Goal: Task Accomplishment & Management: Complete application form

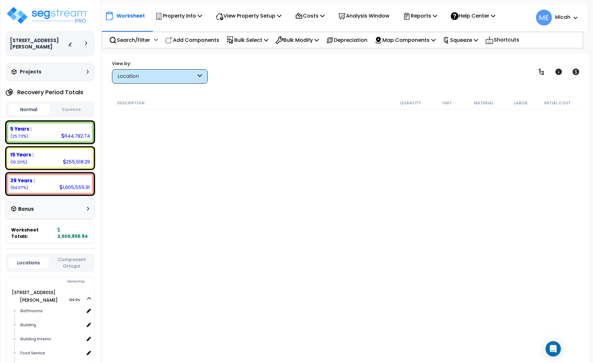
scroll to position [479, 0]
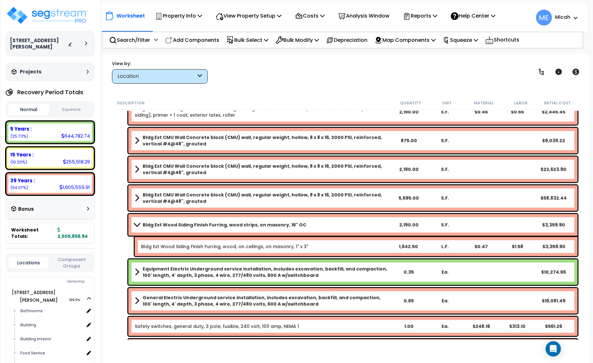
click at [138, 224] on span at bounding box center [136, 224] width 9 height 5
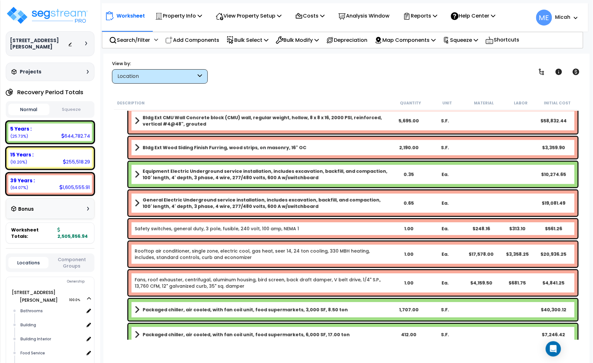
scroll to position [558, 0]
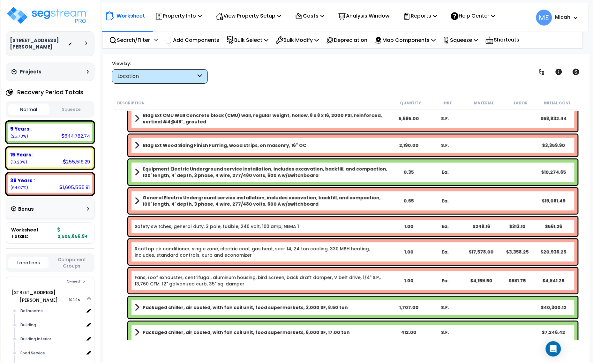
click at [221, 256] on link "Rooftop air conditioner, single zone, electric cool, gas heat, seer 14, 24 ton …" at bounding box center [263, 251] width 256 height 13
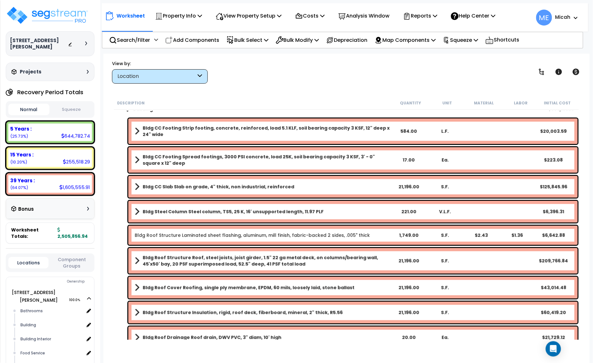
scroll to position [0, 0]
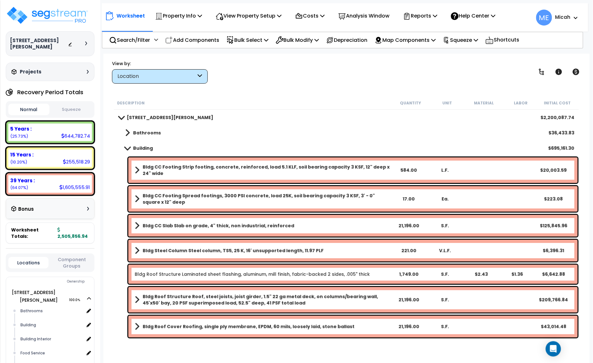
click at [130, 150] on span at bounding box center [127, 148] width 9 height 5
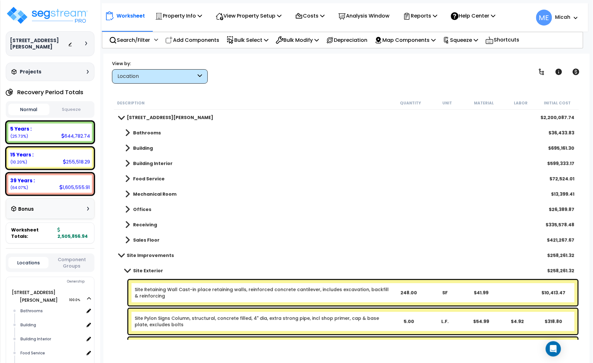
click at [196, 36] on p "Add Components" at bounding box center [192, 40] width 54 height 9
select select
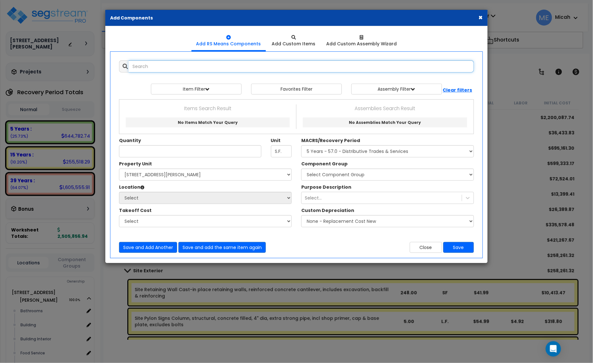
select select
click at [208, 65] on input "text" at bounding box center [301, 66] width 345 height 12
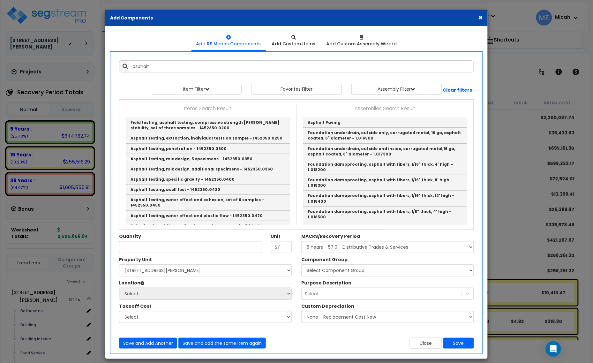
drag, startPoint x: 479, startPoint y: 17, endPoint x: 471, endPoint y: 26, distance: 12.5
click at [479, 17] on button "×" at bounding box center [481, 17] width 4 height 7
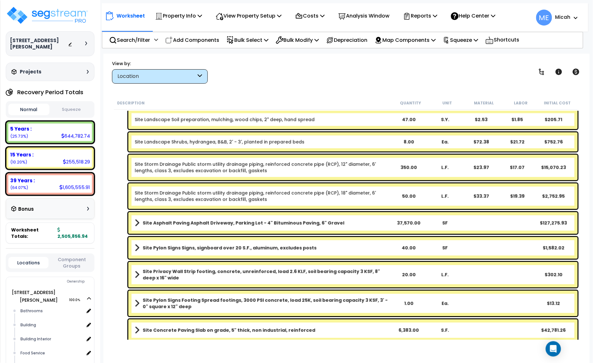
scroll to position [519, 0]
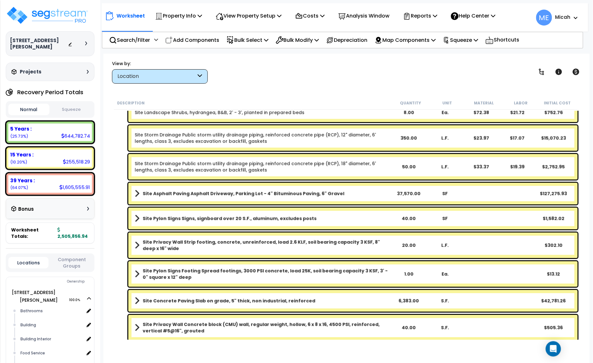
click at [138, 195] on span at bounding box center [137, 193] width 5 height 9
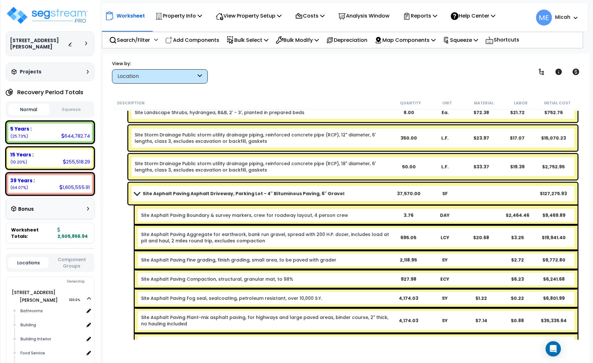
scroll to position [558, 0]
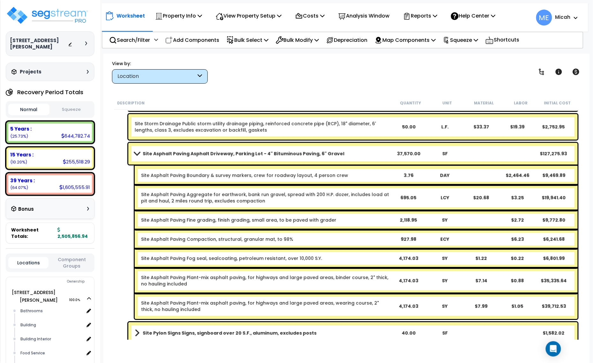
click at [135, 153] on span at bounding box center [136, 153] width 9 height 5
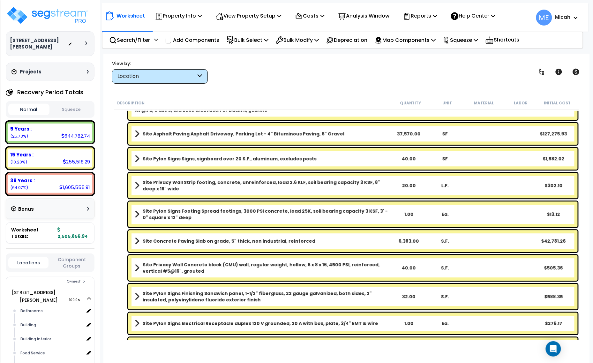
scroll to position [598, 0]
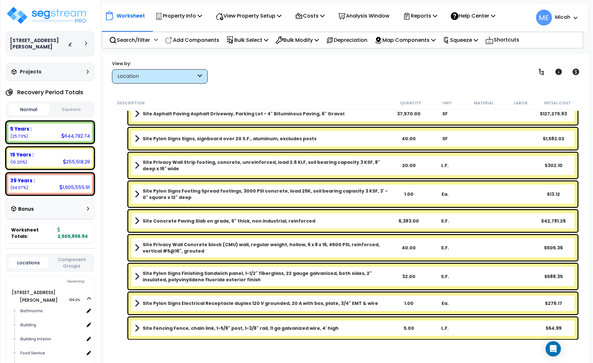
click at [199, 37] on p "Add Components" at bounding box center [192, 40] width 54 height 9
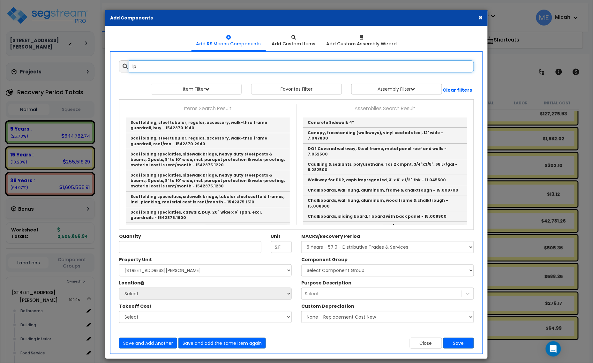
type input "l"
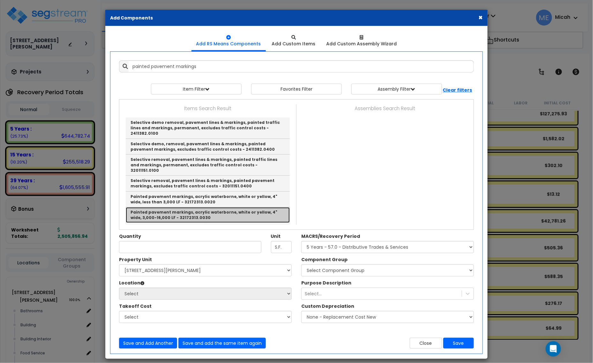
click at [247, 207] on link "Painted pavement markings, acrylic waterborne, white or yellow, 4" wide, 3,000-…" at bounding box center [208, 215] width 164 height 16
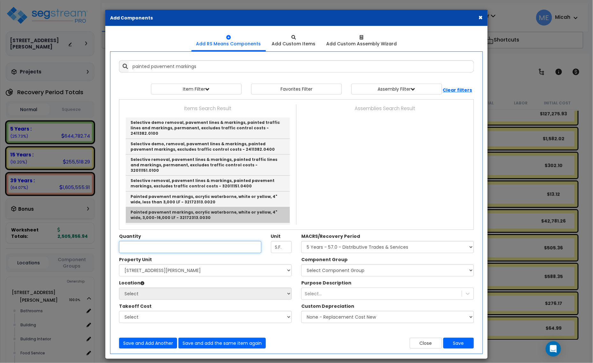
type input "Painted pavement markings, acrylic waterborne, white or yellow, 4" wide, 3,000-…"
type input "L.F."
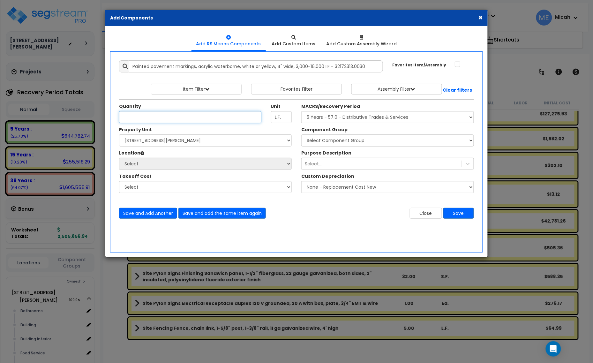
scroll to position [0, 0]
type input "1,729.5"
click at [238, 144] on select "Select [STREET_ADDRESS][PERSON_NAME] Site Improvements" at bounding box center [205, 140] width 173 height 12
select select "164426"
click at [119, 135] on select "Select [STREET_ADDRESS][PERSON_NAME] Site Improvements" at bounding box center [205, 140] width 173 height 12
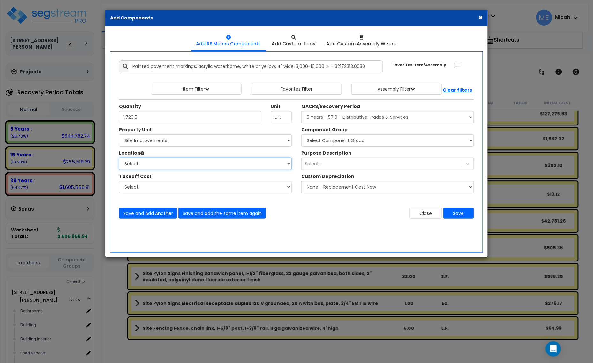
click at [189, 161] on select "Select Site Exterior Add Additional Location" at bounding box center [205, 164] width 173 height 12
select select "462"
click at [119, 158] on select "Select Site Exterior Add Additional Location" at bounding box center [205, 164] width 173 height 12
click at [335, 114] on select "Select MACRS/Recovery Period 5 Years - 57.0 - Distributive Trades & Services 5 …" at bounding box center [387, 117] width 173 height 12
select select "3666"
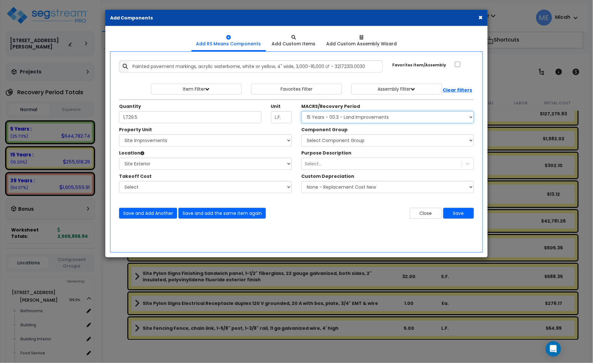
click at [301, 111] on select "Select MACRS/Recovery Period 5 Years - 57.0 - Distributive Trades & Services 5 …" at bounding box center [387, 117] width 173 height 12
click at [349, 142] on select "Select Component Group 434.00 - SITE PRIVACY WALLS 447.00 - SITE SWIMMING POOLS…" at bounding box center [387, 140] width 173 height 12
select select "57148"
click at [349, 142] on select "Select Component Group 434.00 - SITE PRIVACY WALLS 447.00 - SITE SWIMMING POOLS…" at bounding box center [387, 140] width 173 height 12
click at [137, 213] on button "Save and Add Another" at bounding box center [148, 213] width 58 height 11
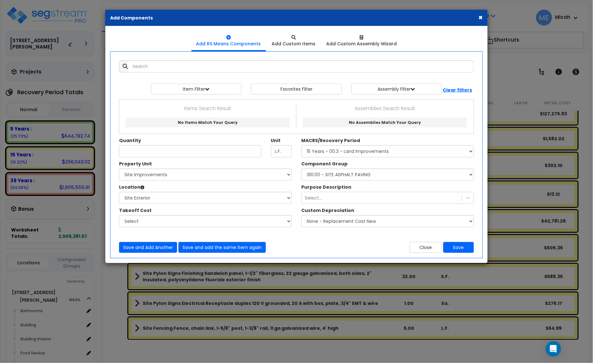
click at [481, 14] on button "×" at bounding box center [481, 17] width 4 height 7
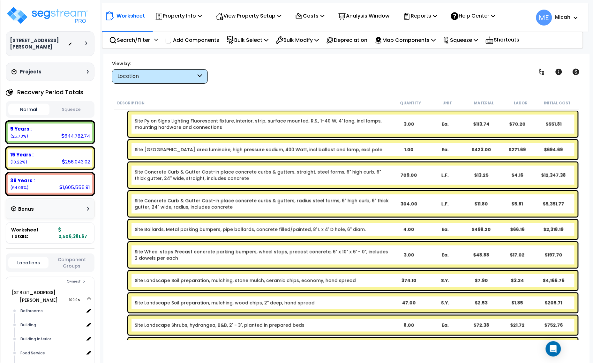
scroll to position [319, 0]
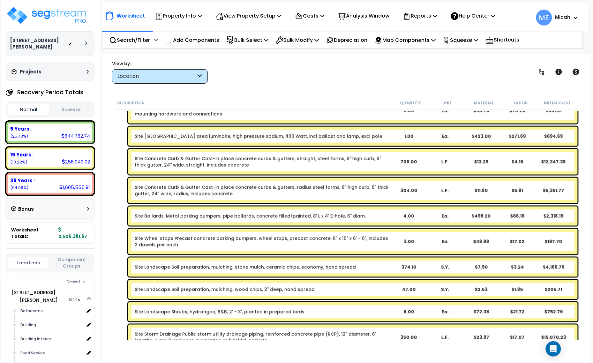
drag, startPoint x: 195, startPoint y: 41, endPoint x: 557, endPoint y: 117, distance: 369.6
click at [195, 41] on p "Add Components" at bounding box center [192, 40] width 54 height 9
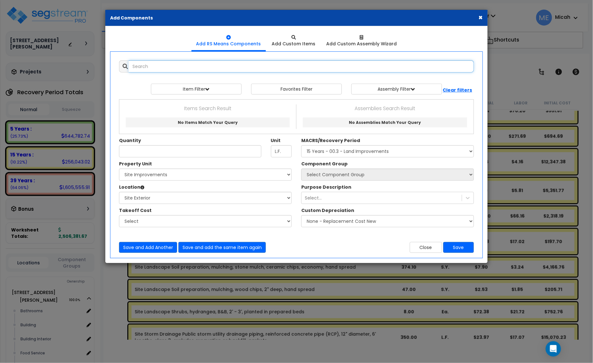
select select
click at [184, 68] on input "text" at bounding box center [301, 66] width 345 height 12
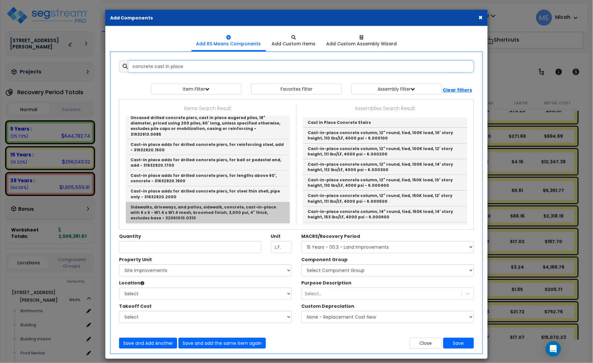
scroll to position [399, 0]
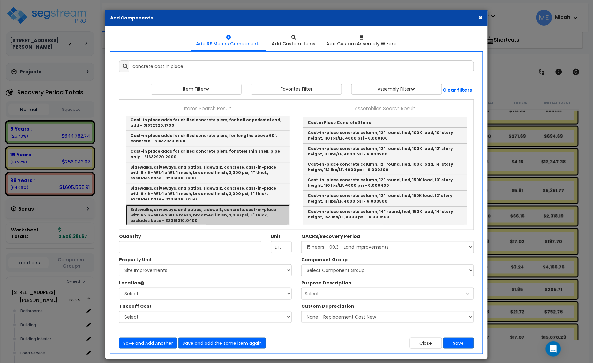
click at [250, 205] on link "Sidewalks, driveways, and patios, sidewalk, concrete, cast-in-place with 6 x 6 …" at bounding box center [208, 215] width 164 height 21
type input "Sidewalks, driveways, and patios, sidewalk, concrete, cast-in-place with 6 x 6 …"
type input "S.F."
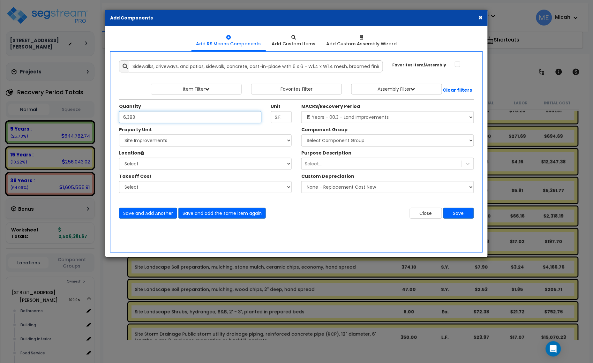
type input "6,383"
click at [155, 141] on select "Select [STREET_ADDRESS][PERSON_NAME] Site Improvements" at bounding box center [205, 140] width 173 height 12
select select "164426"
click at [119, 135] on select "Select [STREET_ADDRESS][PERSON_NAME] Site Improvements" at bounding box center [205, 140] width 173 height 12
click at [160, 166] on select "Select Site Exterior Add Additional Location" at bounding box center [205, 164] width 173 height 12
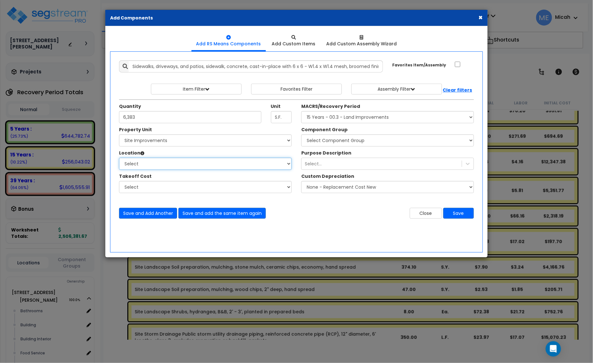
select select "462"
click at [119, 158] on select "Select Site Exterior Add Additional Location" at bounding box center [205, 164] width 173 height 12
click at [360, 114] on select "Select MACRS/Recovery Period 5 Years - 57.0 - Distributive Trades & Services 5 …" at bounding box center [387, 117] width 173 height 12
select select "3666"
click at [301, 111] on select "Select MACRS/Recovery Period 5 Years - 57.0 - Distributive Trades & Services 5 …" at bounding box center [387, 117] width 173 height 12
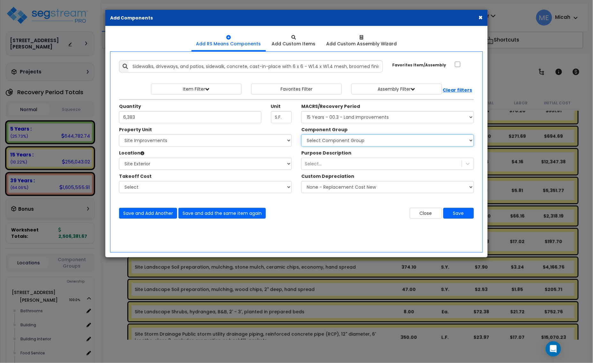
click at [336, 139] on select "Select Component Group 434.00 - SITE PRIVACY WALLS 447.00 - SITE SWIMMING POOLS…" at bounding box center [387, 140] width 173 height 12
select select "57163"
click at [336, 137] on select "Select Component Group 434.00 - SITE PRIVACY WALLS 447.00 - SITE SWIMMING POOLS…" at bounding box center [387, 140] width 173 height 12
click at [138, 214] on button "Save and Add Another" at bounding box center [148, 213] width 58 height 11
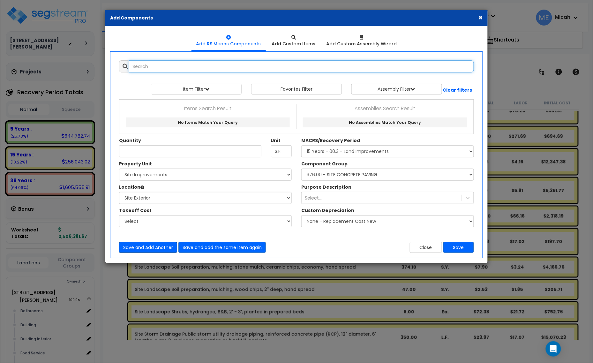
scroll to position [0, 0]
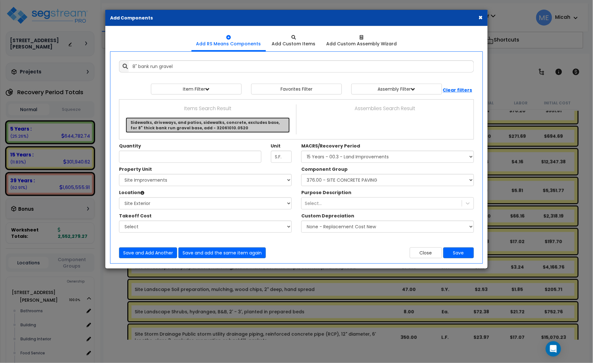
click at [230, 125] on link "Sidewalks, driveways, and patios, sidewalks, concrete, excludes base, for 8" th…" at bounding box center [208, 124] width 164 height 15
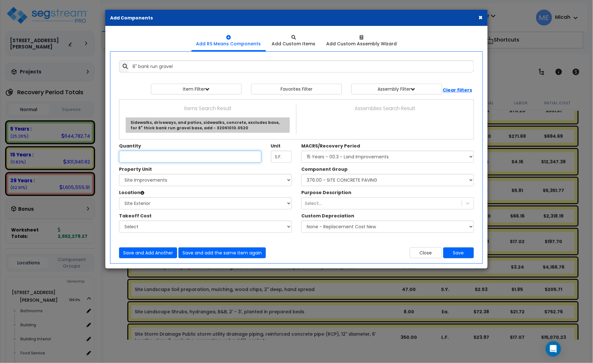
type input "Sidewalks, driveways, and patios, sidewalks, concrete, excludes base, for 8" th…"
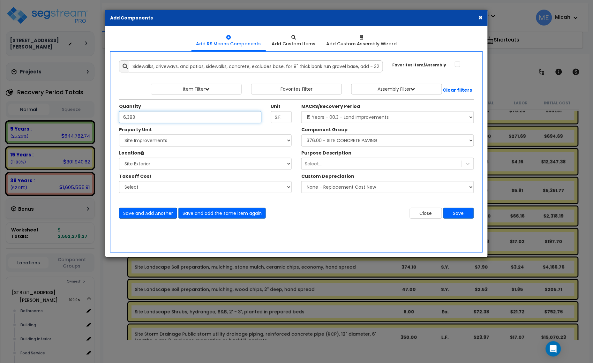
type input "6,383"
click at [138, 215] on button "Save and Add Another" at bounding box center [148, 213] width 58 height 11
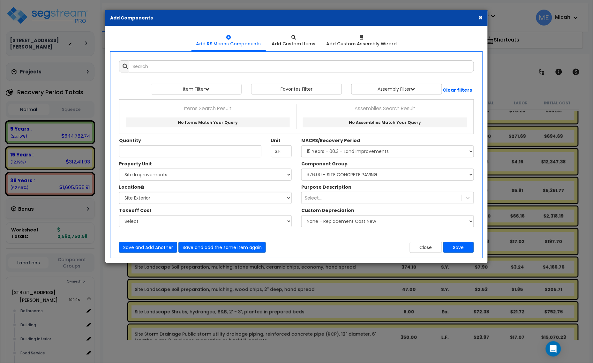
drag, startPoint x: 483, startPoint y: 16, endPoint x: 480, endPoint y: 16, distance: 3.2
click at [482, 16] on div "× Add Components" at bounding box center [296, 18] width 382 height 16
click at [480, 16] on button "×" at bounding box center [481, 17] width 4 height 7
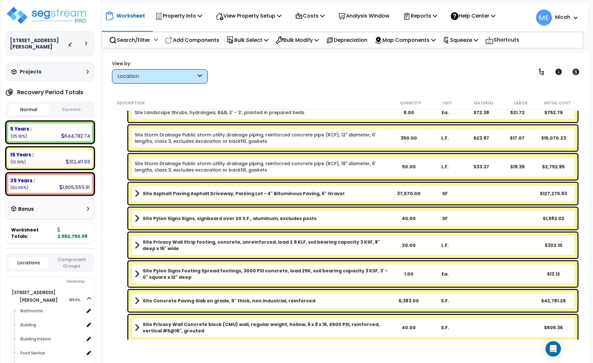
scroll to position [558, 0]
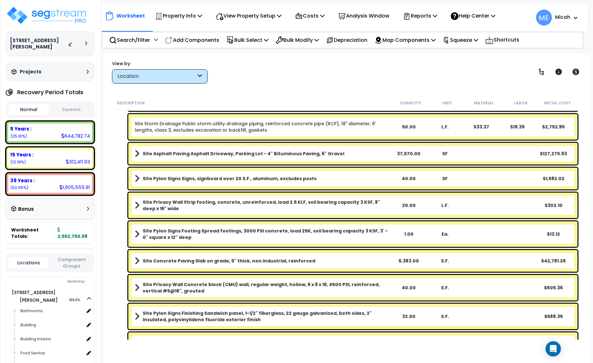
click at [137, 179] on span at bounding box center [137, 178] width 5 height 9
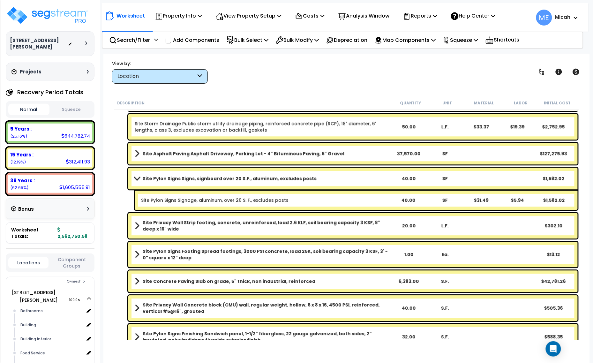
click at [136, 178] on span at bounding box center [136, 178] width 9 height 5
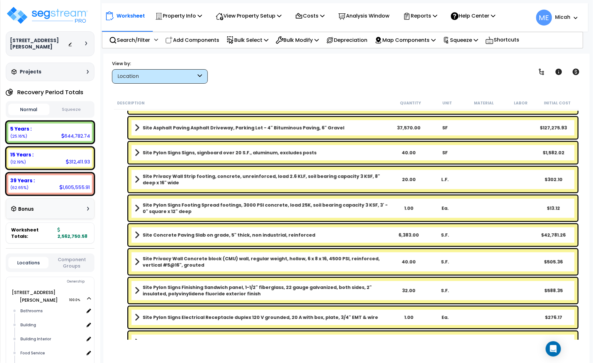
scroll to position [598, 0]
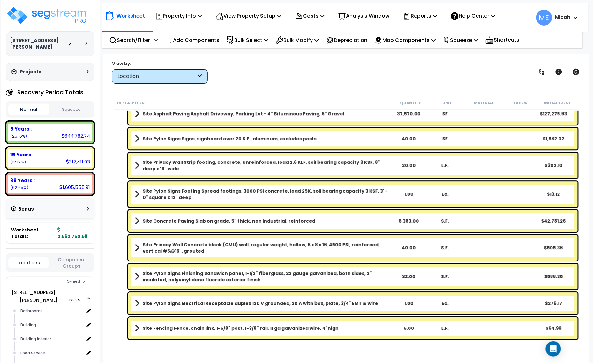
click at [133, 192] on div "Site Pylon Signs Footing Spread footings, 3000 PSI concrete, load 25K, soil bea…" at bounding box center [352, 194] width 449 height 26
click at [139, 195] on span at bounding box center [137, 194] width 5 height 9
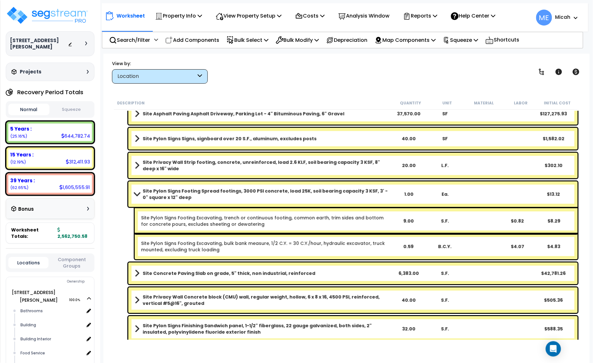
click at [139, 195] on span at bounding box center [136, 193] width 9 height 5
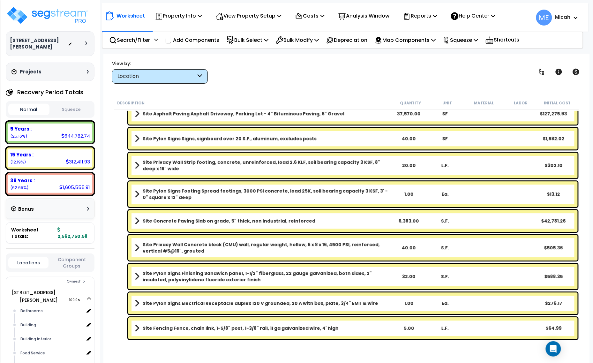
click at [135, 222] on span at bounding box center [137, 220] width 5 height 9
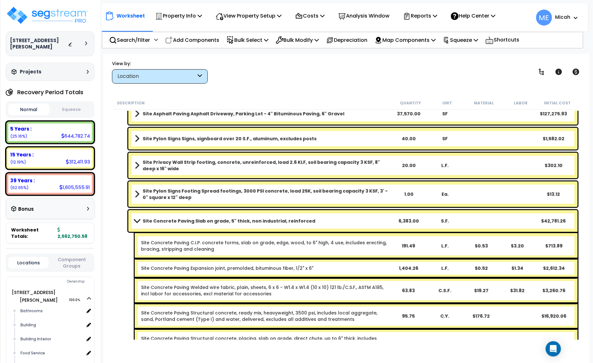
scroll to position [638, 0]
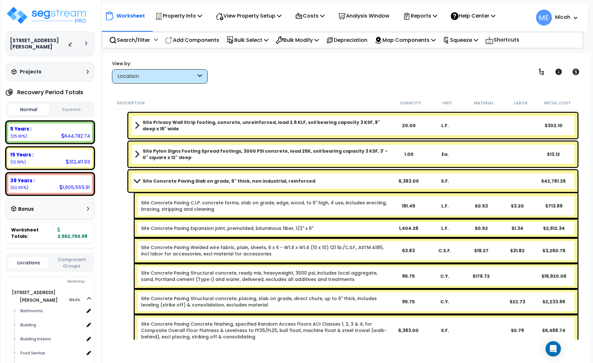
click at [133, 179] on span at bounding box center [136, 180] width 9 height 5
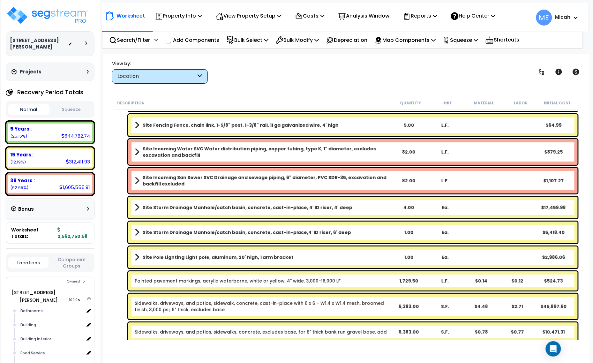
scroll to position [804, 0]
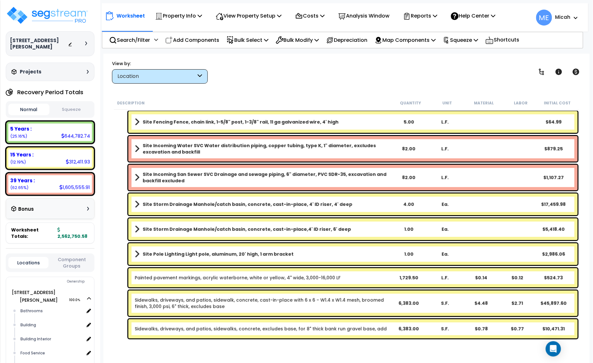
drag, startPoint x: 217, startPoint y: 326, endPoint x: 216, endPoint y: 323, distance: 3.3
click at [217, 326] on link "Sidewalks, driveways, and patios, sidewalks, concrete, excludes base, for 8" th…" at bounding box center [261, 328] width 252 height 6
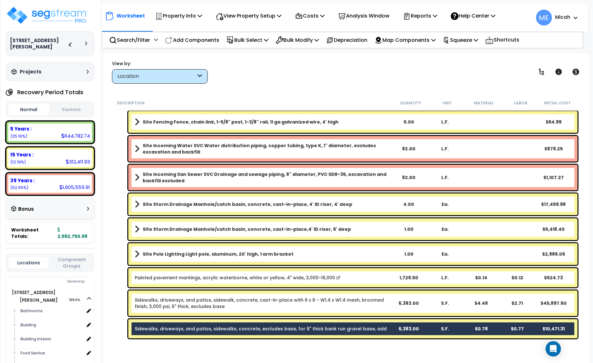
click at [213, 305] on link "Sidewalks, driveways, and patios, sidewalk, concrete, cast-in-place with 6 x 6 …" at bounding box center [263, 303] width 256 height 13
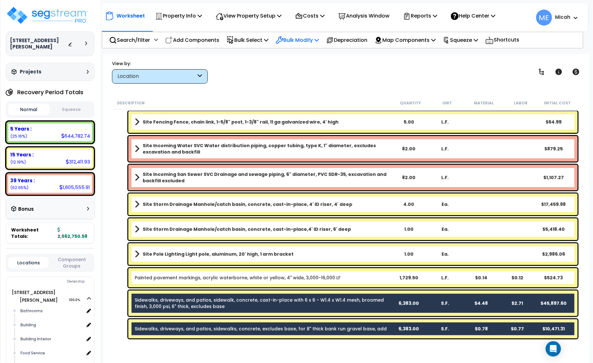
click at [319, 38] on icon at bounding box center [316, 39] width 4 height 5
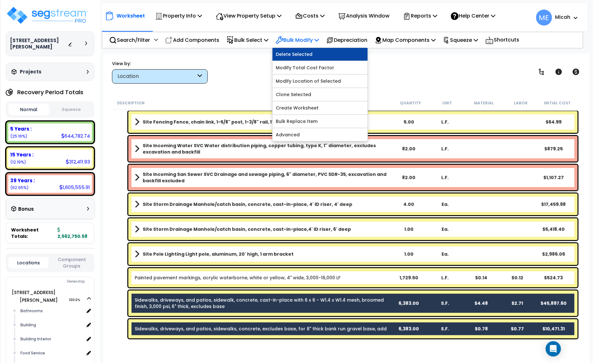
click at [317, 55] on link "Delete Selected" at bounding box center [320, 54] width 95 height 13
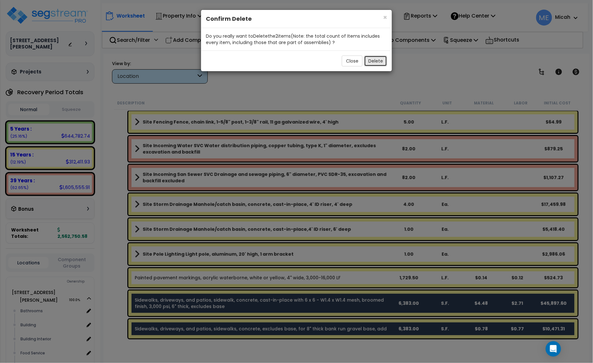
click at [379, 65] on button "Delete" at bounding box center [375, 61] width 23 height 11
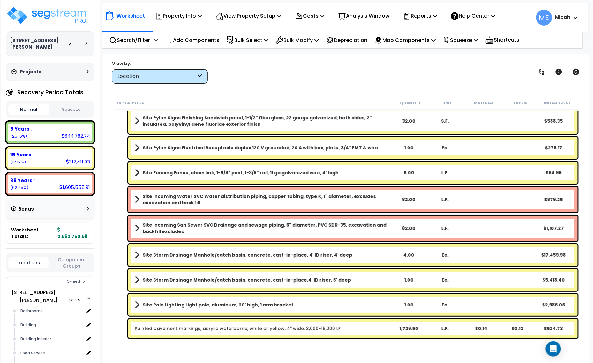
scroll to position [753, 0]
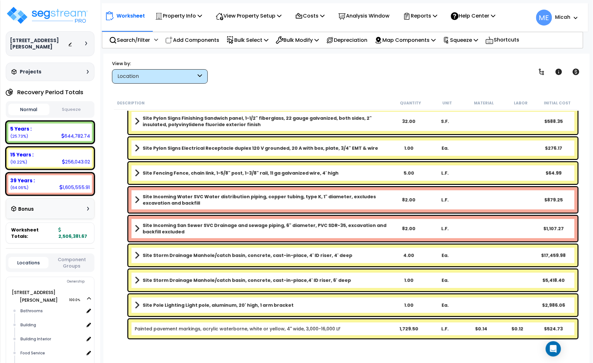
drag, startPoint x: 196, startPoint y: 37, endPoint x: 586, endPoint y: 160, distance: 409.1
click at [196, 37] on p "Add Components" at bounding box center [192, 40] width 54 height 9
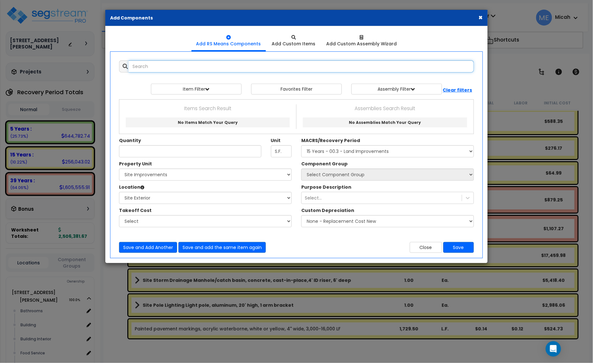
select select
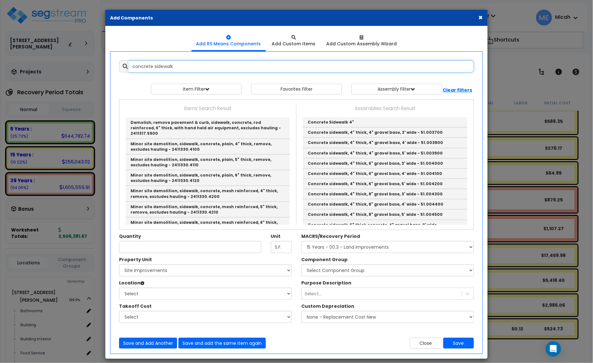
scroll to position [0, 0]
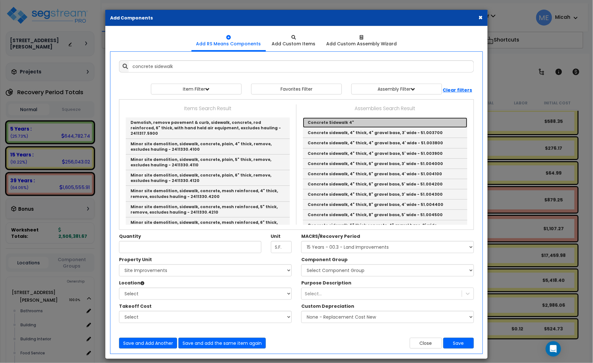
click at [326, 120] on link "Concrete Sidewalk 4"" at bounding box center [385, 122] width 164 height 10
type input "Concrete Sidewalk 4""
checkbox input "true"
type input "EA"
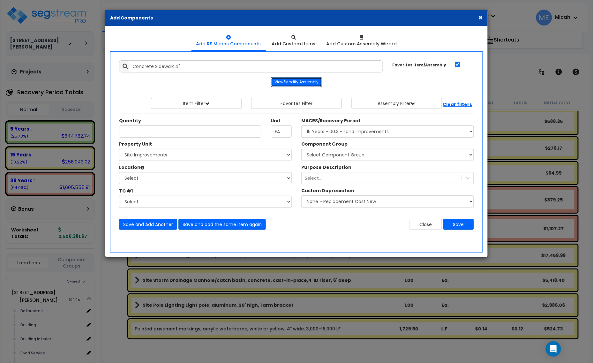
click at [305, 83] on button "View/Modify Assembly" at bounding box center [296, 82] width 51 height 10
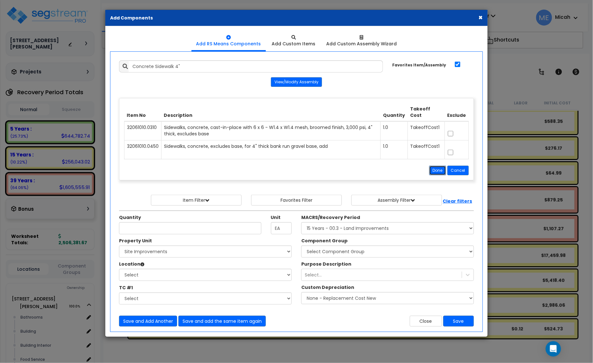
click at [434, 171] on button "Done" at bounding box center [437, 171] width 17 height 10
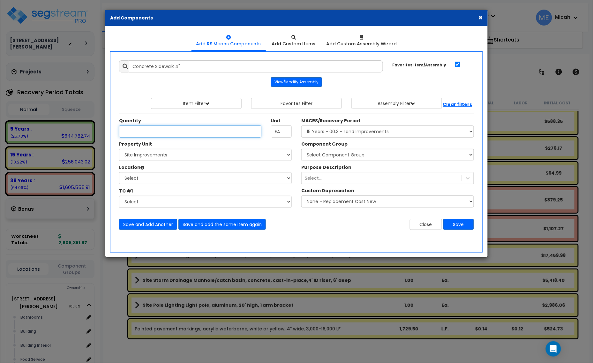
click at [165, 133] on input "Unit Quantity" at bounding box center [190, 131] width 142 height 12
type input "2,932.2"
click at [244, 161] on select "Select [STREET_ADDRESS][PERSON_NAME] Site Improvements" at bounding box center [205, 155] width 173 height 12
select select "164426"
click at [119, 149] on select "Select [STREET_ADDRESS][PERSON_NAME] Site Improvements" at bounding box center [205, 155] width 173 height 12
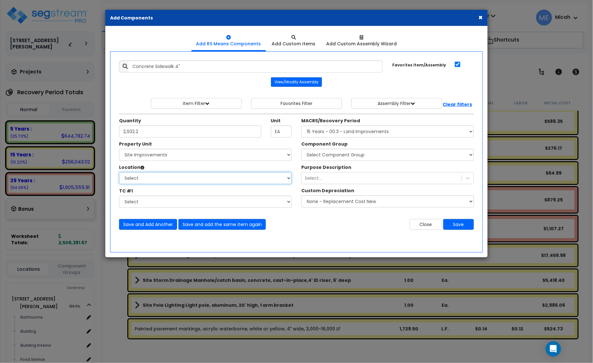
click at [171, 183] on select "Select Site Exterior Add Additional Location" at bounding box center [205, 178] width 173 height 12
select select "462"
click at [119, 172] on select "Select Site Exterior Add Additional Location" at bounding box center [205, 178] width 173 height 12
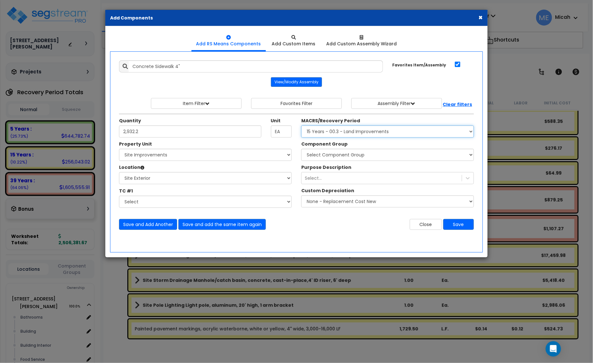
click at [365, 132] on select "Select MACRS/Recovery Period 5 Years - 57.0 - Distributive Trades & Services 5 …" at bounding box center [387, 131] width 173 height 12
select select "3666"
click at [301, 126] on select "Select MACRS/Recovery Period 5 Years - 57.0 - Distributive Trades & Services 5 …" at bounding box center [387, 131] width 173 height 12
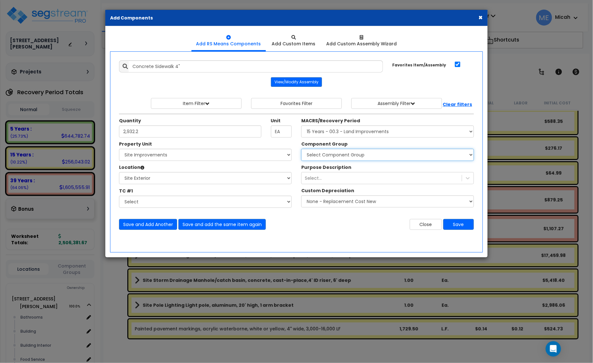
click at [350, 156] on select "Select Component Group 434.00 - SITE PRIVACY WALLS 447.00 - SITE SWIMMING POOLS…" at bounding box center [387, 155] width 173 height 12
select select "57161"
click at [350, 156] on select "Select Component Group 434.00 - SITE PRIVACY WALLS 447.00 - SITE SWIMMING POOLS…" at bounding box center [387, 155] width 173 height 12
click at [145, 222] on button "Save and Add Another" at bounding box center [148, 224] width 58 height 11
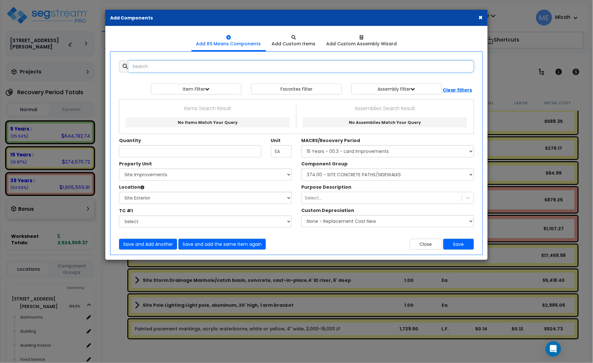
click at [167, 71] on input "text" at bounding box center [301, 66] width 345 height 12
drag, startPoint x: 143, startPoint y: 68, endPoint x: 120, endPoint y: 68, distance: 23.0
click at [120, 68] on div "trash pad" at bounding box center [296, 66] width 355 height 12
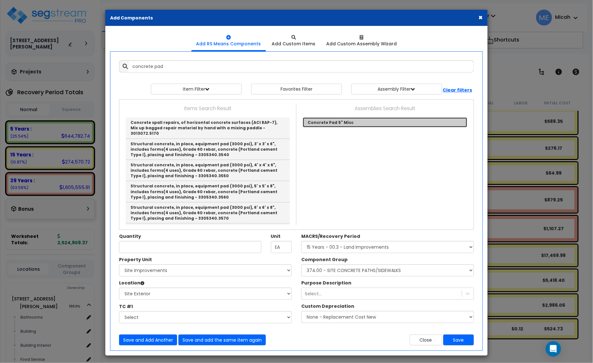
click at [321, 126] on link "Concrete Pad 5" Misc" at bounding box center [385, 122] width 164 height 10
type input "Concrete Pad 5" Misc"
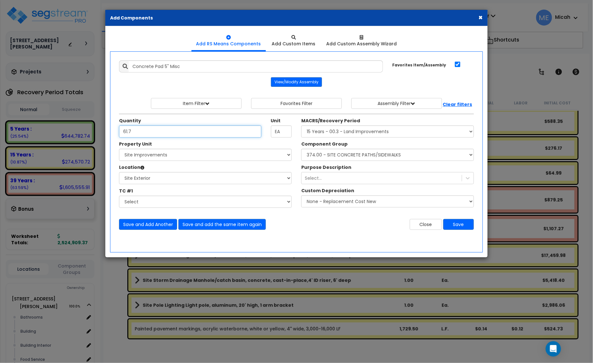
type input "61.7"
click at [345, 154] on select "Select Component Group 434.00 - SITE PRIVACY WALLS 447.00 - SITE SWIMMING POOLS…" at bounding box center [387, 155] width 173 height 12
select select "57163"
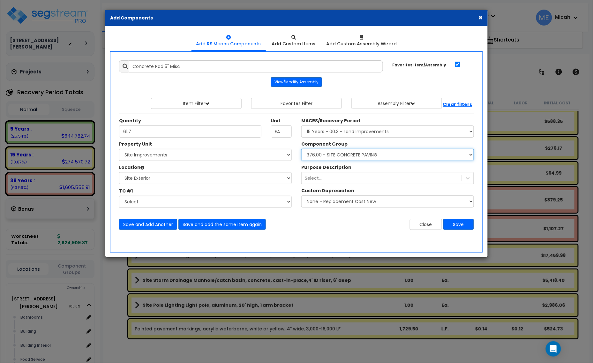
click at [376, 153] on select "Select Component Group 434.00 - SITE PRIVACY WALLS 447.00 - SITE SWIMMING POOLS…" at bounding box center [387, 155] width 173 height 12
click at [151, 222] on button "Save and Add Another" at bounding box center [148, 224] width 58 height 11
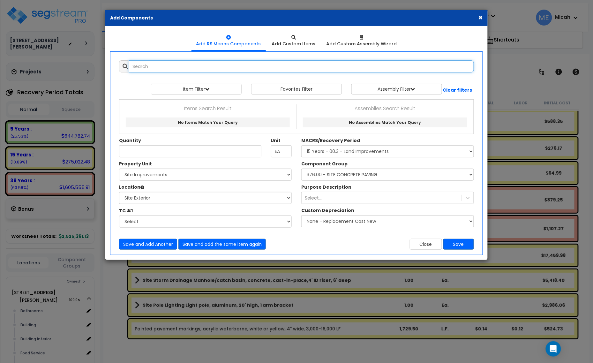
click at [189, 69] on input "text" at bounding box center [301, 66] width 345 height 12
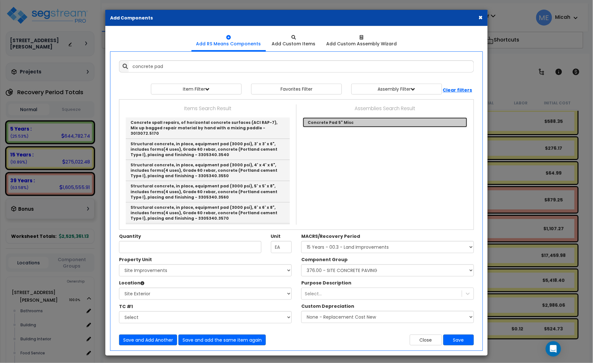
click at [329, 122] on link "Concrete Pad 5" Misc" at bounding box center [385, 122] width 164 height 10
type input "Concrete Pad 5" Misc"
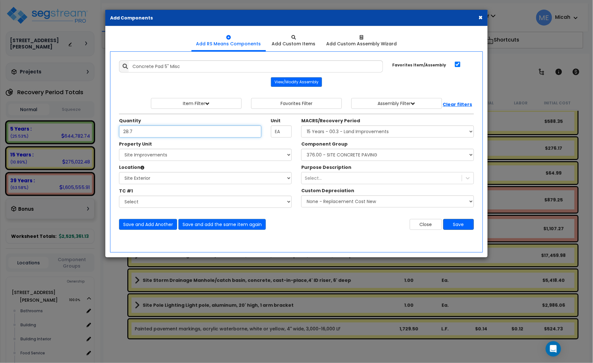
type input "28.7"
click at [467, 224] on button "Save" at bounding box center [458, 224] width 31 height 11
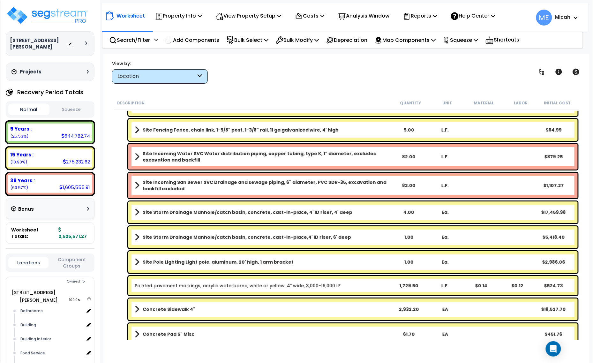
scroll to position [828, 0]
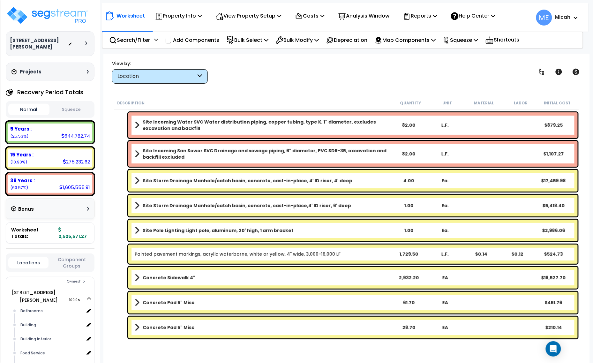
click at [137, 278] on span at bounding box center [137, 277] width 5 height 9
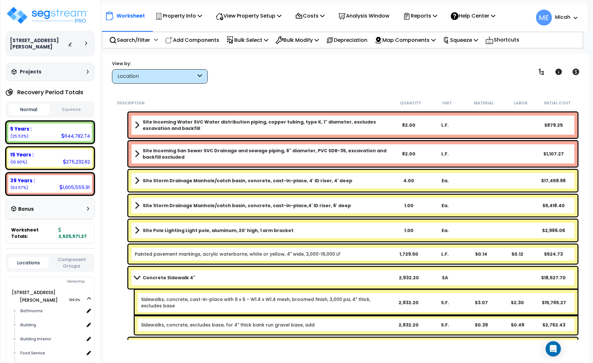
click at [292, 280] on link "Concrete Sidewalk 4"" at bounding box center [263, 277] width 256 height 9
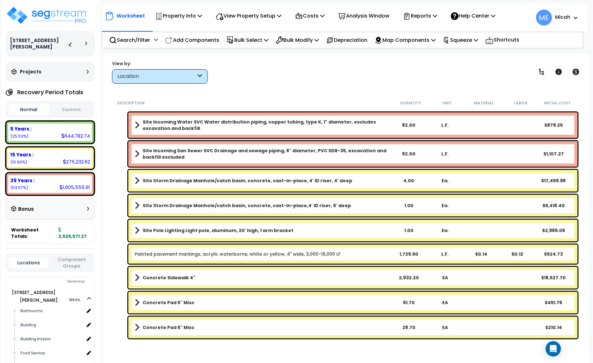
click at [292, 280] on link "Concrete Sidewalk 4"" at bounding box center [263, 277] width 256 height 9
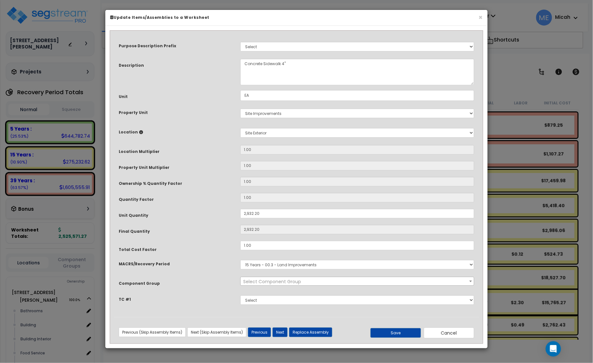
scroll to position [0, 0]
select select "57161"
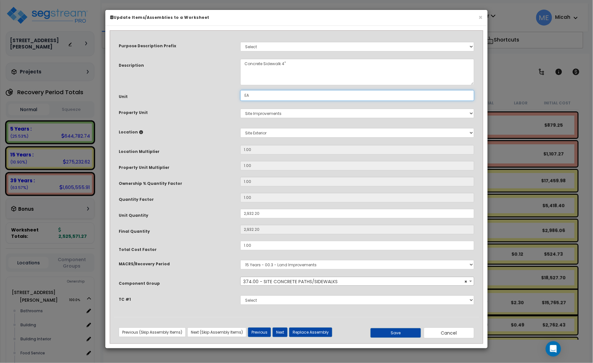
drag, startPoint x: 252, startPoint y: 96, endPoint x: 226, endPoint y: 94, distance: 26.9
click at [227, 95] on div "Unit EA" at bounding box center [296, 95] width 365 height 11
type input "S.F."
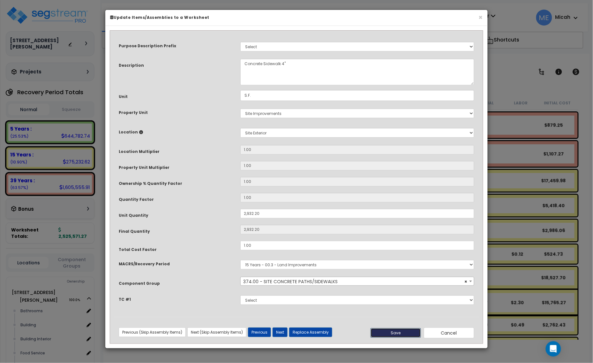
click at [404, 332] on button "Save" at bounding box center [395, 333] width 50 height 10
type input "2932.20"
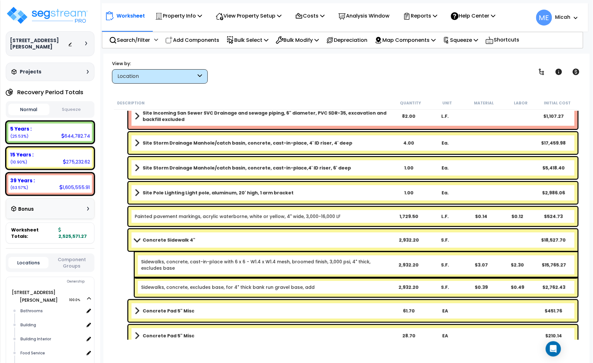
scroll to position [874, 0]
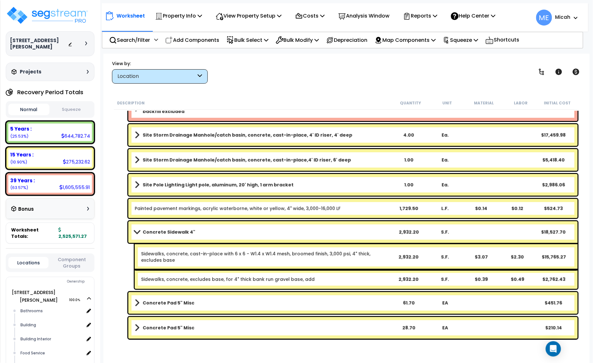
click at [133, 230] on span at bounding box center [136, 231] width 9 height 5
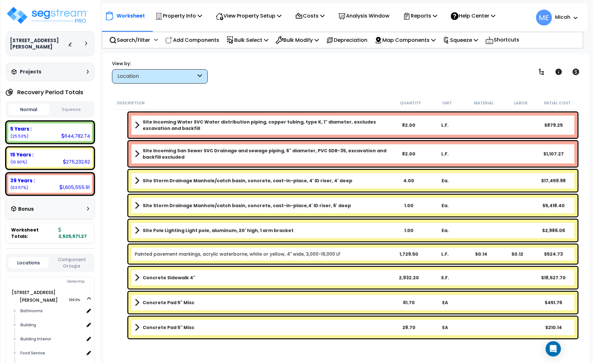
click at [165, 302] on b "Concrete Pad 5" Misc" at bounding box center [169, 302] width 52 height 6
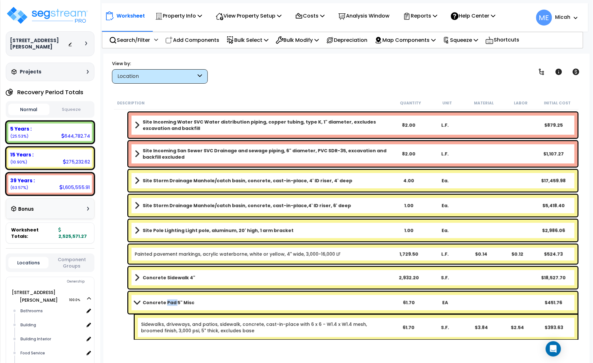
click at [165, 302] on b "Concrete Pad 5" Misc" at bounding box center [169, 302] width 52 height 6
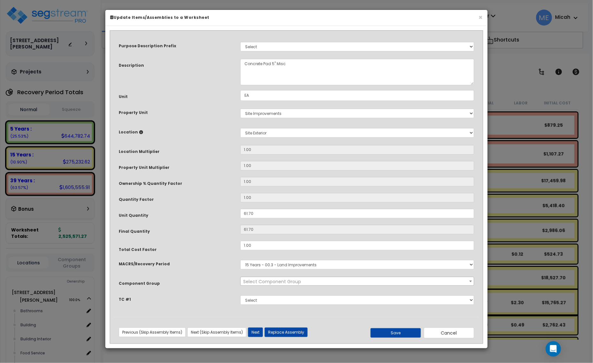
select select "57163"
drag, startPoint x: 286, startPoint y: 63, endPoint x: 272, endPoint y: 62, distance: 14.4
click at [272, 62] on textarea "Concrete Pad 5" Misc" at bounding box center [357, 72] width 234 height 26
type textarea "Concrete Pad"
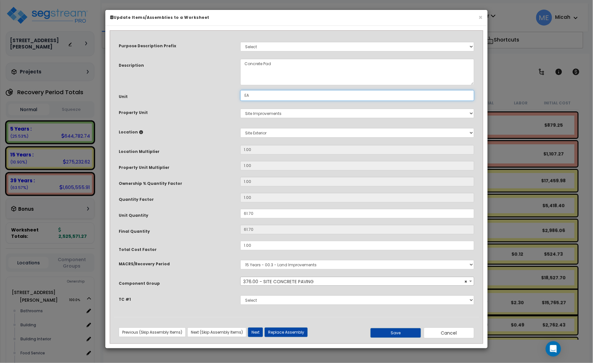
drag, startPoint x: 263, startPoint y: 96, endPoint x: 228, endPoint y: 97, distance: 35.1
click at [228, 97] on div "Unit EA" at bounding box center [296, 95] width 365 height 11
type input "S.F."
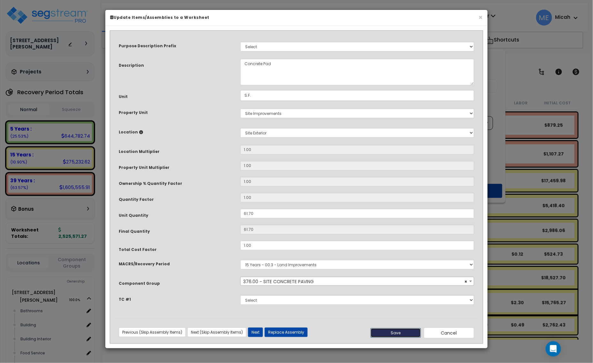
click at [386, 332] on button "Save" at bounding box center [395, 333] width 50 height 10
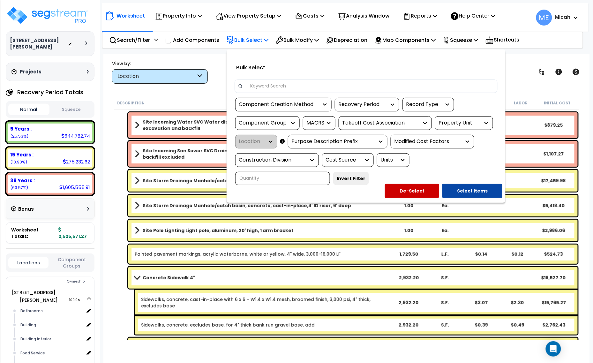
click at [523, 72] on div at bounding box center [296, 181] width 593 height 363
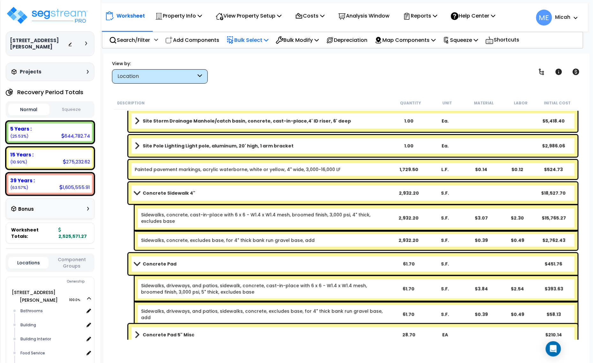
scroll to position [920, 0]
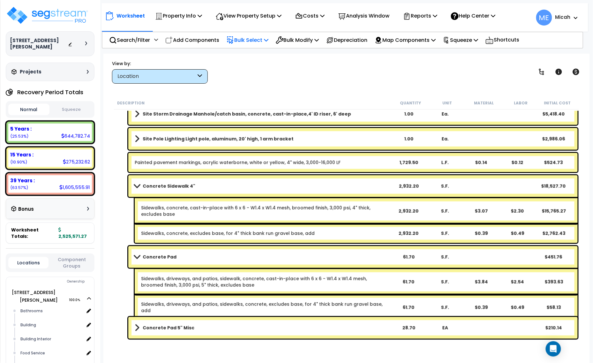
click at [136, 184] on span at bounding box center [136, 185] width 9 height 5
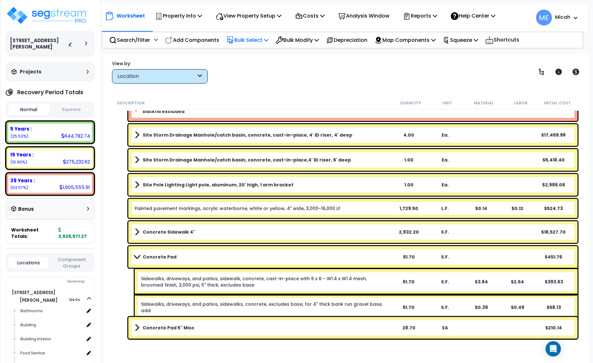
scroll to position [28, 0]
click at [224, 282] on link "Sidewalks, driveways, and patios, sidewalk, concrete, cast-in-place with 6 x 6 …" at bounding box center [265, 281] width 249 height 13
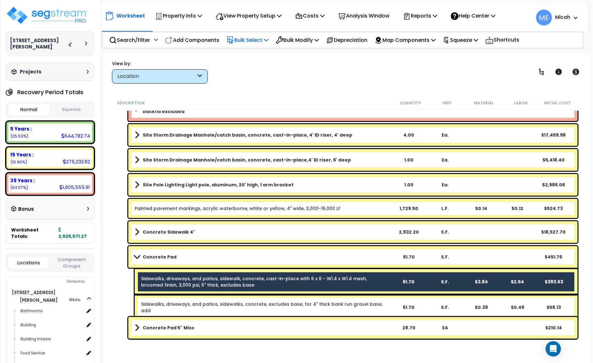
click at [225, 303] on link "Sidewalks, driveways, and patios, sidewalks, concrete, excludes base, for 4" th…" at bounding box center [265, 307] width 249 height 13
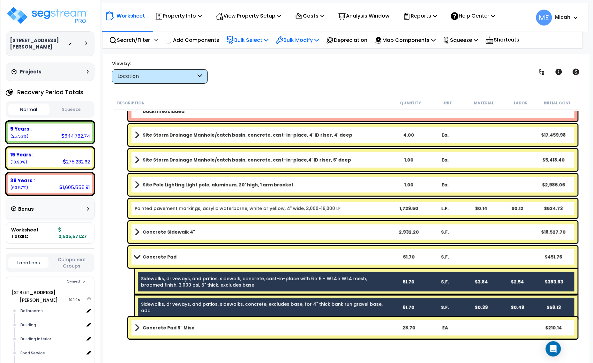
click at [319, 41] on icon at bounding box center [316, 39] width 4 height 5
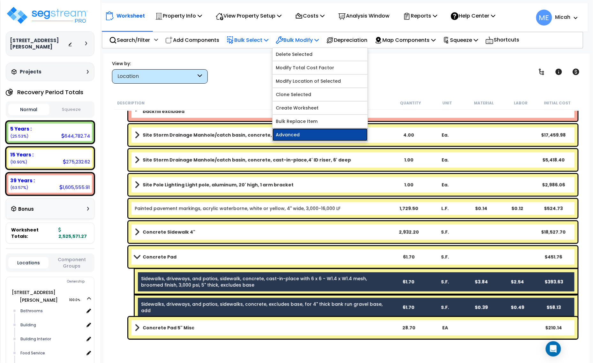
click at [325, 134] on link "Advanced" at bounding box center [320, 134] width 95 height 13
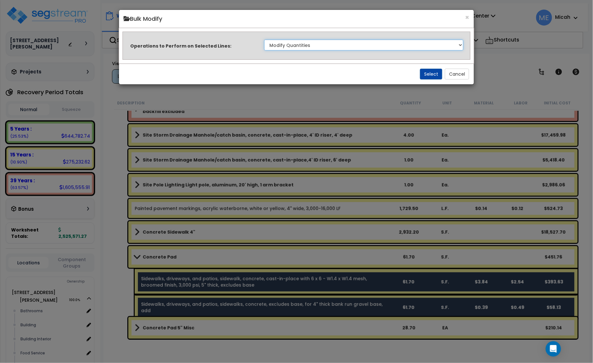
click at [458, 46] on select "Clone Delete Delete Zero Quantities Modify Component Group Modify Recovery Peri…" at bounding box center [363, 45] width 199 height 11
select select "updateReplaceKeyword"
click at [264, 40] on select "Clone Delete Delete Zero Quantities Modify Component Group Modify Recovery Peri…" at bounding box center [363, 45] width 199 height 11
click at [428, 74] on button "Select" at bounding box center [431, 74] width 22 height 11
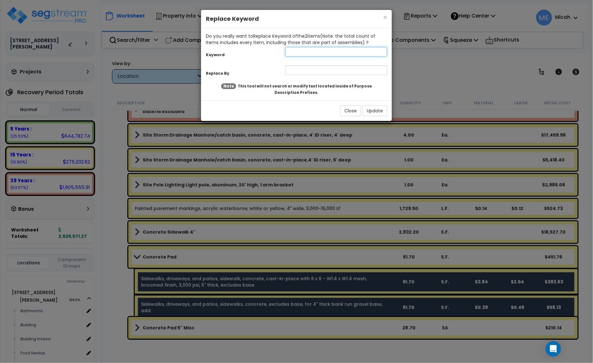
click at [297, 50] on input "text" at bounding box center [336, 52] width 102 height 10
type input "sidewalks, driveways, and patios, sidewalk"
click at [294, 72] on input "text" at bounding box center [336, 70] width 102 height 10
type input "Concrete Pad"
click at [375, 110] on button "Update" at bounding box center [374, 110] width 25 height 11
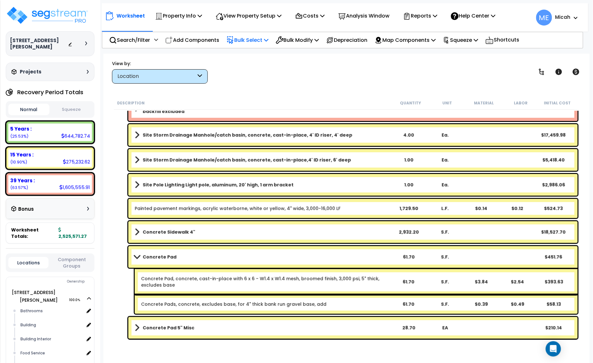
click at [140, 256] on span at bounding box center [136, 256] width 9 height 5
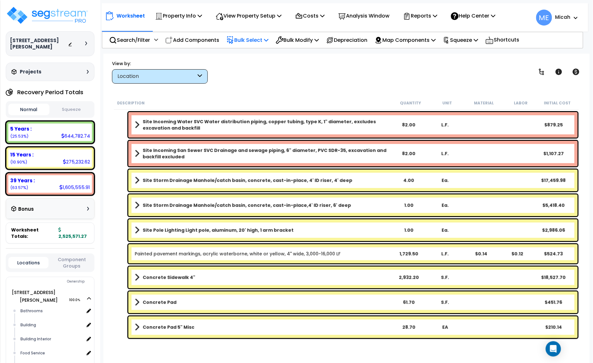
scroll to position [828, 0]
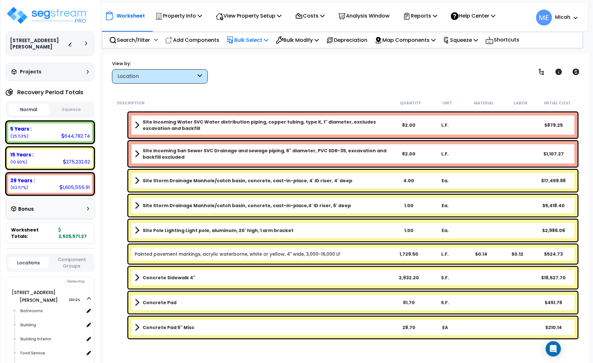
click at [161, 326] on b "Concrete Pad 5" Misc" at bounding box center [169, 327] width 52 height 6
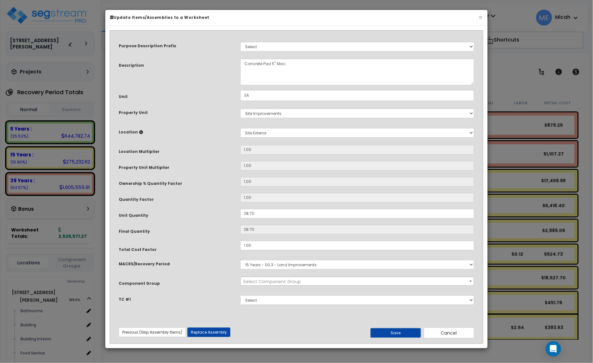
select select "57163"
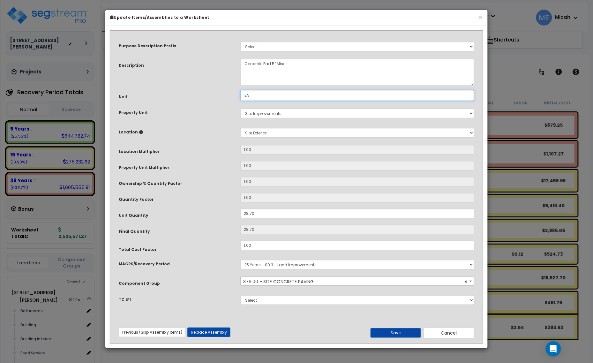
click at [220, 93] on div "Unit EA" at bounding box center [296, 95] width 365 height 11
type input "S.F."
drag, startPoint x: 291, startPoint y: 63, endPoint x: 271, endPoint y: 62, distance: 20.4
click at [271, 62] on textarea "Concrete Pad 5" Misc" at bounding box center [357, 72] width 234 height 26
click at [272, 62] on textarea "Concrete Pad 5" Misc" at bounding box center [357, 72] width 234 height 26
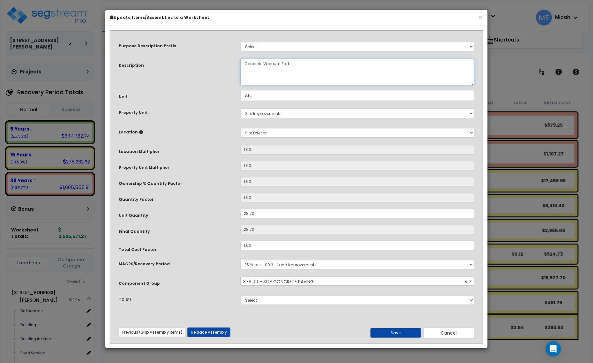
type textarea "Concrete Vacuum Pad"
click at [395, 334] on button "Save" at bounding box center [395, 333] width 50 height 10
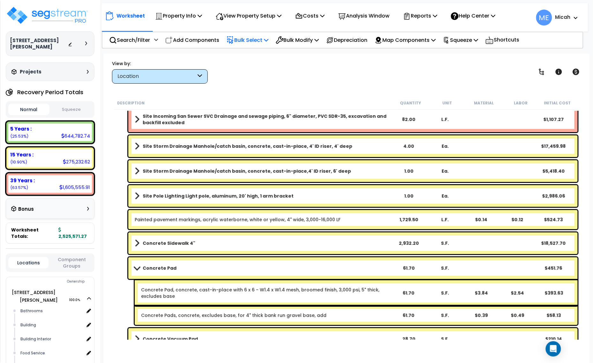
scroll to position [874, 0]
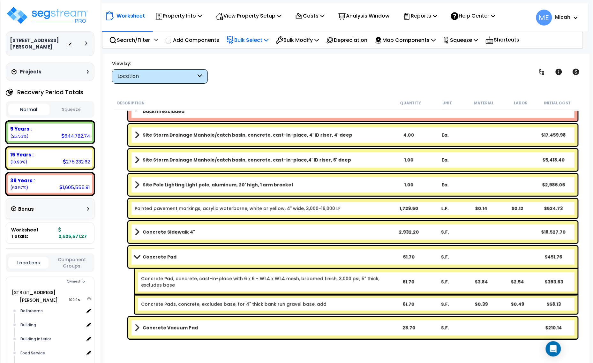
click at [138, 257] on span at bounding box center [136, 256] width 9 height 5
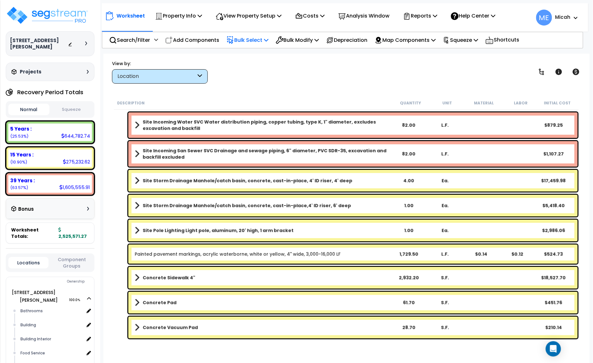
click at [130, 323] on div "Concrete Vacuum Pad 28.70 S.F. $210.14" at bounding box center [352, 328] width 449 height 22
click at [132, 324] on div "Concrete Vacuum Pad 28.70 S.F. $210.14" at bounding box center [352, 328] width 449 height 22
click at [136, 326] on span at bounding box center [137, 327] width 5 height 9
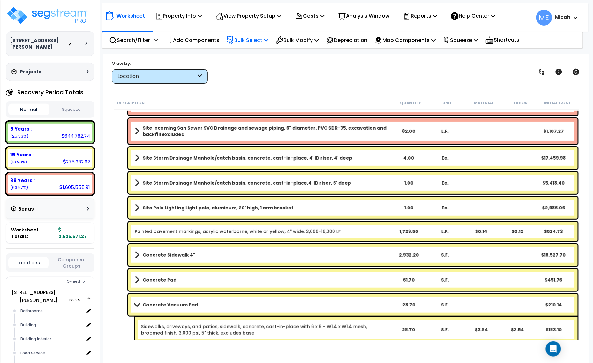
scroll to position [874, 0]
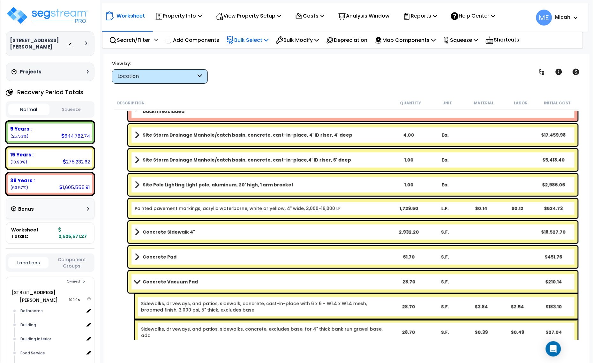
click at [213, 301] on link "Sidewalks, driveways, and patios, sidewalk, concrete, cast-in-place with 6 x 6 …" at bounding box center [265, 306] width 249 height 13
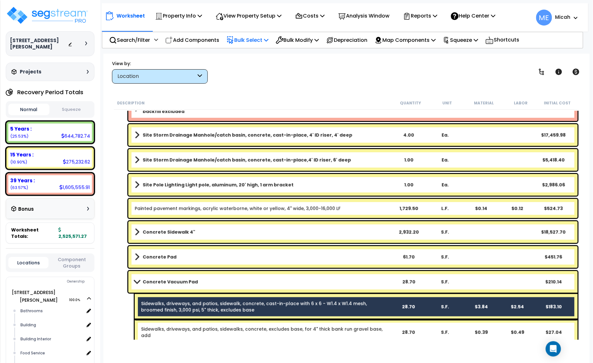
click at [210, 328] on link "Sidewalks, driveways, and patios, sidewalks, concrete, excludes base, for 4" th…" at bounding box center [265, 332] width 249 height 13
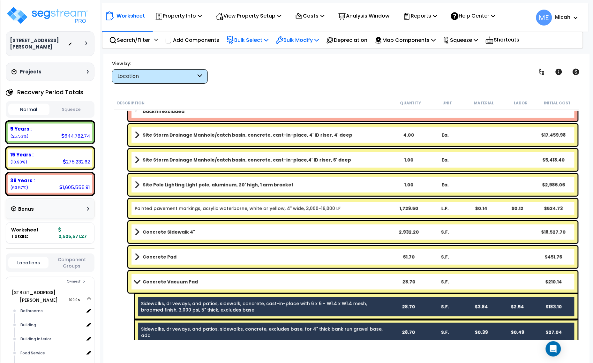
click at [319, 39] on p "Bulk Modify" at bounding box center [297, 40] width 43 height 9
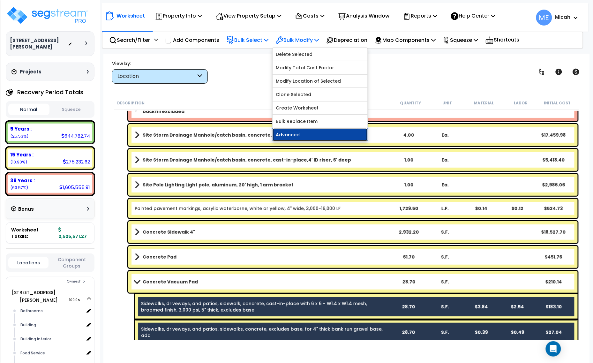
click at [321, 134] on link "Advanced" at bounding box center [320, 134] width 95 height 13
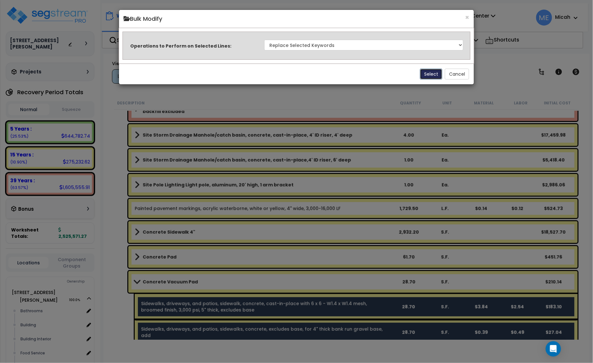
click at [435, 73] on button "Select" at bounding box center [431, 74] width 22 height 11
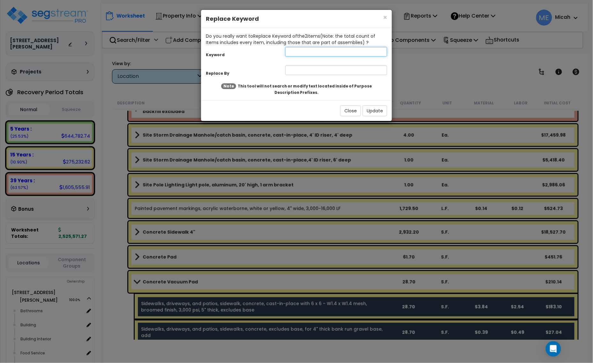
click at [293, 55] on input "text" at bounding box center [336, 52] width 102 height 10
type input "sidewalks, driveways, and patios, sidewalk"
click at [300, 67] on input "text" at bounding box center [336, 70] width 102 height 10
type input "Concrete vacuum pad"
click at [374, 112] on button "Update" at bounding box center [374, 110] width 25 height 11
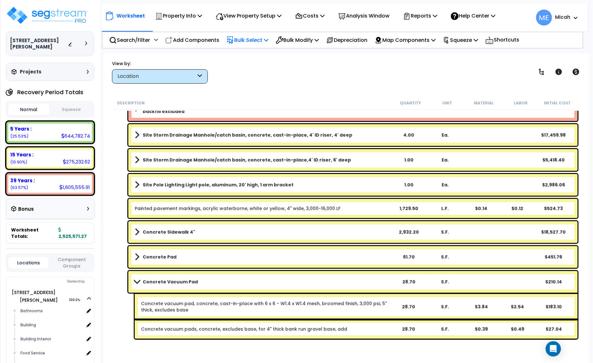
click at [136, 281] on span at bounding box center [136, 281] width 9 height 5
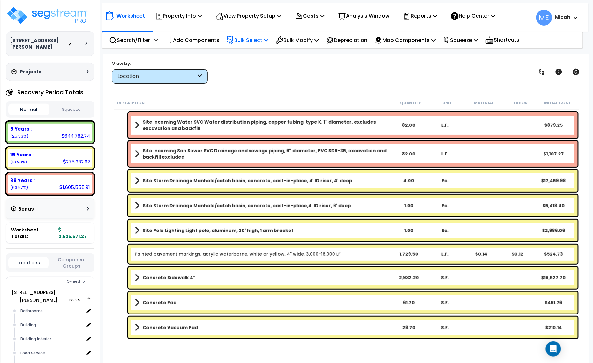
click at [137, 302] on span at bounding box center [137, 302] width 5 height 9
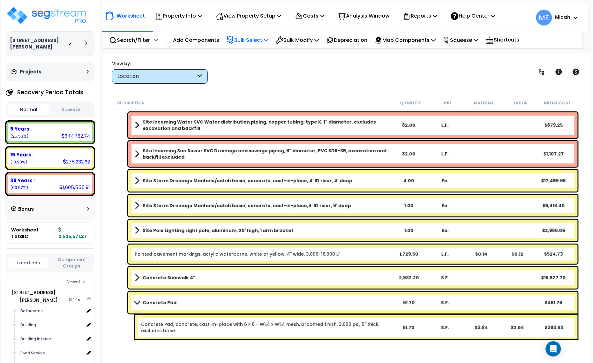
scroll to position [874, 0]
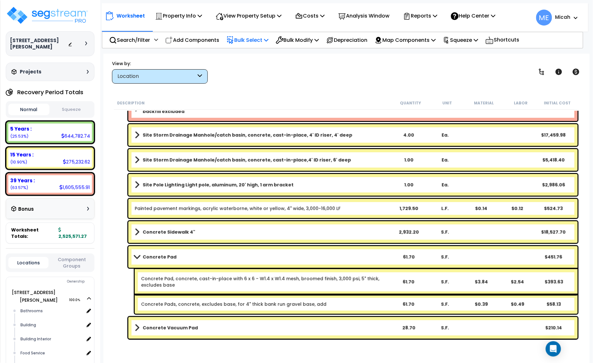
click at [176, 283] on link "Concrete Pad, concrete, cast-in-place with 6 x 6 - W1.4 x W1.4 mesh, broomed fi…" at bounding box center [265, 281] width 249 height 13
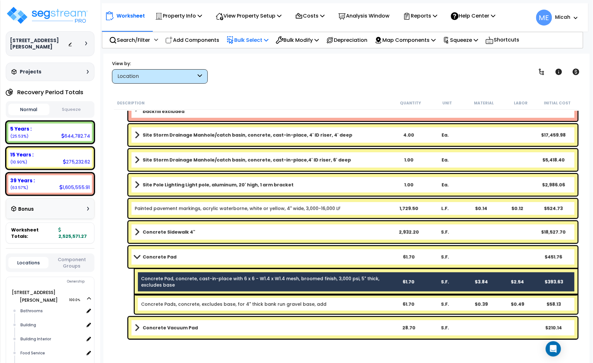
click at [174, 304] on link "Concrete Pads, concrete, excludes base, for 4" thick bank run gravel base, add" at bounding box center [233, 304] width 185 height 6
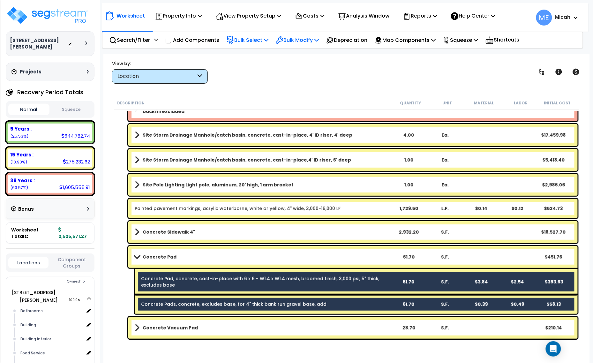
click at [319, 39] on icon at bounding box center [316, 39] width 4 height 5
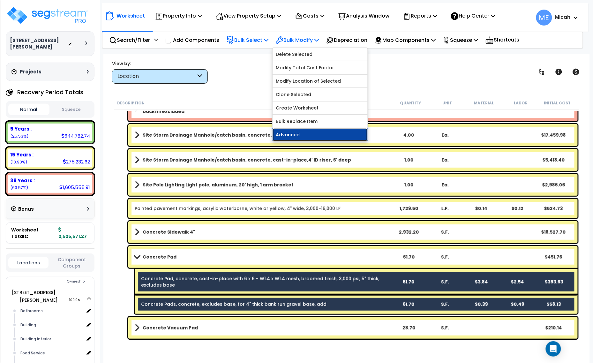
click at [323, 135] on link "Advanced" at bounding box center [320, 134] width 95 height 13
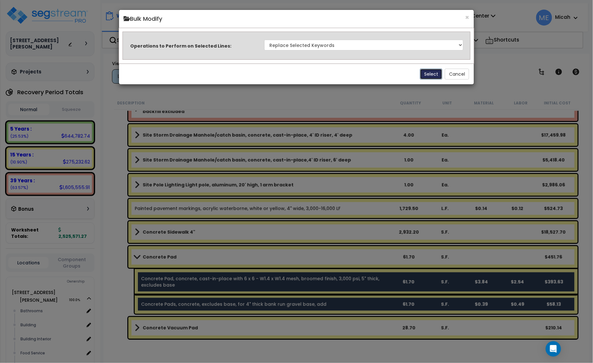
click at [426, 77] on button "Select" at bounding box center [431, 74] width 22 height 11
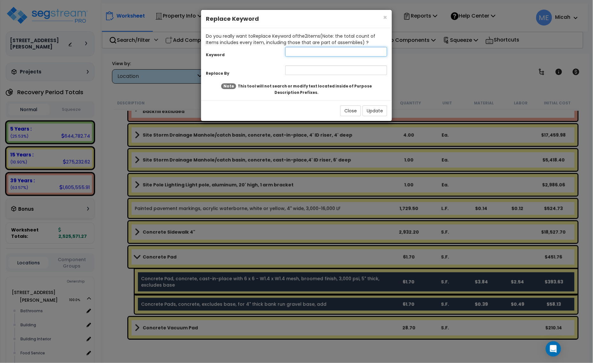
click at [301, 53] on input "text" at bounding box center [336, 52] width 102 height 10
type input "Pad"
click at [298, 68] on input "text" at bounding box center [336, 70] width 102 height 10
type input "pad"
click at [376, 107] on button "Update" at bounding box center [374, 110] width 25 height 11
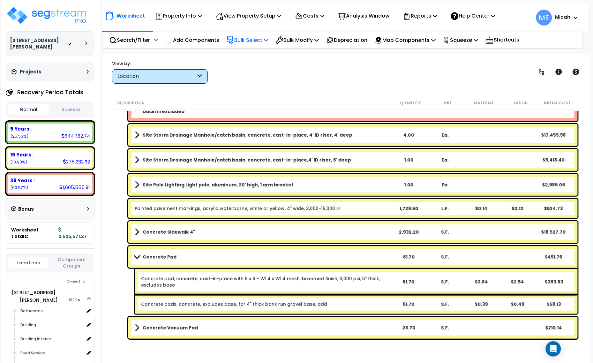
click at [135, 255] on span at bounding box center [136, 256] width 9 height 5
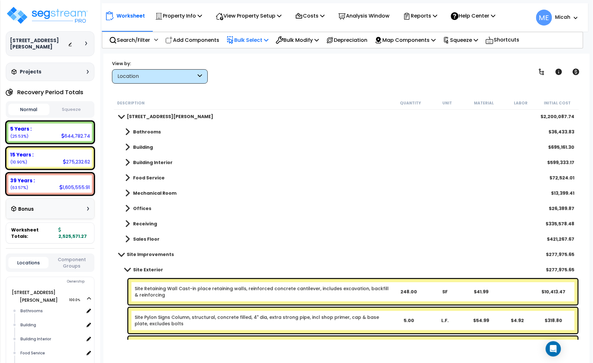
scroll to position [0, 0]
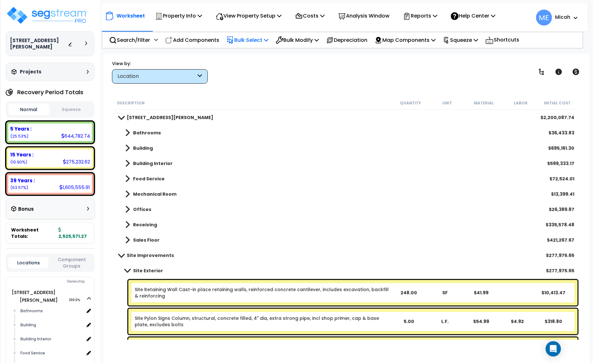
click at [126, 149] on span at bounding box center [127, 148] width 5 height 9
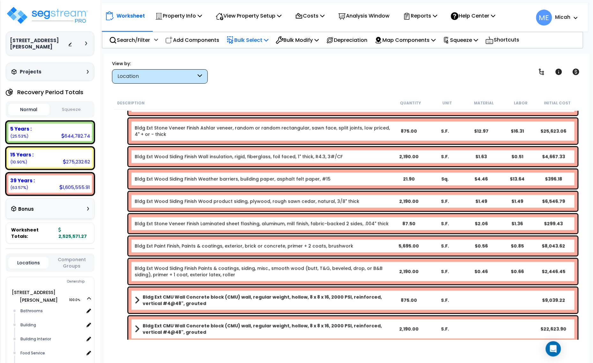
scroll to position [279, 0]
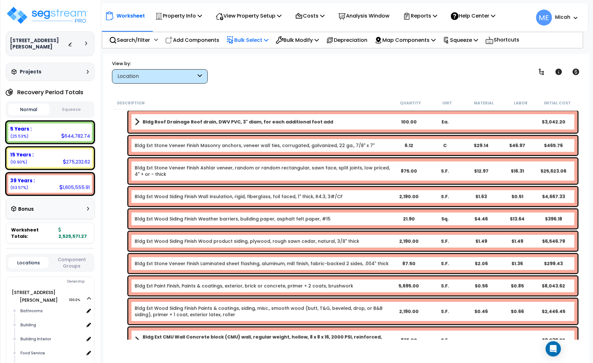
click at [287, 170] on link "Bldg Ext Stone Veneer Finish Ashlar veneer, random or random rectangular, sawn …" at bounding box center [263, 171] width 256 height 13
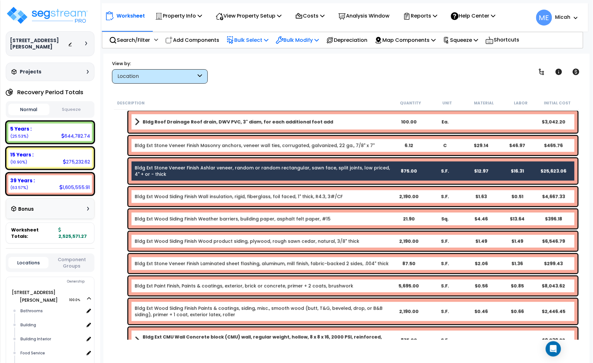
click at [317, 40] on p "Bulk Modify" at bounding box center [297, 40] width 43 height 9
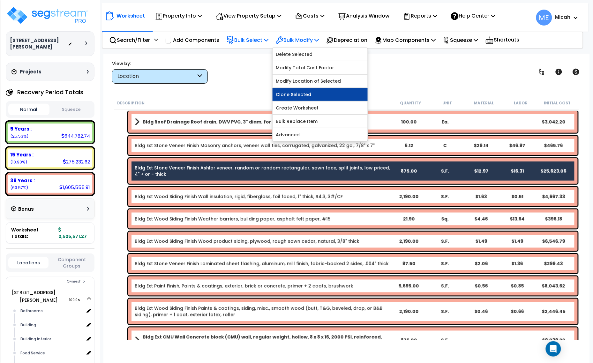
click at [326, 99] on link "Clone Selected" at bounding box center [320, 94] width 95 height 13
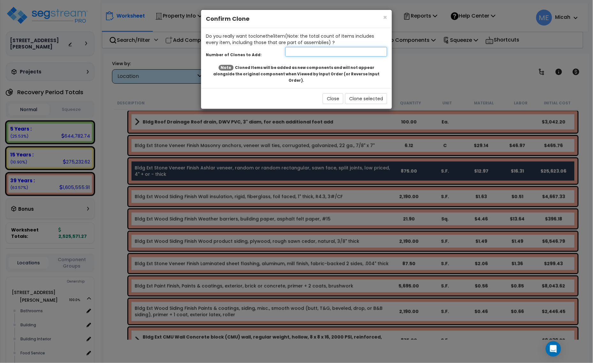
click at [299, 56] on input "number" at bounding box center [336, 52] width 102 height 10
type input "1"
click at [369, 95] on button "Clone selected" at bounding box center [366, 98] width 42 height 11
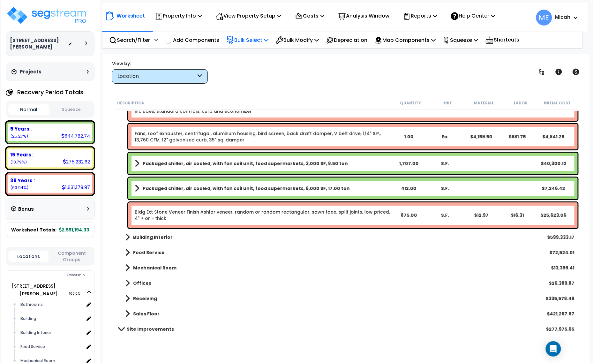
scroll to position [678, 0]
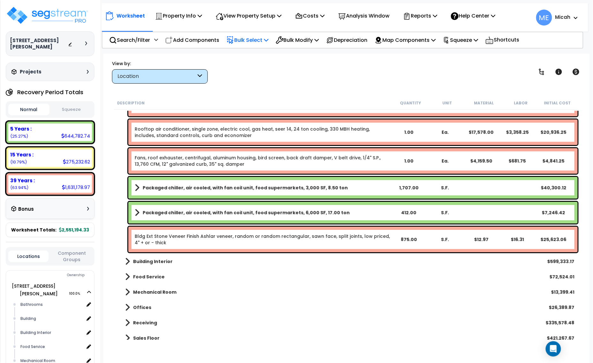
click at [226, 236] on link "Bldg Ext Stone Veneer Finish Ashlar veneer, random or random rectangular, sawn …" at bounding box center [263, 239] width 256 height 13
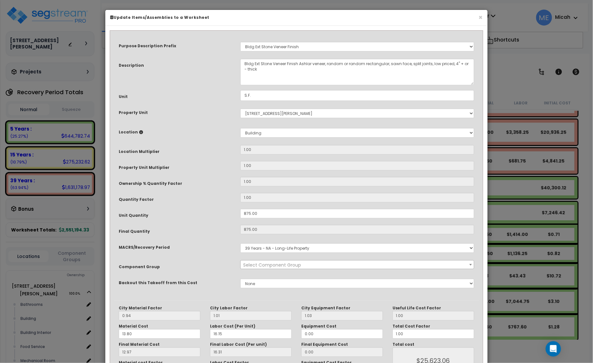
select select "56862"
drag, startPoint x: 253, startPoint y: 62, endPoint x: 236, endPoint y: 60, distance: 17.1
click at [236, 60] on div "Bldg Ext Stone Veneer Finish Ashlar veneer, random or random rectangular, sawn …" at bounding box center [356, 72] width 243 height 26
type textarea "Columns Ext Stone Veneer Finish Ashlar veneer, random or random rectangular, sa…"
drag, startPoint x: 243, startPoint y: 216, endPoint x: 222, endPoint y: 216, distance: 21.1
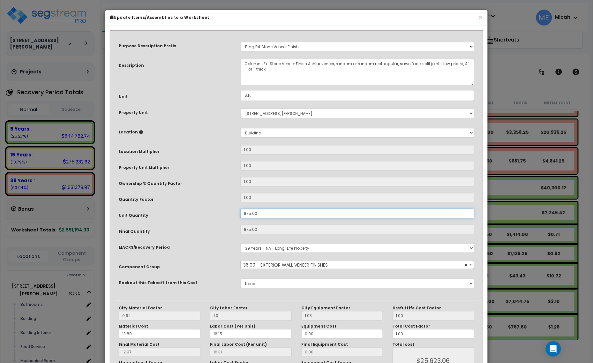
click at [222, 216] on div "Unit Quantity 875.00" at bounding box center [296, 214] width 365 height 11
type input "6"
type input "875"
type input "$25,620.00"
type input "6"
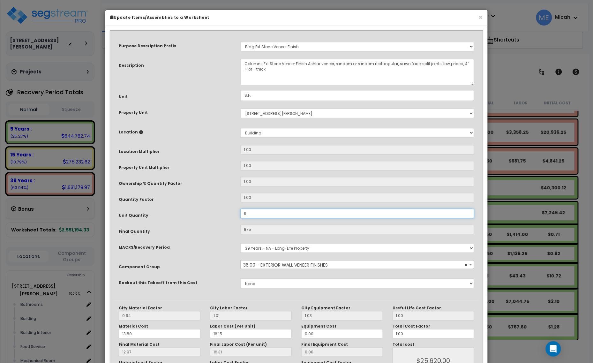
type input "$175.68"
type input "64"
type input "$1,873.92"
type input "643"
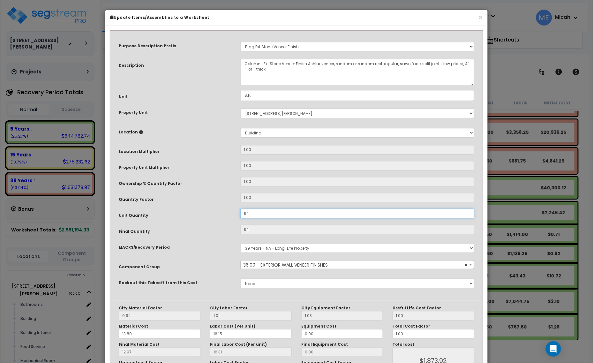
type input "$1,873.92"
type input "643"
type input "$18,827.04"
type input "643."
type input "$18,827.04"
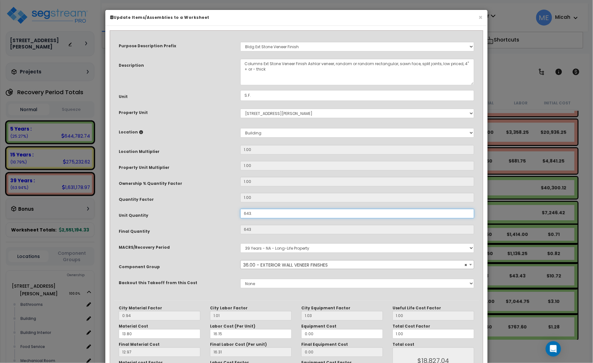
type input "643.1"
type input "$18,827.04"
type input "643.1"
type input "$18,829.97"
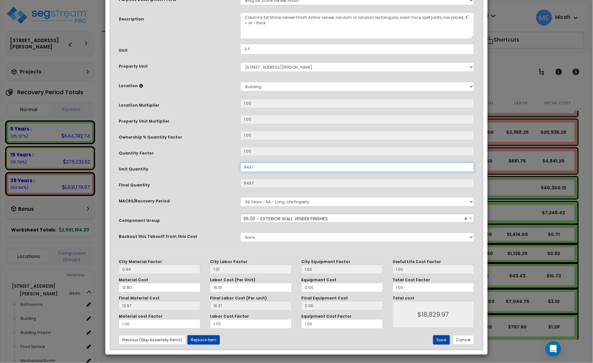
scroll to position [48, 0]
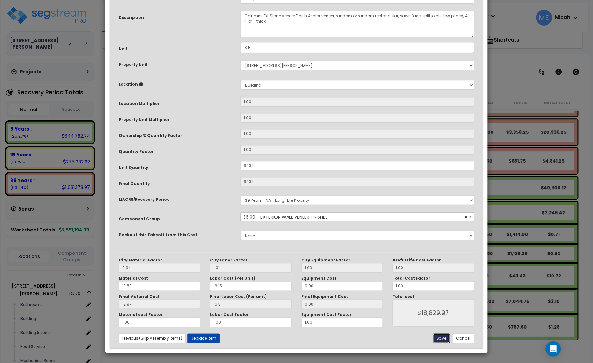
click at [444, 339] on button "Save" at bounding box center [441, 338] width 17 height 10
type input "643.10"
type input "18829.97"
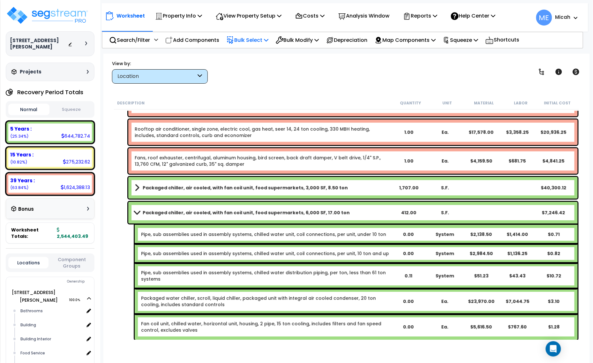
click at [135, 210] on span at bounding box center [136, 212] width 9 height 5
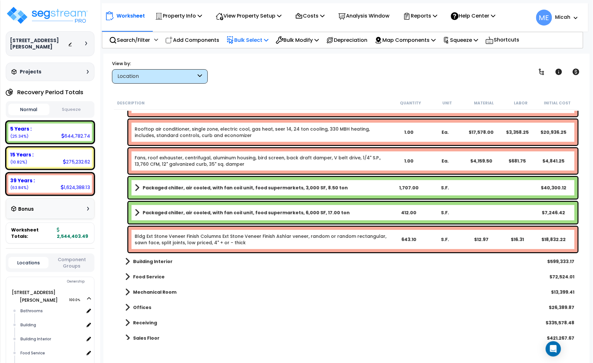
click at [248, 243] on link "Bldg Ext Stone Veneer Finish Columns Ext Stone Veneer Finish Ashlar veneer, ran…" at bounding box center [263, 239] width 256 height 13
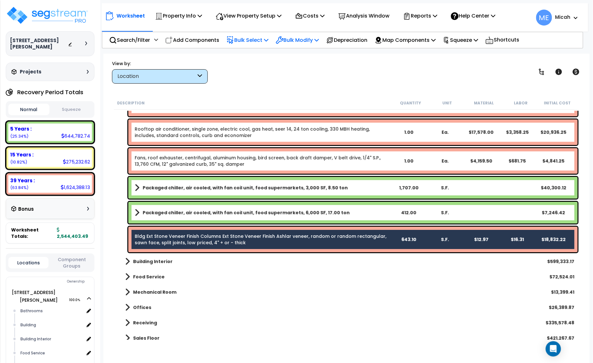
click at [318, 41] on p "Bulk Modify" at bounding box center [297, 40] width 43 height 9
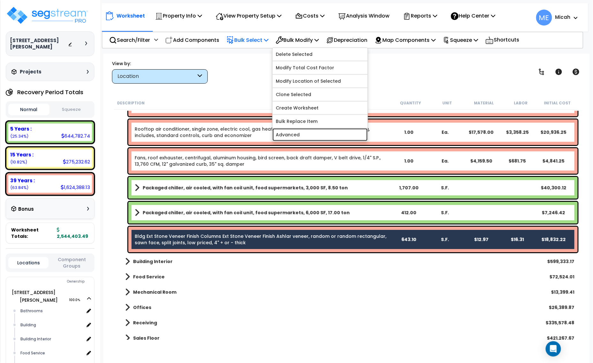
click at [331, 133] on link "Advanced" at bounding box center [320, 134] width 95 height 13
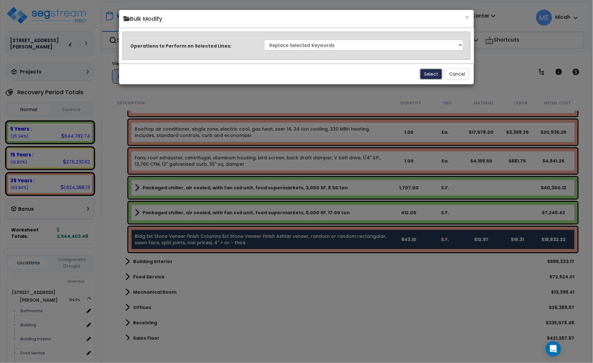
click at [425, 71] on button "Select" at bounding box center [431, 74] width 22 height 11
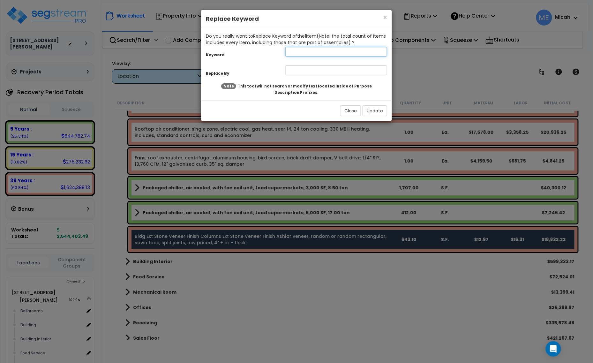
click at [303, 56] on input "text" at bounding box center [336, 52] width 102 height 10
type input "Bldg"
click at [310, 71] on input "text" at bounding box center [336, 70] width 102 height 10
type input "Columns"
click at [380, 109] on button "Update" at bounding box center [374, 110] width 25 height 11
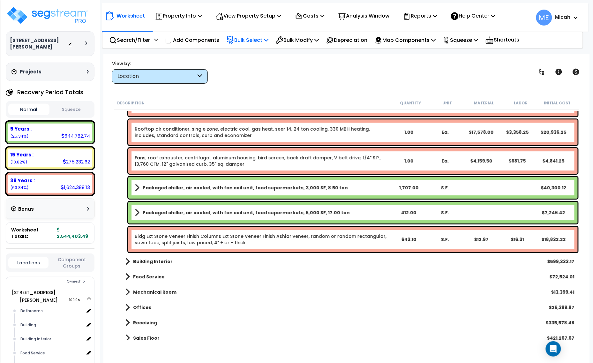
click at [192, 36] on p "Add Components" at bounding box center [192, 40] width 54 height 9
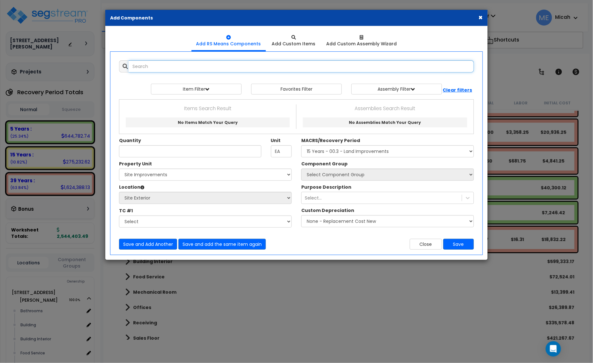
select select
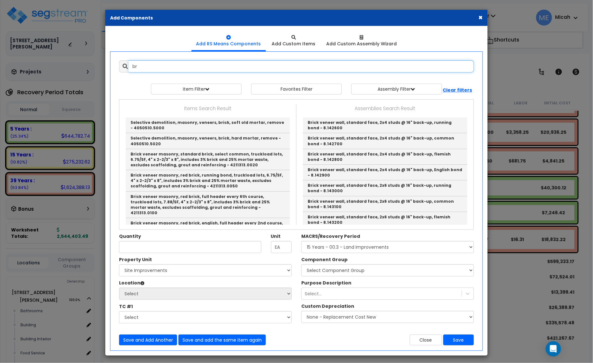
type input "b"
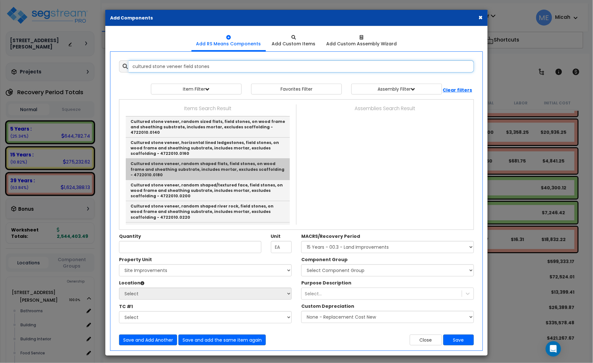
scroll to position [40, 0]
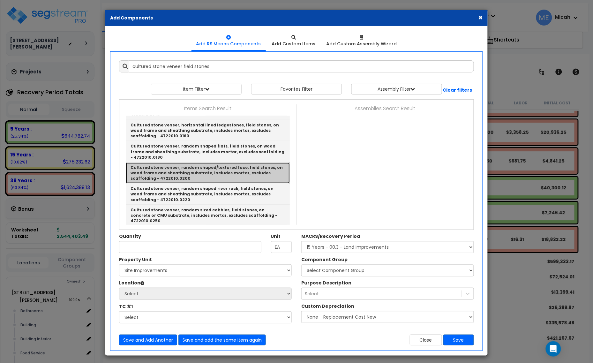
click at [215, 171] on link "Cultured stone veneer, random shaped/textured face, field stones, on wood frame…" at bounding box center [208, 172] width 164 height 21
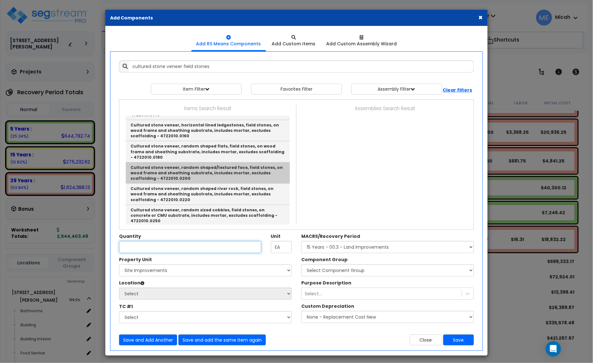
type input "Cultured stone veneer, random shaped/textured face, field stones, on wood frame…"
checkbox input "false"
type input "S.F."
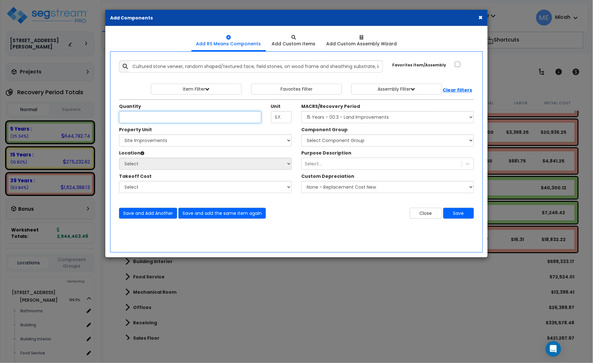
scroll to position [0, 0]
type input "643.1"
click at [197, 140] on select "Select [STREET_ADDRESS][PERSON_NAME] Site Improvements" at bounding box center [205, 140] width 173 height 12
click at [119, 135] on select "Select [STREET_ADDRESS][PERSON_NAME] Site Improvements" at bounding box center [205, 140] width 173 height 12
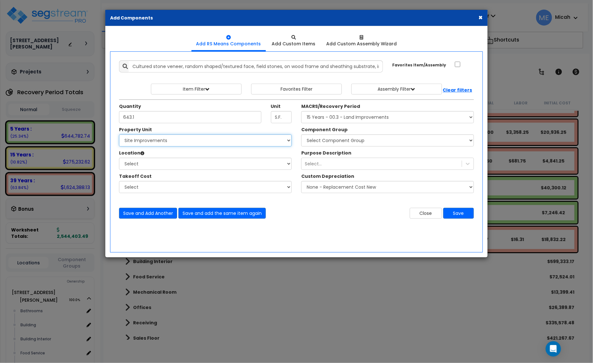
click at [200, 142] on select "Select [STREET_ADDRESS][PERSON_NAME] Site Improvements" at bounding box center [205, 140] width 173 height 12
select select "164425"
click at [119, 135] on select "Select [STREET_ADDRESS][PERSON_NAME] Site Improvements" at bounding box center [205, 140] width 173 height 12
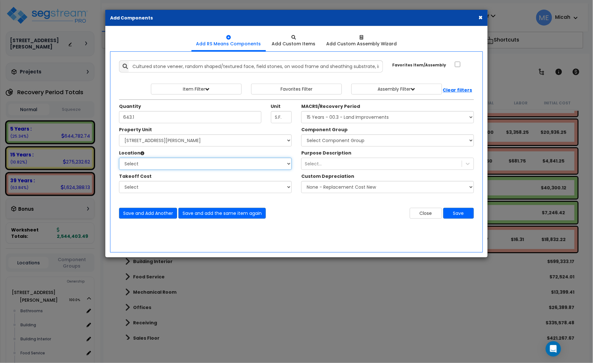
click at [160, 168] on select "Select Bathrooms Building Building Interior Food Service Mechanical Room Office…" at bounding box center [205, 164] width 173 height 12
select select "6"
click at [119, 158] on select "Select Bathrooms Building Building Interior Food Service Mechanical Room Office…" at bounding box center [205, 164] width 173 height 12
click at [434, 214] on button "Close" at bounding box center [426, 213] width 32 height 11
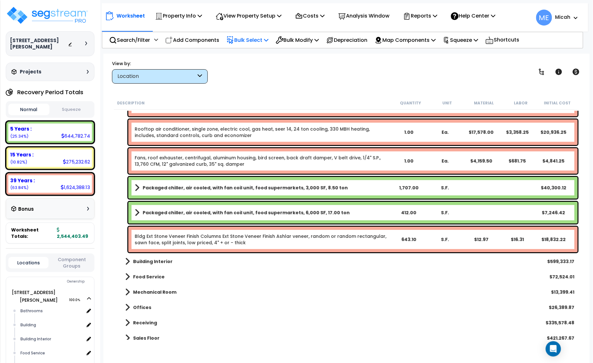
click at [273, 240] on link "Bldg Ext Stone Veneer Finish Columns Ext Stone Veneer Finish Ashlar veneer, ran…" at bounding box center [263, 239] width 256 height 13
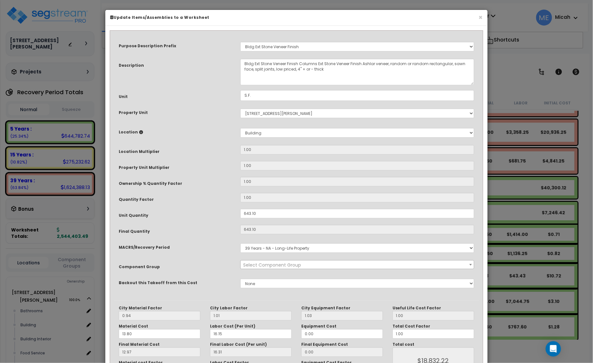
select select "56862"
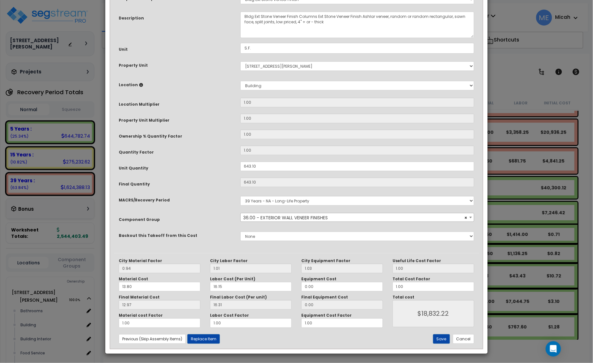
scroll to position [48, 0]
click at [443, 338] on button "Save" at bounding box center [441, 338] width 17 height 10
type input "18832.22"
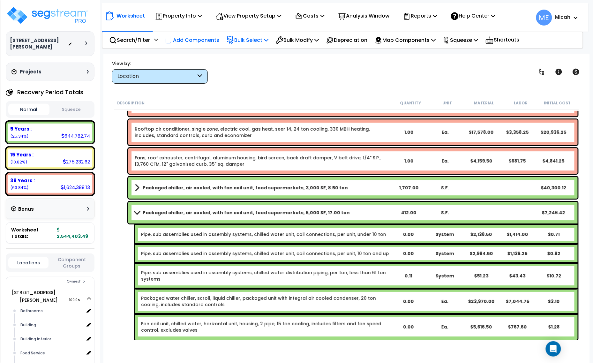
click at [200, 37] on p "Add Components" at bounding box center [192, 40] width 54 height 9
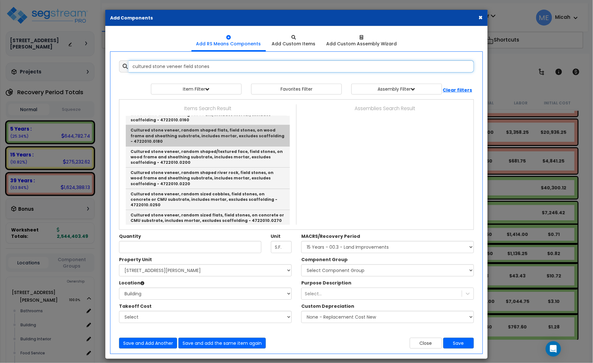
scroll to position [80, 0]
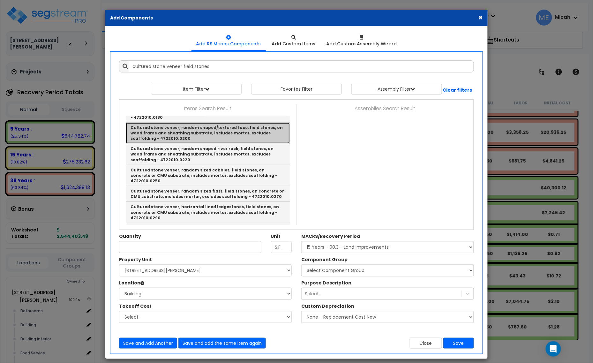
click at [231, 133] on link "Cultured stone veneer, random shaped/textured face, field stones, on wood frame…" at bounding box center [208, 133] width 164 height 21
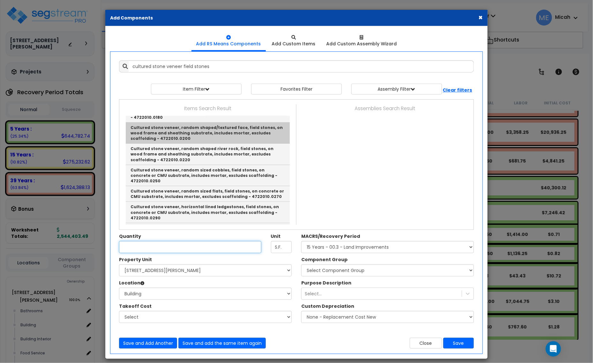
type input "Cultured stone veneer, random shaped/textured face, field stones, on wood frame…"
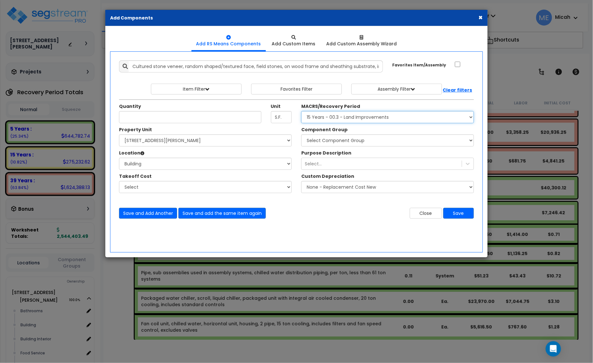
click at [339, 118] on select "Select MACRS/Recovery Period 5 Years - 57.0 - Distributive Trades & Services 5 …" at bounding box center [387, 117] width 173 height 12
select select "3669"
click at [301, 111] on select "Select MACRS/Recovery Period 5 Years - 57.0 - Distributive Trades & Services 5 …" at bounding box center [387, 117] width 173 height 12
click at [342, 143] on select "Select Component Group 143.00 - FIRE EXTINGUISHERS 350.00 - SITE FIRE PROTECTIO…" at bounding box center [387, 140] width 173 height 12
select select "56862"
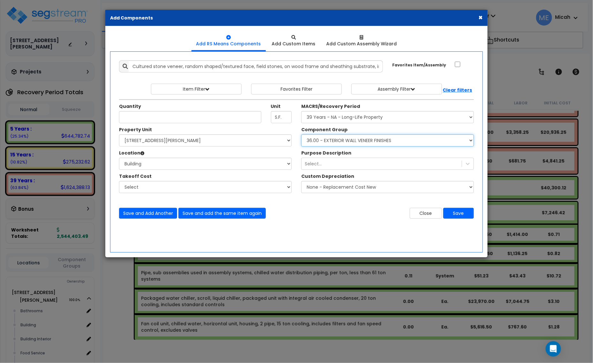
click at [342, 143] on select "Select Component Group 143.00 - FIRE EXTINGUISHERS 350.00 - SITE FIRE PROTECTIO…" at bounding box center [387, 140] width 173 height 12
click at [331, 119] on select "Select MACRS/Recovery Period 5 Years - 57.0 - Distributive Trades & Services 5 …" at bounding box center [387, 117] width 173 height 12
select select "3667"
click at [301, 111] on select "Select MACRS/Recovery Period 5 Years - 57.0 - Distributive Trades & Services 5 …" at bounding box center [387, 117] width 173 height 12
click at [341, 142] on select "Select Component Group 286.00 - LAUNDRY ELECTRICAL 284.00 - LAUNDRY PLUMBING 31…" at bounding box center [387, 140] width 173 height 12
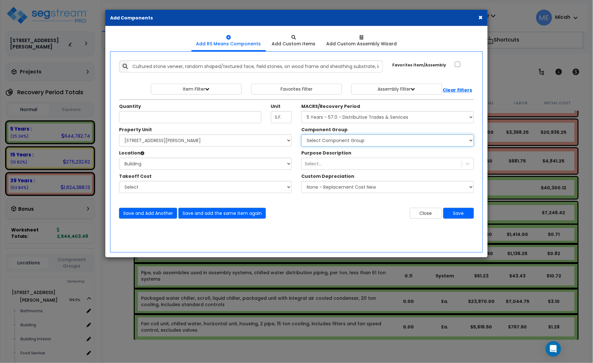
select select "56935"
click at [340, 141] on select "Select Component Group 286.00 - LAUNDRY ELECTRICAL 284.00 - LAUNDRY PLUMBING 31…" at bounding box center [387, 140] width 173 height 12
click at [147, 118] on input "Unit Quantity" at bounding box center [190, 117] width 142 height 12
type input "643.1"
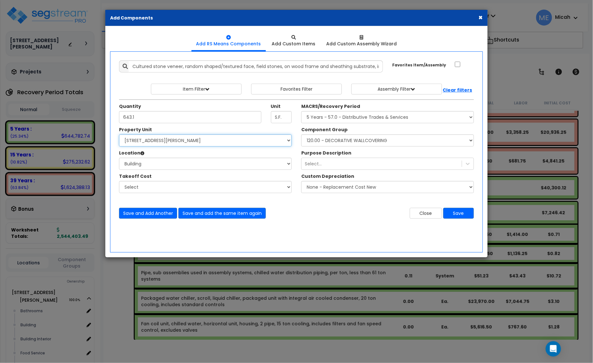
click at [190, 139] on select "Select [STREET_ADDRESS][PERSON_NAME] Site Improvements" at bounding box center [205, 140] width 173 height 12
select select "164426"
click at [119, 135] on select "Select [STREET_ADDRESS][PERSON_NAME] Site Improvements" at bounding box center [205, 140] width 173 height 12
select select
click at [181, 141] on select "Select [STREET_ADDRESS][PERSON_NAME] Site Improvements" at bounding box center [205, 140] width 173 height 12
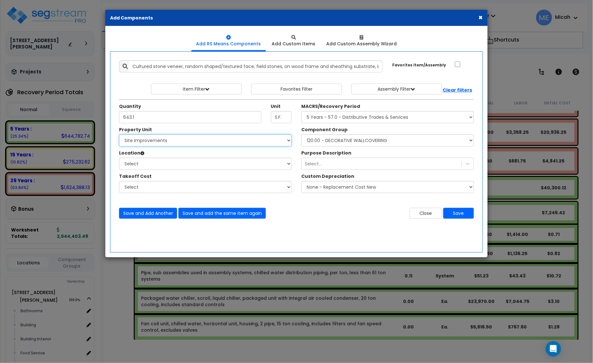
select select "164425"
click at [119, 135] on select "Select [STREET_ADDRESS][PERSON_NAME] Site Improvements" at bounding box center [205, 140] width 173 height 12
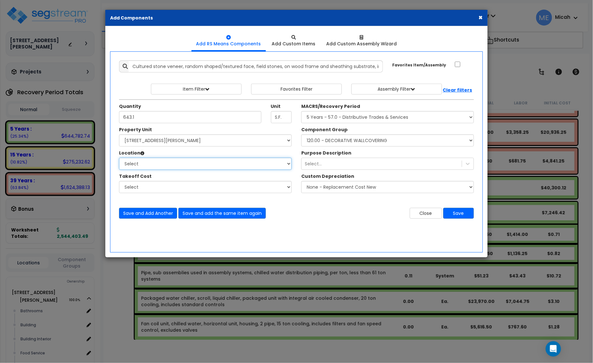
click at [170, 168] on select "Select Site Exterior Add Additional Location" at bounding box center [205, 164] width 173 height 12
select select "6"
click at [119, 158] on select "Select Bathrooms Building Building Interior Food Service Mechanical Room Office…" at bounding box center [205, 164] width 173 height 12
click at [459, 214] on button "Save" at bounding box center [458, 213] width 31 height 11
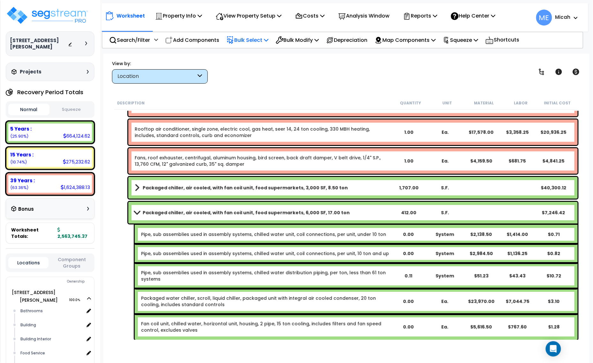
click at [135, 213] on span at bounding box center [136, 212] width 9 height 5
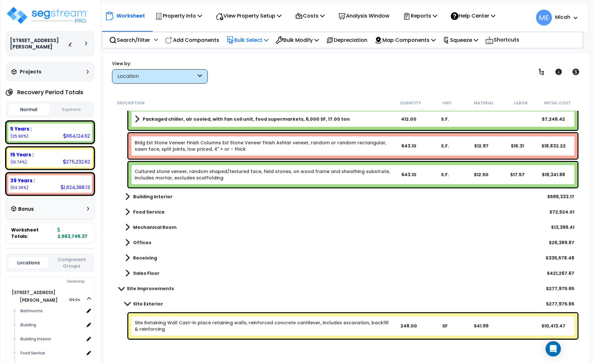
scroll to position [758, 0]
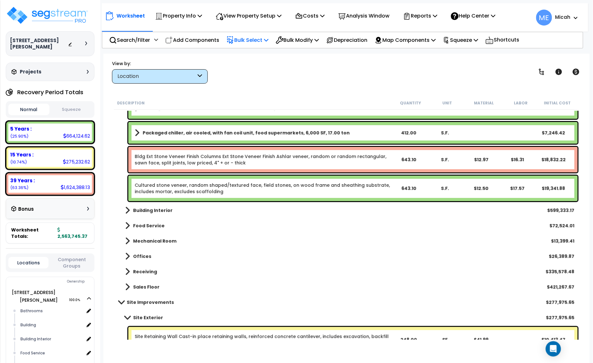
click at [198, 191] on link "Cultured stone veneer, random shaped/textured face, field stones, on wood frame…" at bounding box center [263, 188] width 256 height 13
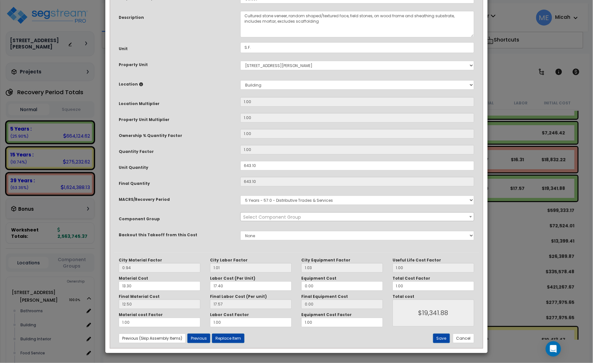
scroll to position [0, 0]
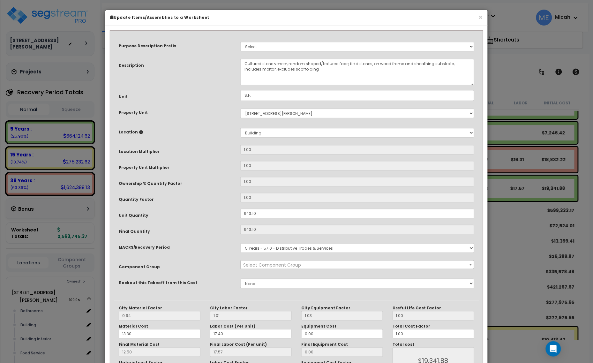
select select "56935"
click at [287, 64] on textarea "Cultured stone veneer, random shaped/textured face, field stones, on wood frame…" at bounding box center [357, 72] width 234 height 26
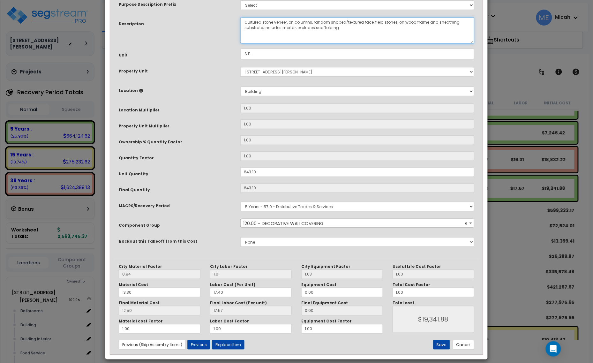
scroll to position [48, 0]
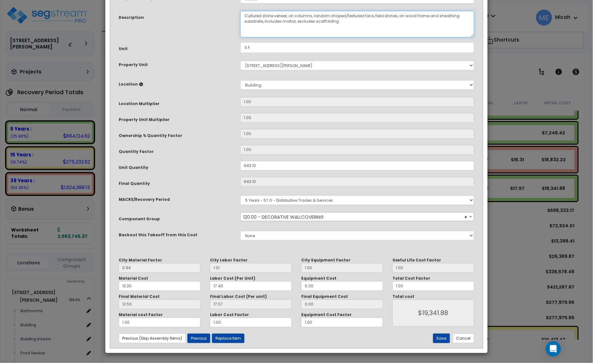
type textarea "Cultured stone veneer, on columns, random shaped/textured face, field stones, o…"
click at [443, 339] on button "Save" at bounding box center [441, 338] width 17 height 10
type input "19341.88"
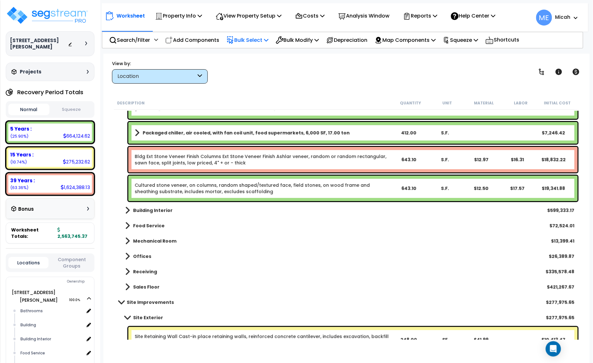
click at [212, 159] on link "Bldg Ext Stone Veneer Finish Columns Ext Stone Veneer Finish Ashlar veneer, ran…" at bounding box center [263, 159] width 256 height 13
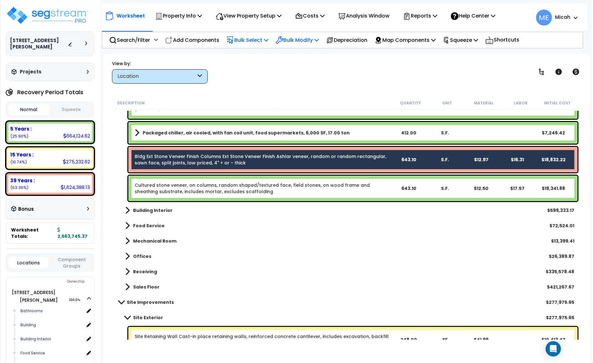
click at [319, 42] on icon at bounding box center [316, 39] width 4 height 5
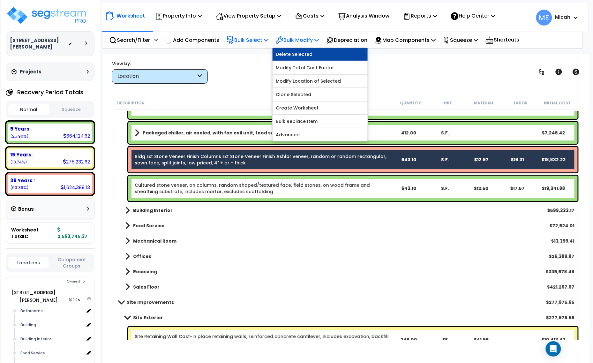
click at [321, 53] on link "Delete Selected" at bounding box center [320, 54] width 95 height 13
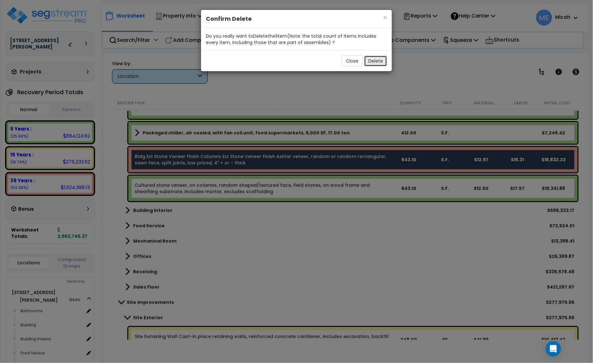
click at [369, 61] on button "Delete" at bounding box center [375, 61] width 23 height 11
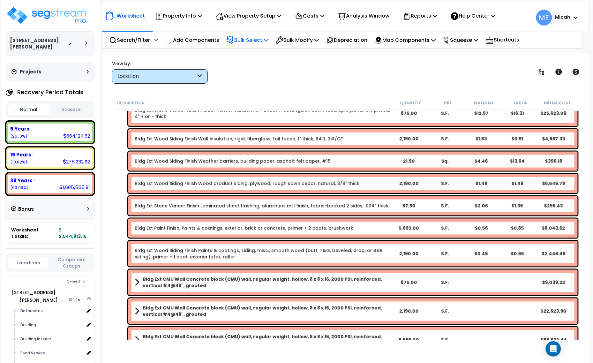
scroll to position [319, 0]
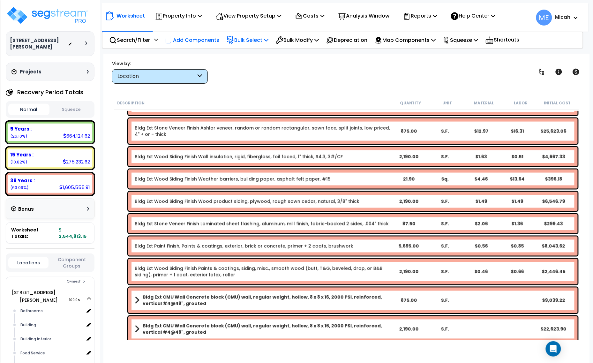
drag, startPoint x: 197, startPoint y: 39, endPoint x: 195, endPoint y: 45, distance: 7.1
click at [197, 39] on p "Add Components" at bounding box center [192, 40] width 54 height 9
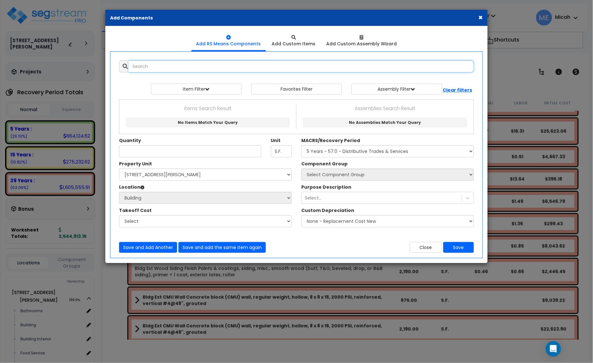
select select
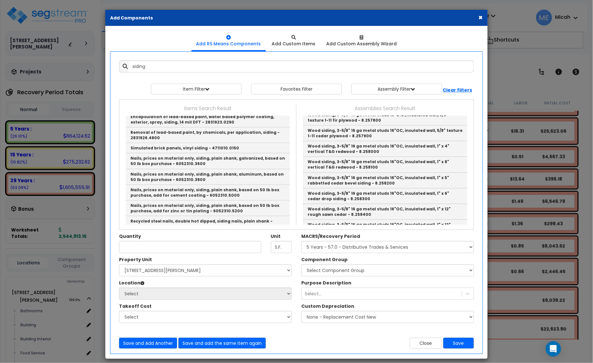
scroll to position [1440, 0]
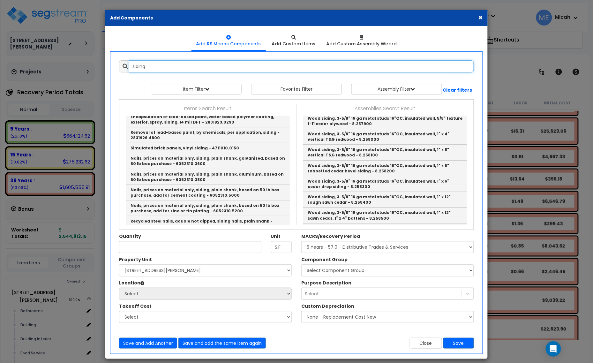
drag, startPoint x: 158, startPoint y: 62, endPoint x: 123, endPoint y: 67, distance: 35.8
click at [123, 67] on div "siding" at bounding box center [296, 66] width 355 height 12
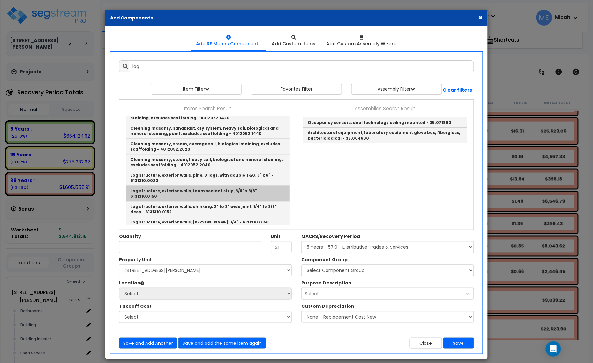
scroll to position [302, 0]
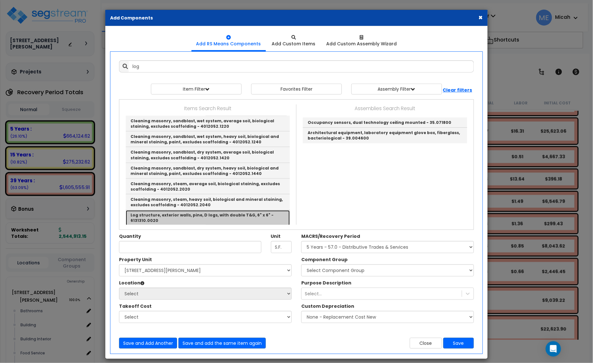
click at [220, 210] on link "Log structure, exterior walls, pine, D logs, with double T&G, 6" x 6" - 6131310…" at bounding box center [208, 218] width 164 height 16
type input "Log structure, exterior walls, pine, D logs, with double T&G, 6" x 6" - 6131310…"
type input "L.F."
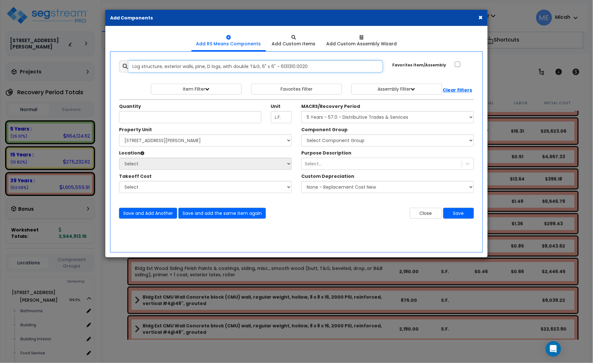
drag, startPoint x: 318, startPoint y: 65, endPoint x: 73, endPoint y: 77, distance: 245.6
click at [73, 77] on div "× Add Components Add RS Means Components Add Custom Items Add Items" at bounding box center [296, 181] width 593 height 363
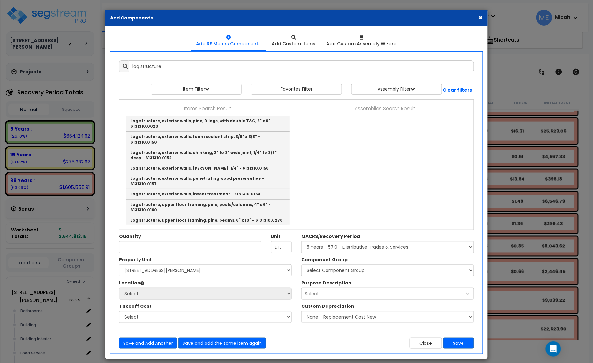
scroll to position [0, 0]
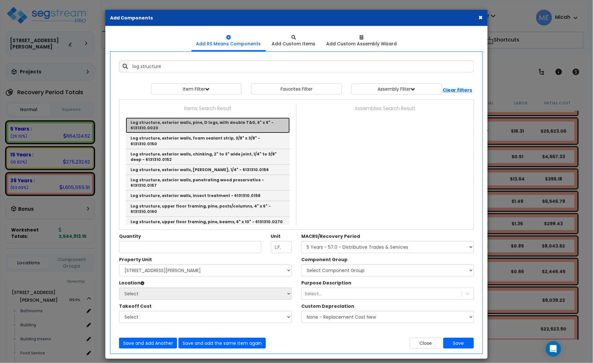
click at [245, 121] on link "Log structure, exterior walls, pine, D logs, with double T&G, 6" x 6" - 6131310…" at bounding box center [208, 125] width 164 height 16
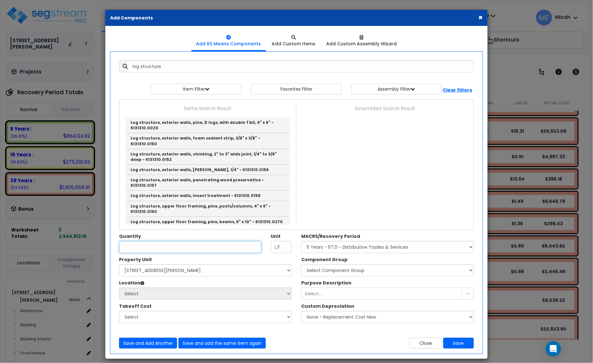
type input "Log structure, exterior walls, pine, D logs, with double T&G, 6" x 6" - 6131310…"
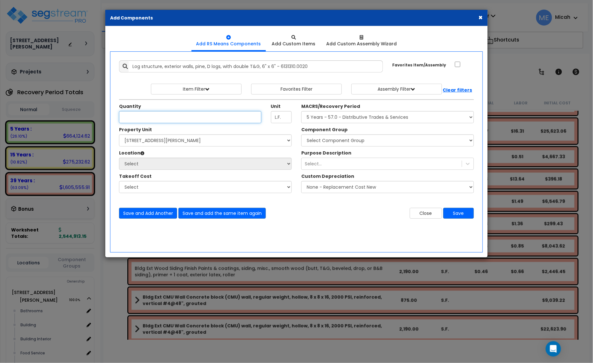
click at [172, 117] on input "Unit Quantity" at bounding box center [190, 117] width 142 height 12
type input "4,334"
click at [193, 145] on select "Select [STREET_ADDRESS][PERSON_NAME] Site Improvements" at bounding box center [205, 140] width 173 height 12
select select "164425"
click at [119, 135] on select "Select [STREET_ADDRESS][PERSON_NAME] Site Improvements" at bounding box center [205, 140] width 173 height 12
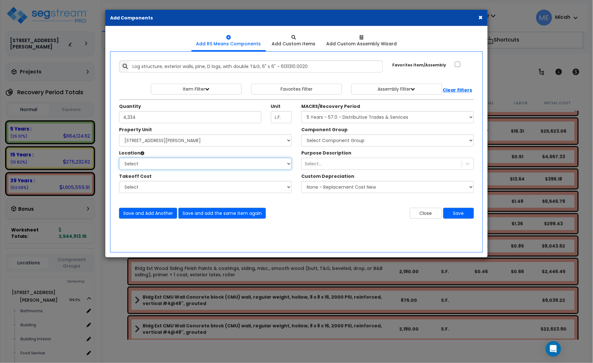
click at [177, 161] on select "Select Bathrooms Building Building Interior Food Service Mechanical Room Office…" at bounding box center [205, 164] width 173 height 12
select select "6"
click at [119, 158] on select "Select Bathrooms Building Building Interior Food Service Mechanical Room Office…" at bounding box center [205, 164] width 173 height 12
click at [393, 119] on select "Select MACRS/Recovery Period 5 Years - 57.0 - Distributive Trades & Services 5 …" at bounding box center [387, 117] width 173 height 12
select select "3667"
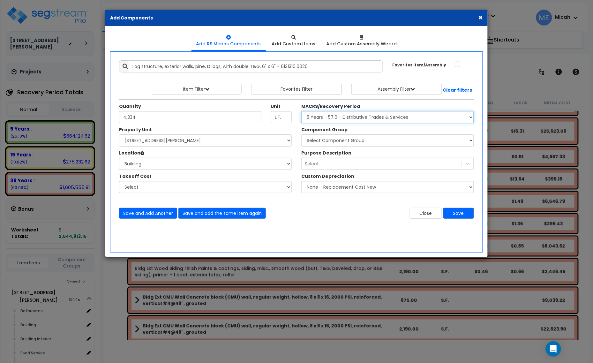
click at [301, 111] on select "Select MACRS/Recovery Period 5 Years - 57.0 - Distributive Trades & Services 5 …" at bounding box center [387, 117] width 173 height 12
click at [364, 141] on select "Select Component Group 286.00 - LAUNDRY ELECTRICAL 284.00 - LAUNDRY PLUMBING 31…" at bounding box center [387, 140] width 173 height 12
select select "56935"
click at [362, 139] on select "Select Component Group 286.00 - LAUNDRY ELECTRICAL 284.00 - LAUNDRY PLUMBING 31…" at bounding box center [387, 140] width 173 height 12
click at [145, 215] on button "Save and Add Another" at bounding box center [148, 213] width 58 height 11
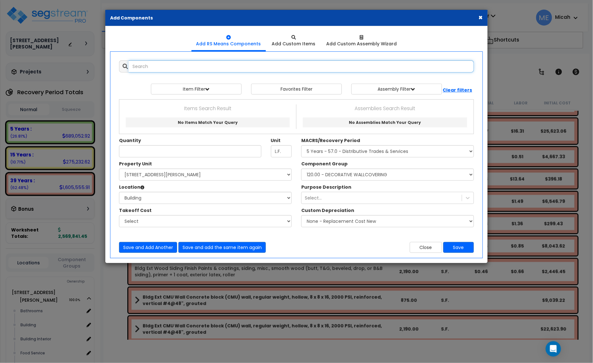
click at [153, 66] on input "text" at bounding box center [301, 66] width 345 height 12
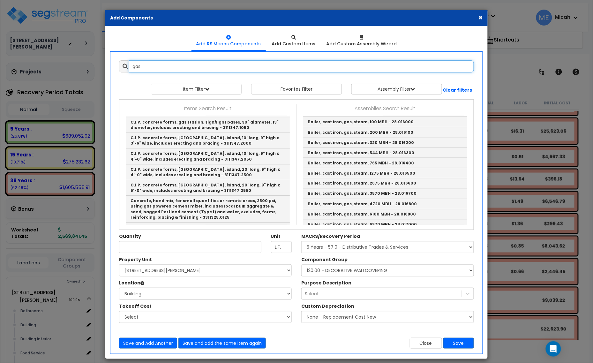
scroll to position [479, 0]
type input "gas"
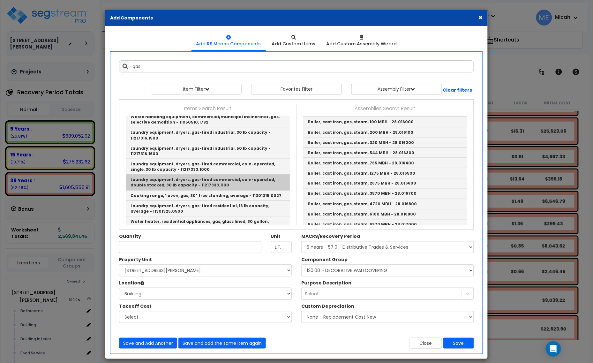
scroll to position [997, 0]
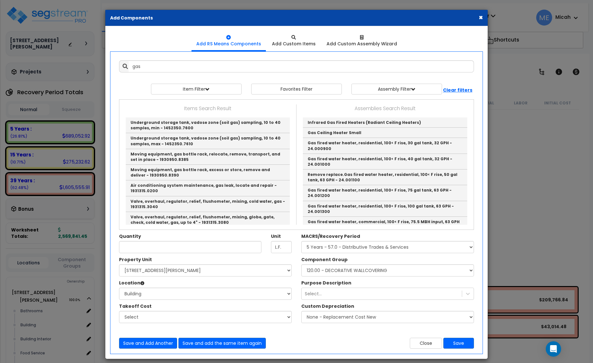
select select "3667"
select select "164425"
select select "6"
select select "56935"
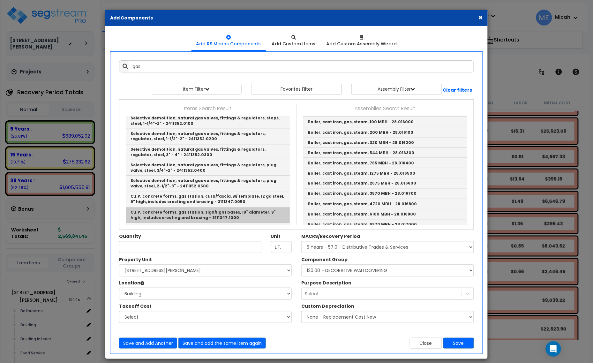
scroll to position [412, 0]
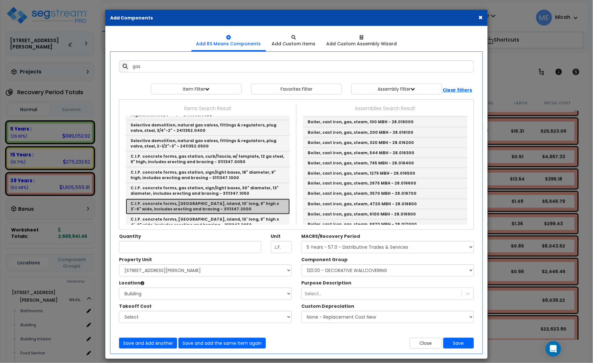
click at [208, 199] on link "C.I.P. concrete forms, [GEOGRAPHIC_DATA], island, 10' long, 9" high x 3'-6" wid…" at bounding box center [208, 207] width 164 height 16
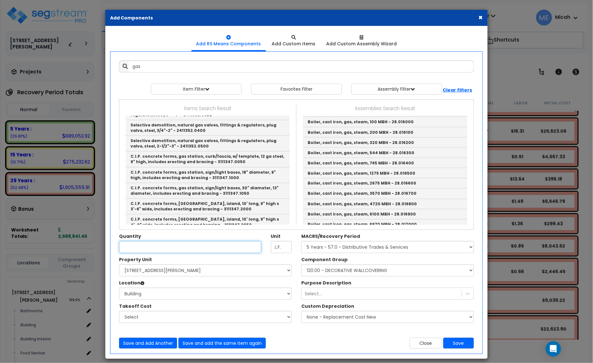
type input "C.I.P. concrete forms, [GEOGRAPHIC_DATA], island, 10' long, 9" high x 3'-6" wid…"
type input "Ea."
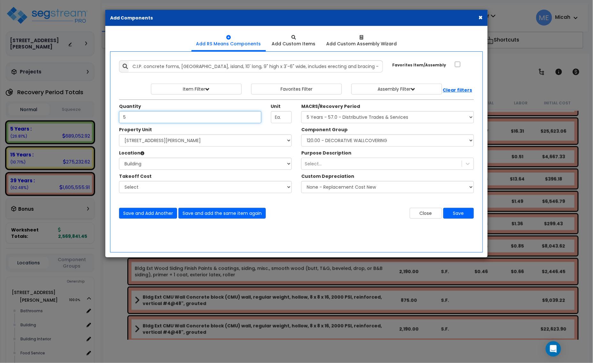
type input "5"
click at [374, 120] on select "Select MACRS/Recovery Period 5 Years - 57.0 - Distributive Trades & Services 5 …" at bounding box center [387, 117] width 173 height 12
select select "3666"
click at [301, 111] on select "Select MACRS/Recovery Period 5 Years - 57.0 - Distributive Trades & Services 5 …" at bounding box center [387, 117] width 173 height 12
click at [343, 144] on select "Select Component Group 434.00 - SITE PRIVACY WALLS 447.00 - SITE SWIMMING POOLS…" at bounding box center [387, 140] width 173 height 12
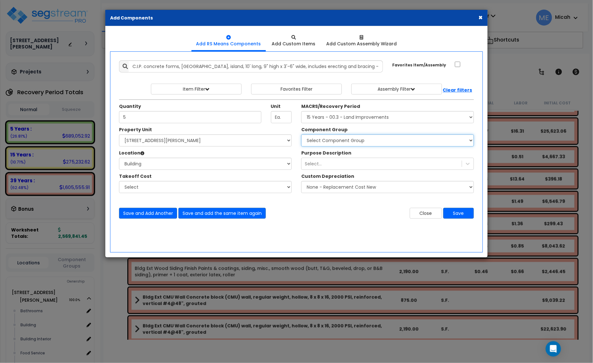
select select "57160"
click at [343, 143] on select "Select Component Group 434.00 - SITE PRIVACY WALLS 447.00 - SITE SWIMMING POOLS…" at bounding box center [387, 140] width 173 height 12
click at [152, 211] on button "Save and Add Another" at bounding box center [148, 213] width 58 height 11
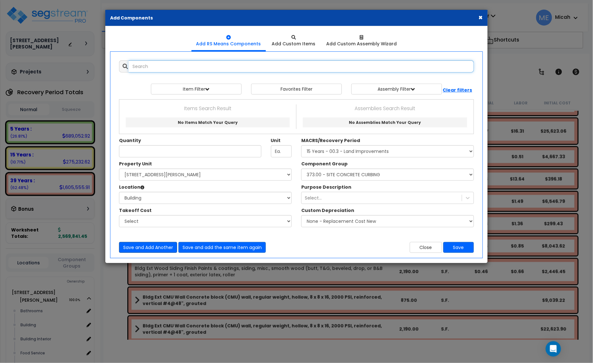
scroll to position [0, 0]
click at [145, 69] on input "text" at bounding box center [301, 66] width 345 height 12
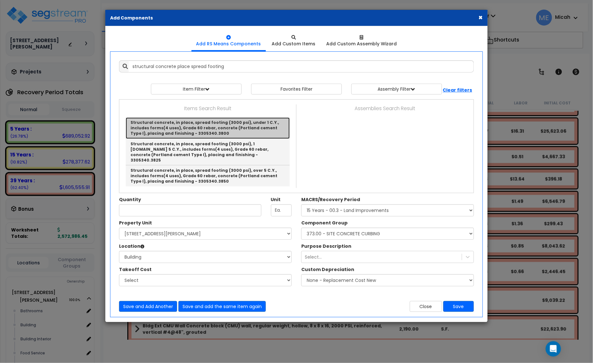
click at [222, 130] on link "Structural concrete, in place, spread footing (3000 psi), under 1 C.Y., include…" at bounding box center [208, 127] width 164 height 21
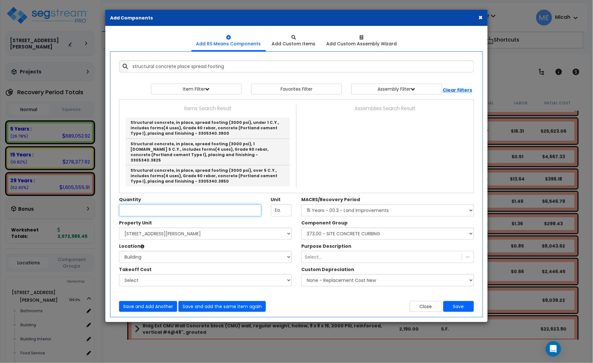
type input "Structural concrete, in place, spread footing (3000 psi), under 1 C.Y., include…"
type input "C.Y."
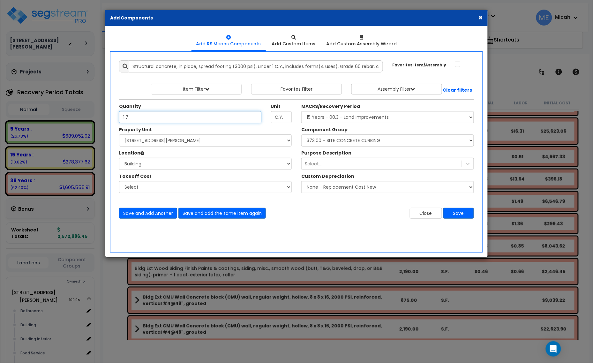
type input "1.7"
click at [367, 143] on select "Select Component Group 434.00 - SITE PRIVACY WALLS 447.00 - SITE SWIMMING POOLS…" at bounding box center [387, 140] width 173 height 12
select select "57159"
click at [367, 143] on select "Select Component Group 434.00 - SITE PRIVACY WALLS 447.00 - SITE SWIMMING POOLS…" at bounding box center [387, 140] width 173 height 12
click at [163, 214] on button "Save and Add Another" at bounding box center [148, 213] width 58 height 11
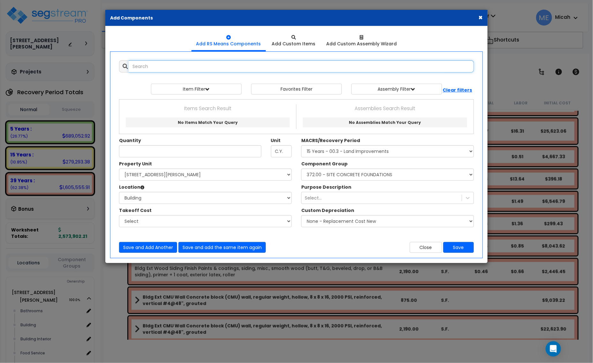
click at [142, 69] on input "text" at bounding box center [301, 66] width 345 height 12
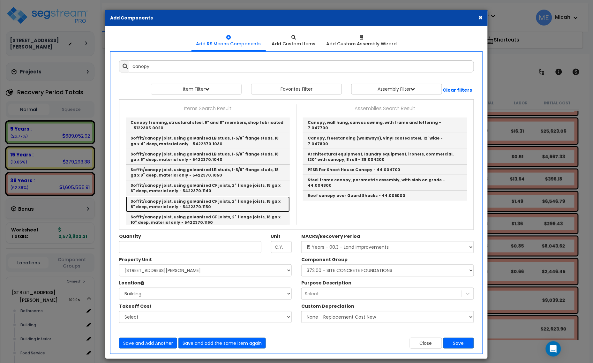
drag, startPoint x: 142, startPoint y: 69, endPoint x: 252, endPoint y: 199, distance: 170.3
click at [252, 199] on link "Soffit/canopy joist, using galvanized CF joists, 2" flange joists, 18 ga x 8" d…" at bounding box center [208, 204] width 164 height 16
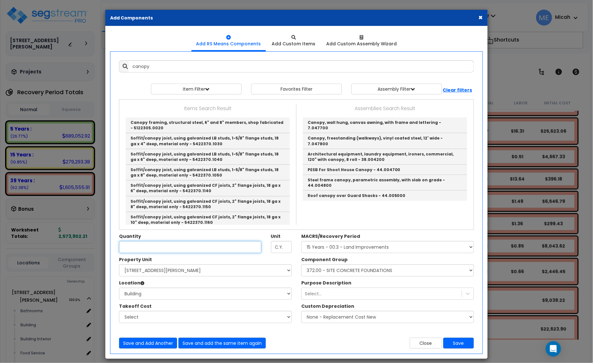
type input "Soffit/canopy joist, using galvanized CF joists, 2" flange joists, 18 ga x 8" d…"
type input "L.F."
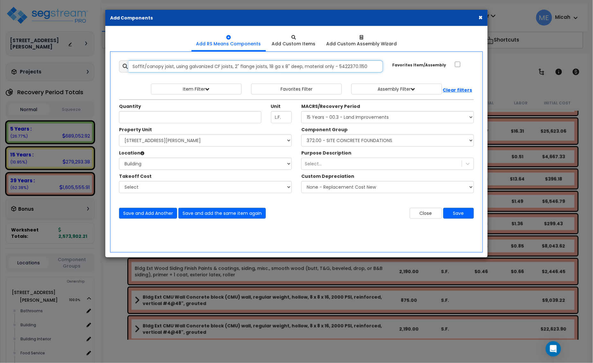
drag, startPoint x: 132, startPoint y: 64, endPoint x: 441, endPoint y: 74, distance: 308.7
click at [441, 74] on div "Add Items Add Assemblies Both 9910266 Select" at bounding box center [296, 140] width 364 height 168
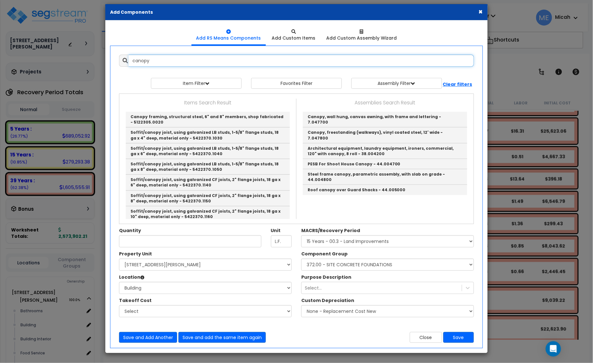
drag, startPoint x: 166, startPoint y: 61, endPoint x: 120, endPoint y: 63, distance: 46.0
click at [120, 63] on div "canopy" at bounding box center [296, 61] width 355 height 12
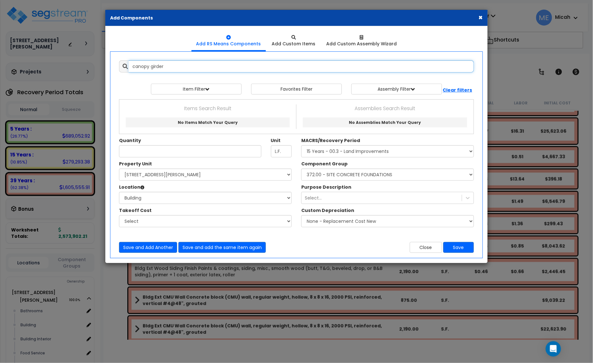
drag, startPoint x: 150, startPoint y: 66, endPoint x: 119, endPoint y: 64, distance: 31.0
click at [119, 64] on div "canopy girder" at bounding box center [296, 66] width 355 height 12
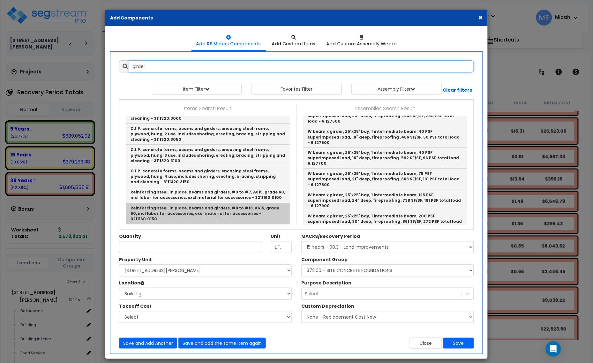
scroll to position [479, 0]
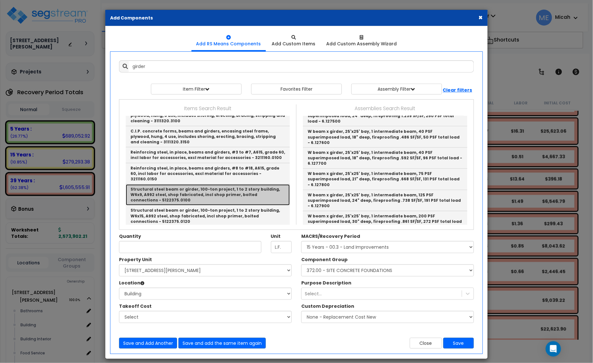
click at [258, 184] on link "Structural steel beam or girder, 100-ton project, 1 to 2 story building, W6x9, …" at bounding box center [208, 194] width 164 height 21
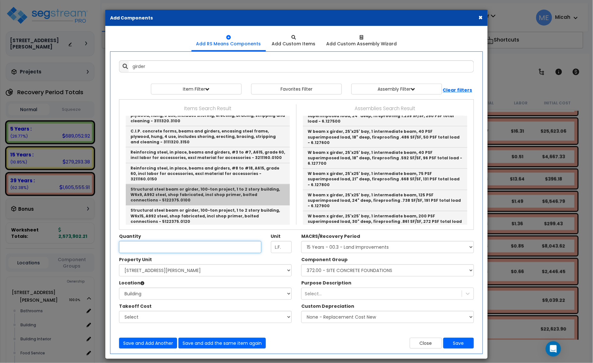
type input "Structural steel beam or girder, 100-ton project, 1 to 2 story building, W6x9, …"
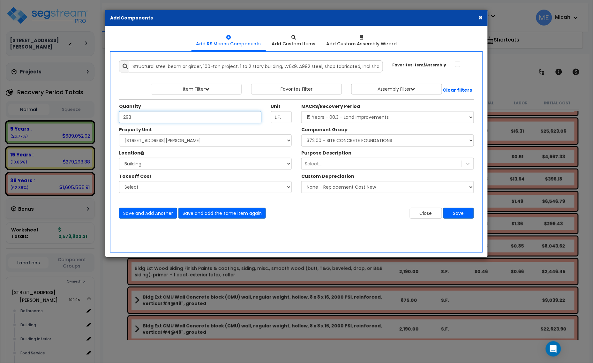
type input "293"
click at [170, 141] on select "Select [STREET_ADDRESS][PERSON_NAME] Site Improvements" at bounding box center [205, 140] width 173 height 12
select select "164426"
click at [119, 135] on select "Select [STREET_ADDRESS][PERSON_NAME] Site Improvements" at bounding box center [205, 140] width 173 height 12
select select "462"
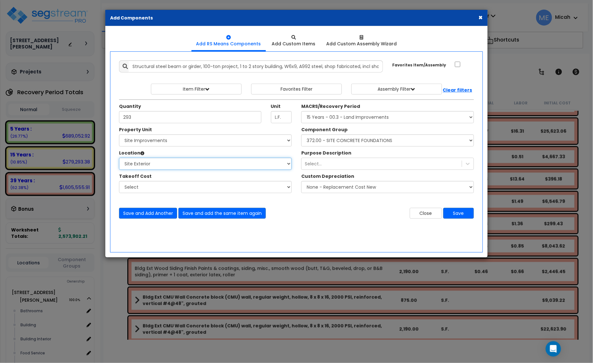
click at [119, 158] on select "Select Site Exterior Add Additional Location" at bounding box center [205, 164] width 173 height 12
click at [365, 116] on select "Select MACRS/Recovery Period 5 Years - 57.0 - Distributive Trades & Services 5 …" at bounding box center [387, 117] width 173 height 12
select select "3669"
click at [301, 111] on select "Select MACRS/Recovery Period 5 Years - 57.0 - Distributive Trades & Services 5 …" at bounding box center [387, 117] width 173 height 12
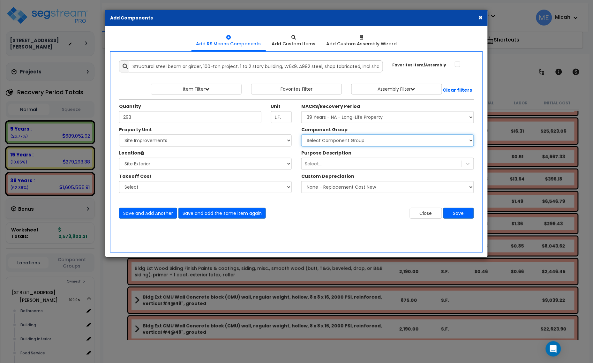
click at [338, 141] on select "Select Component Group 143.00 - FIRE EXTINGUISHERS 350.00 - SITE FIRE PROTECTIO…" at bounding box center [387, 140] width 173 height 12
select select "56967"
click at [338, 141] on select "Select Component Group 143.00 - FIRE EXTINGUISHERS 350.00 - SITE FIRE PROTECTIO…" at bounding box center [387, 140] width 173 height 12
click at [327, 142] on select "Select Component Group 143.00 - FIRE EXTINGUISHERS 350.00 - SITE FIRE PROTECTIO…" at bounding box center [387, 140] width 173 height 12
click at [362, 115] on select "Select MACRS/Recovery Period 5 Years - 57.0 - Distributive Trades & Services 5 …" at bounding box center [387, 117] width 173 height 12
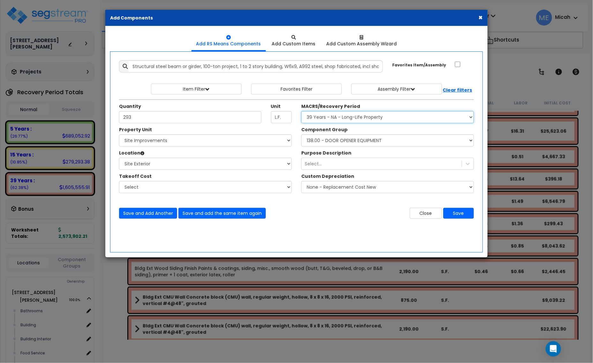
select select "3667"
click at [301, 111] on select "Select MACRS/Recovery Period 5 Years - 57.0 - Distributive Trades & Services 5 …" at bounding box center [387, 117] width 173 height 12
click at [355, 139] on select "Select Component Group 286.00 - LAUNDRY ELECTRICAL 284.00 - LAUNDRY PLUMBING 31…" at bounding box center [387, 140] width 173 height 12
select select "56945"
click at [336, 109] on label "MACRS/Recovery Period" at bounding box center [330, 106] width 59 height 6
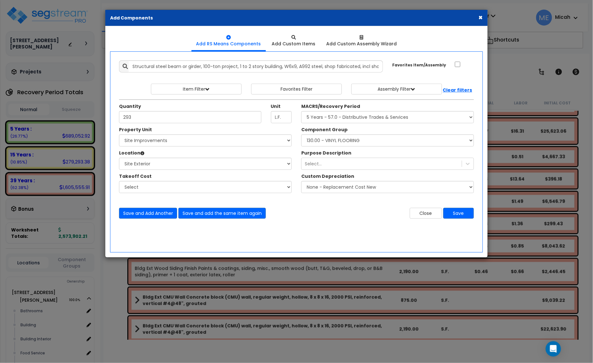
click at [0, 0] on select "Select MACRS/Recovery Period 5 Years - 57.0 - Distributive Trades & Services 5 …" at bounding box center [0, 0] width 0 height 0
click at [338, 118] on select "Select MACRS/Recovery Period 5 Years - 57.0 - Distributive Trades & Services 5 …" at bounding box center [387, 117] width 173 height 12
select select "3668"
click at [301, 111] on select "Select MACRS/Recovery Period 5 Years - 57.0 - Distributive Trades & Services 5 …" at bounding box center [387, 117] width 173 height 12
click at [340, 140] on select "Select Component Group 171.00 - ATM ELECTRICAL 170.00 - ATM EQUIPMENT 172.00 - …" at bounding box center [387, 140] width 173 height 12
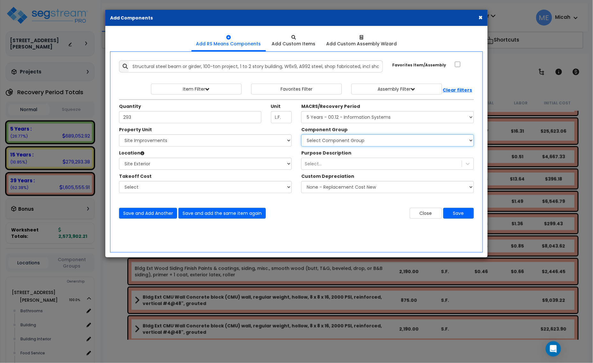
select select "56814"
click at [342, 117] on select "Select MACRS/Recovery Period 5 Years - 57.0 - Distributive Trades & Services 5 …" at bounding box center [387, 117] width 173 height 12
click at [301, 111] on select "Select MACRS/Recovery Period 5 Years - 57.0 - Distributive Trades & Services 5 …" at bounding box center [387, 117] width 173 height 12
click at [341, 139] on select "Select Component Group 304.00 - PHOTOVOLTAIC SYSTEM 305.00 - PHOTOVOLTAIC SYSTE…" at bounding box center [387, 140] width 173 height 12
click at [340, 120] on select "Select MACRS/Recovery Period 5 Years - 57.0 - Distributive Trades & Services 5 …" at bounding box center [387, 117] width 173 height 12
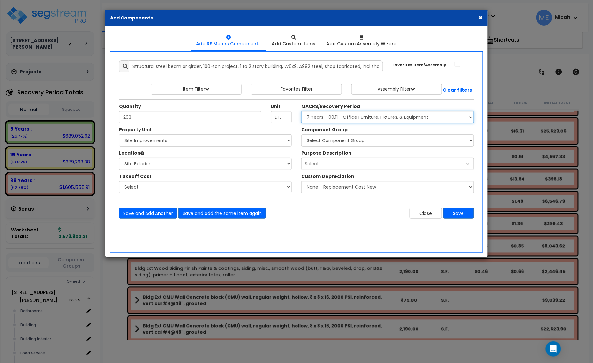
click at [301, 111] on select "Select MACRS/Recovery Period 5 Years - 57.0 - Distributive Trades & Services 5 …" at bounding box center [387, 117] width 173 height 12
click at [341, 140] on select "Select Component Group 53.00 - OFFICE CUBICLE PARTITION 246.00 - OFFICE FURNITU…" at bounding box center [387, 140] width 173 height 12
click at [345, 121] on select "Select MACRS/Recovery Period 5 Years - 57.0 - Distributive Trades & Services 5 …" at bounding box center [387, 117] width 173 height 12
click at [301, 111] on select "Select MACRS/Recovery Period 5 Years - 57.0 - Distributive Trades & Services 5 …" at bounding box center [387, 117] width 173 height 12
click at [337, 143] on select "Select Component Group 318.51 - RECREATION EQUIPMENT 318.52 - RECREATION EQUIPM…" at bounding box center [387, 140] width 173 height 12
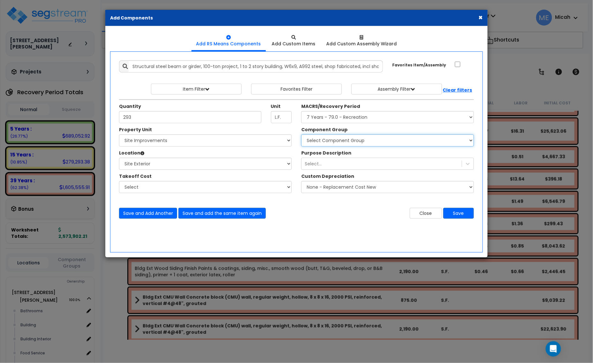
click at [341, 144] on select "Select Component Group 318.51 - RECREATION EQUIPMENT 318.52 - RECREATION EQUIPM…" at bounding box center [387, 140] width 173 height 12
click at [336, 121] on select "Select MACRS/Recovery Period 5 Years - 57.0 - Distributive Trades & Services 5 …" at bounding box center [387, 117] width 173 height 12
click at [301, 111] on select "Select MACRS/Recovery Period 5 Years - 57.0 - Distributive Trades & Services 5 …" at bounding box center [387, 117] width 173 height 12
click at [338, 142] on select "Select Component Group 457.00 - FINISHED PLASTIC MANUFACTURING EQUIPMENT 457.01…" at bounding box center [387, 140] width 173 height 12
click at [335, 118] on select "Select MACRS/Recovery Period 5 Years - 57.0 - Distributive Trades & Services 5 …" at bounding box center [387, 117] width 173 height 12
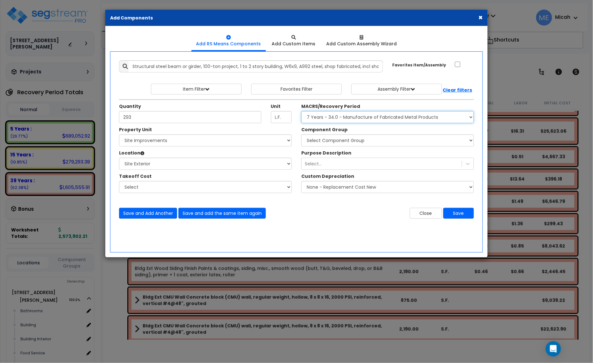
click at [301, 111] on select "Select MACRS/Recovery Period 5 Years - 57.0 - Distributive Trades & Services 5 …" at bounding box center [387, 117] width 173 height 12
click at [328, 139] on select "Select Component Group 458.00 - FABRICATED METAL MANUFACTURING EQUIPMENT 458.01…" at bounding box center [387, 140] width 173 height 12
click at [327, 119] on select "Select MACRS/Recovery Period 5 Years - 57.0 - Distributive Trades & Services 5 …" at bounding box center [387, 117] width 173 height 12
click at [301, 111] on select "Select MACRS/Recovery Period 5 Years - 57.0 - Distributive Trades & Services 5 …" at bounding box center [387, 117] width 173 height 12
click at [326, 140] on select "Select Component Group 434.00 - SITE PRIVACY WALLS 447.00 - SITE SWIMMING POOLS…" at bounding box center [387, 140] width 173 height 12
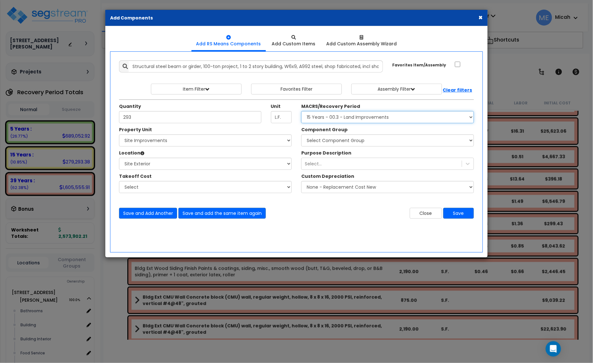
click at [376, 122] on select "Select MACRS/Recovery Period 5 Years - 57.0 - Distributive Trades & Services 5 …" at bounding box center [387, 117] width 173 height 12
click at [301, 111] on select "Select MACRS/Recovery Period 5 Years - 57.0 - Distributive Trades & Services 5 …" at bounding box center [387, 117] width 173 height 12
click at [354, 140] on select "Select Component Group 370.10 - SITE CARWASH STRUCTURE 370.11 - SITE CARWASH EQ…" at bounding box center [387, 140] width 173 height 12
click at [386, 118] on select "Select MACRS/Recovery Period 5 Years - 57.0 - Distributive Trades & Services 5 …" at bounding box center [387, 117] width 173 height 12
click at [301, 111] on select "Select MACRS/Recovery Period 5 Years - 57.0 - Distributive Trades & Services 5 …" at bounding box center [387, 117] width 173 height 12
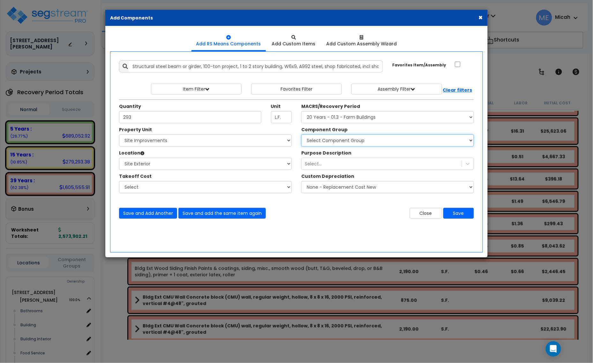
click at [370, 143] on select "Select Component Group 456.00 - BARN/STABLE ELECTRICAL 456.01 - BARN/STABLE LIG…" at bounding box center [387, 140] width 173 height 12
click at [366, 120] on select "Select MACRS/Recovery Period 5 Years - 57.0 - Distributive Trades & Services 5 …" at bounding box center [387, 117] width 173 height 12
select select "3669"
click at [301, 111] on select "Select MACRS/Recovery Period 5 Years - 57.0 - Distributive Trades & Services 5 …" at bounding box center [387, 117] width 173 height 12
click at [359, 139] on select "Select Component Group 143.00 - FIRE EXTINGUISHERS 350.00 - SITE FIRE PROTECTIO…" at bounding box center [387, 140] width 173 height 12
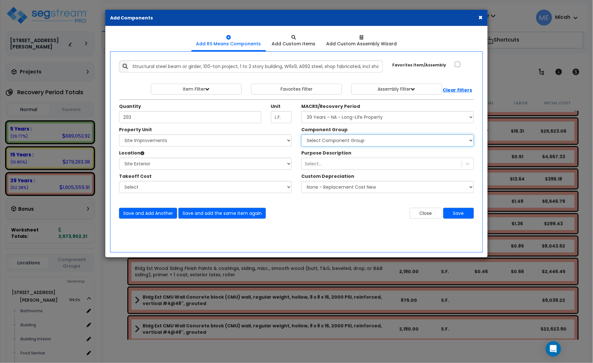
select select "57256"
click at [301, 135] on select "Select Component Group 143.00 - FIRE EXTINGUISHERS 350.00 - SITE FIRE PROTECTIO…" at bounding box center [387, 140] width 173 height 12
click at [152, 215] on button "Save and Add Another" at bounding box center [148, 213] width 58 height 11
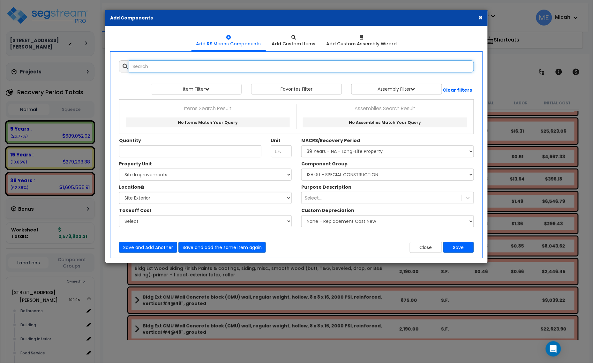
scroll to position [0, 0]
click at [153, 67] on input "text" at bounding box center [301, 66] width 345 height 12
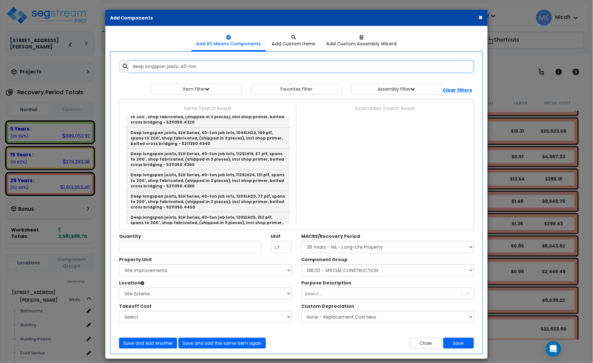
scroll to position [170, 0]
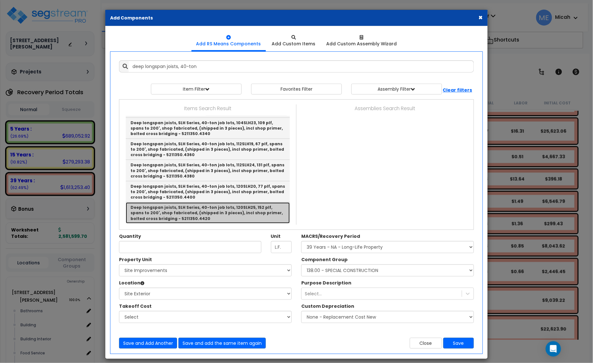
click at [143, 211] on link "Deep longspan joists, SLH Series, 40-ton job lots, 120SLH25, 152 plf, spans to …" at bounding box center [208, 212] width 164 height 21
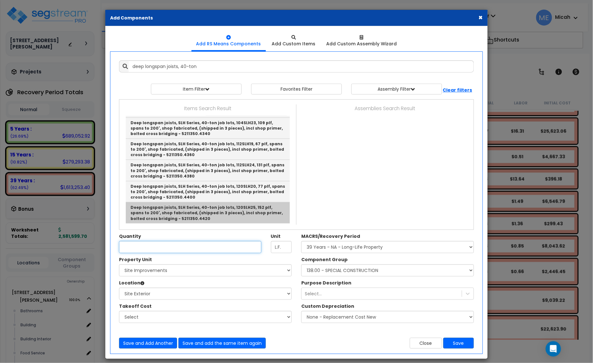
type input "Deep longspan joists, SLH Series, 40-ton job lots, 120SLH25, 152 plf, spans to …"
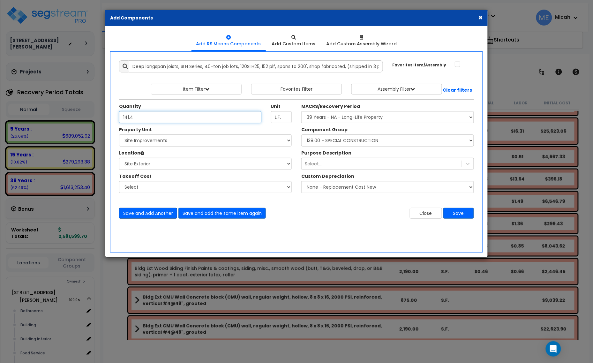
type input "141.4"
click at [147, 214] on button "Save and Add Another" at bounding box center [148, 213] width 58 height 11
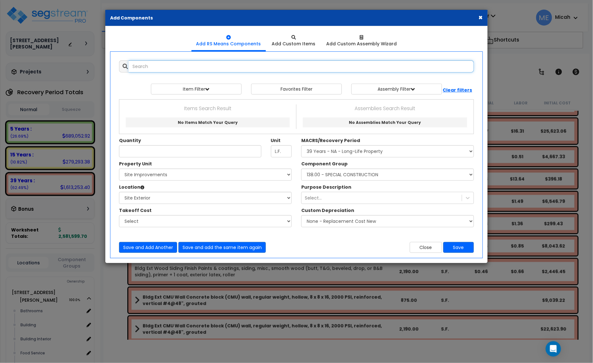
scroll to position [0, 0]
click at [157, 68] on input "text" at bounding box center [301, 66] width 345 height 12
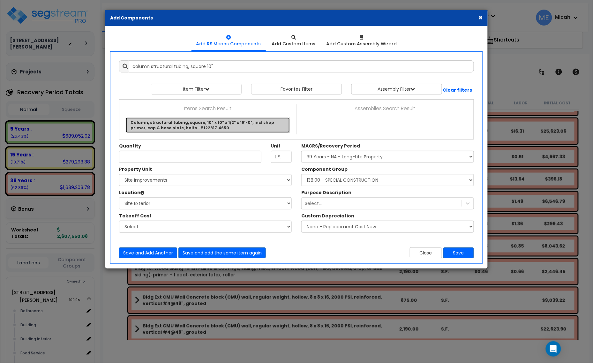
click at [230, 123] on link "Column, structural tubing, square, 10" x 10" x 1/2" x 16'-0", incl shop primer,…" at bounding box center [208, 124] width 164 height 15
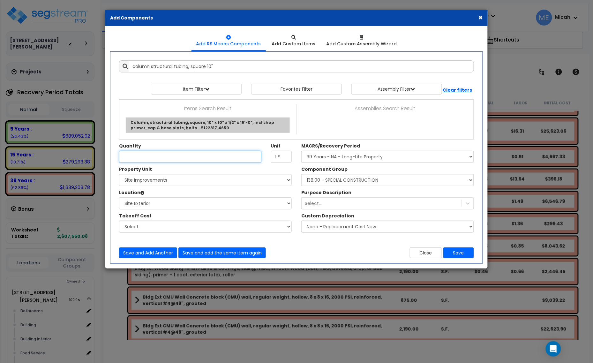
type input "Column, structural tubing, square, 10" x 10" x 1/2" x 16'-0", incl shop primer,…"
type input "Ea."
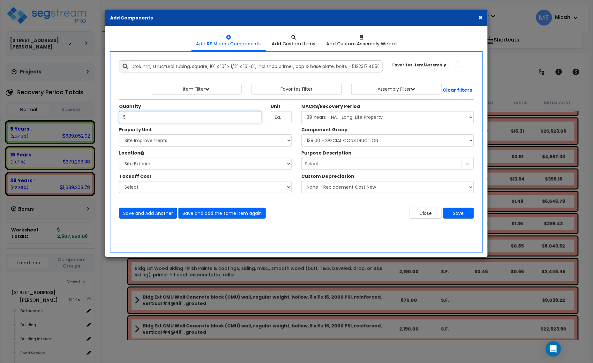
type input "5"
click at [149, 215] on button "Save and Add Another" at bounding box center [148, 213] width 58 height 11
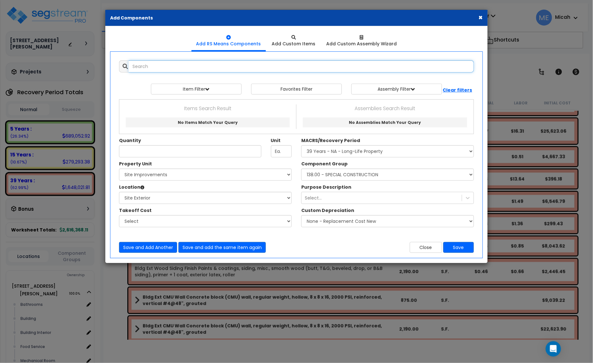
click at [146, 68] on input "text" at bounding box center [301, 66] width 345 height 12
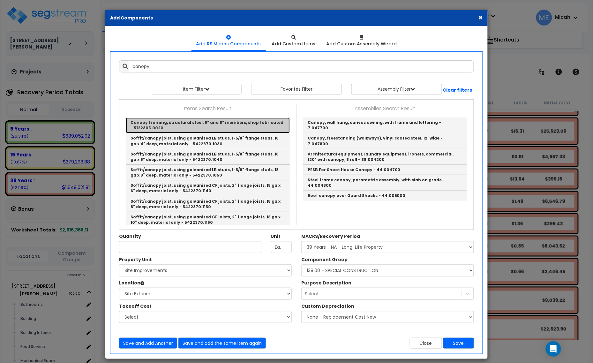
click at [199, 123] on link "Canopy framing, structural steel, 6" and 8" members, shop fabricated - 5122305.…" at bounding box center [208, 125] width 164 height 16
type input "Canopy framing, structural steel, 6" and 8" members, shop fabricated - 5122305.…"
type input "Lb."
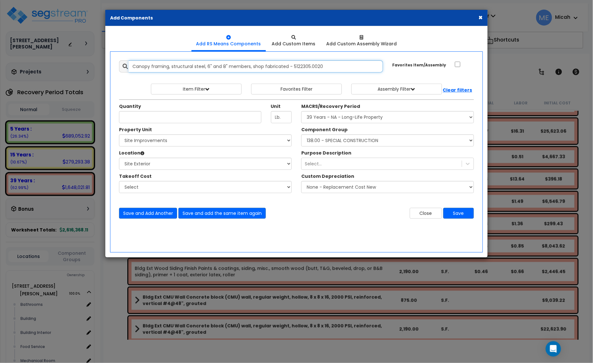
drag, startPoint x: 328, startPoint y: 69, endPoint x: 133, endPoint y: 72, distance: 194.4
click at [130, 66] on input "Canopy framing, structural steel, 6" and 8" members, shop fabricated - 5122305.…" at bounding box center [256, 66] width 254 height 12
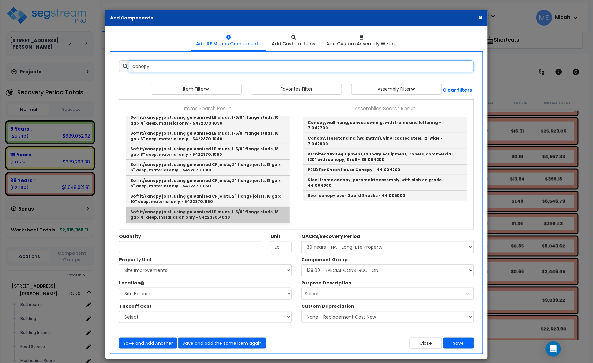
scroll to position [40, 0]
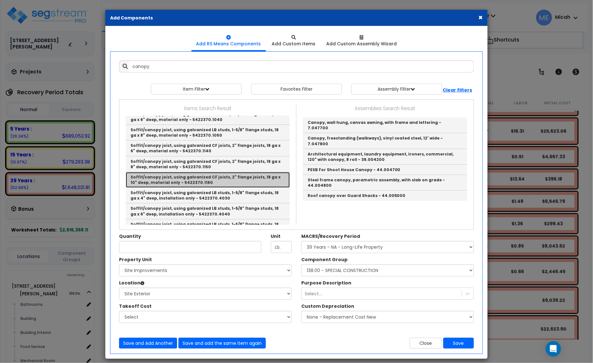
click at [221, 178] on link "Soffit/canopy joist, using galvanized CF joists, 2" flange joists, 18 ga x 10" …" at bounding box center [208, 180] width 164 height 16
type input "Soffit/canopy joist, using galvanized CF joists, 2" flange joists, 18 ga x 10" …"
type input "L.F."
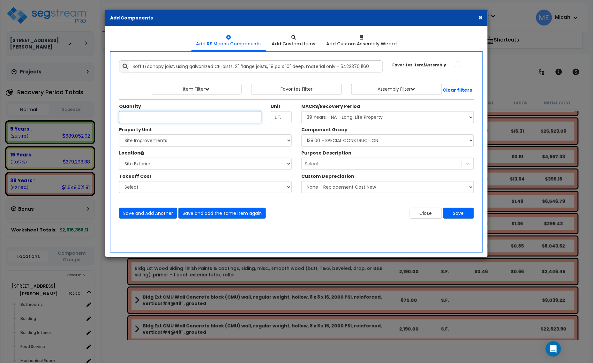
click at [133, 117] on input "Unit Quantity" at bounding box center [190, 117] width 142 height 12
type input "354"
click at [135, 211] on button "Save and Add Another" at bounding box center [148, 213] width 58 height 11
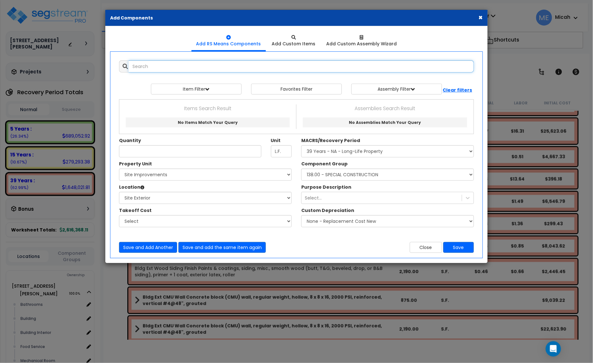
scroll to position [0, 0]
click at [160, 67] on input "text" at bounding box center [301, 66] width 345 height 12
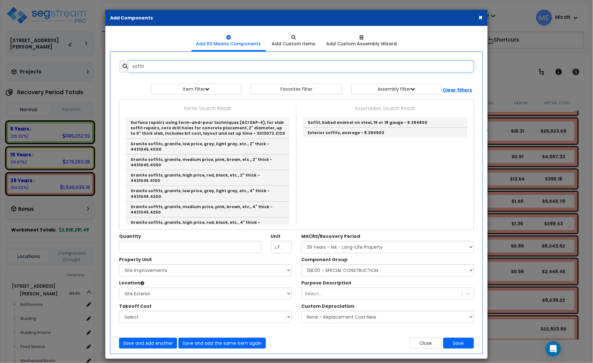
drag, startPoint x: 121, startPoint y: 78, endPoint x: 114, endPoint y: 80, distance: 7.4
click at [114, 79] on div "Add Items Add Assemblies Both soffit 9517243 Favorites Item/Assembly" at bounding box center [296, 205] width 374 height 298
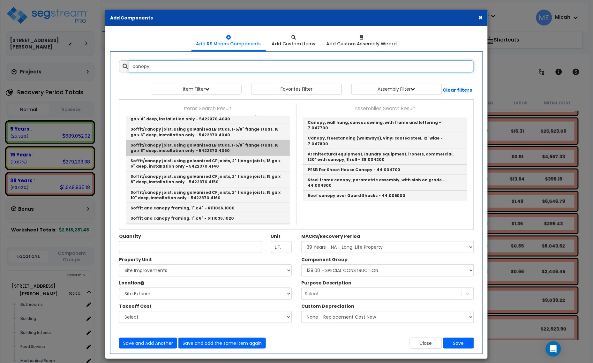
scroll to position [120, 0]
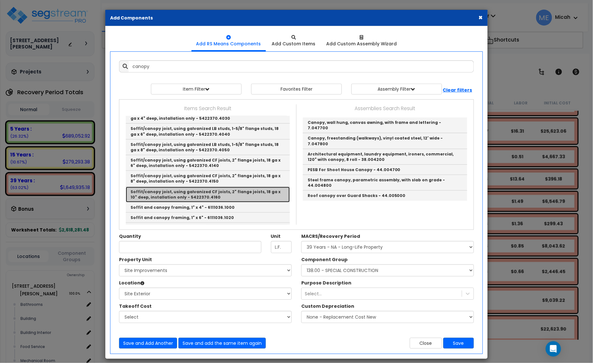
click at [228, 191] on link "Soffit/canopy joist, using galvanized CF joists, 2" flange joists, 18 ga x 10" …" at bounding box center [208, 195] width 164 height 16
type input "Soffit/canopy joist, using galvanized CF joists, 2" flange joists, 18 ga x 10" …"
type input "Ea."
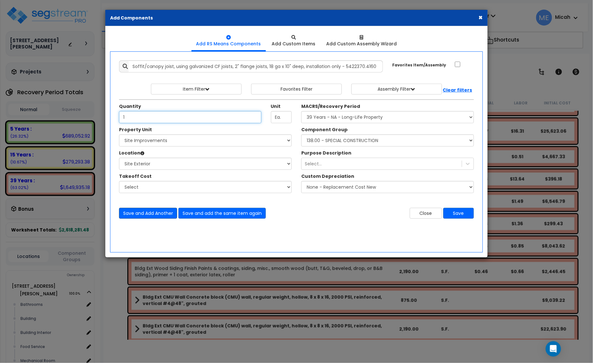
type input "1"
click at [156, 214] on button "Save and Add Another" at bounding box center [148, 213] width 58 height 11
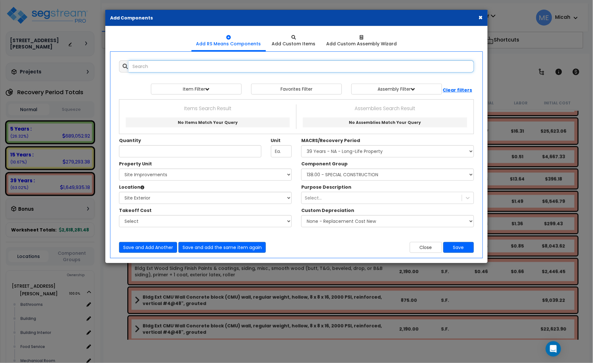
scroll to position [0, 0]
click at [140, 71] on input "text" at bounding box center [301, 66] width 345 height 12
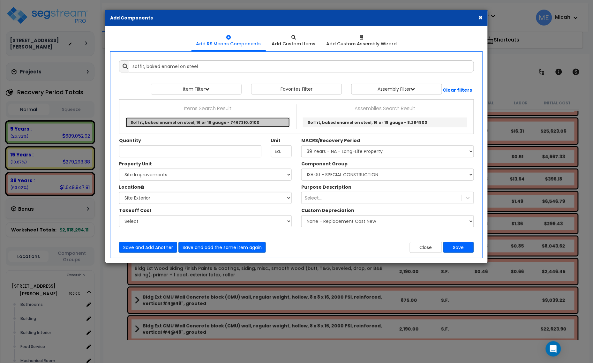
click at [182, 125] on link "Soffit, baked enamel on steel, 16 or 18 gauge - 7467310.0100" at bounding box center [208, 122] width 164 height 10
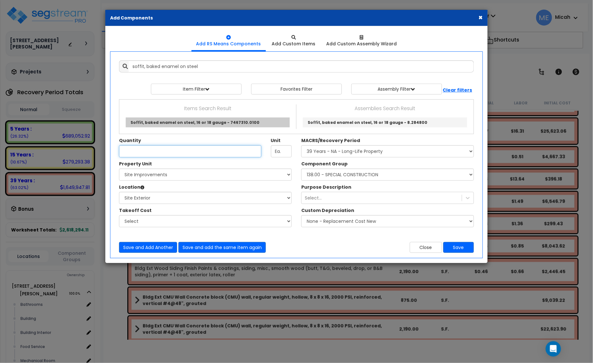
type input "Soffit, baked enamel on steel, 16 or 18 gauge - 7467310.0100"
type input "S.F."
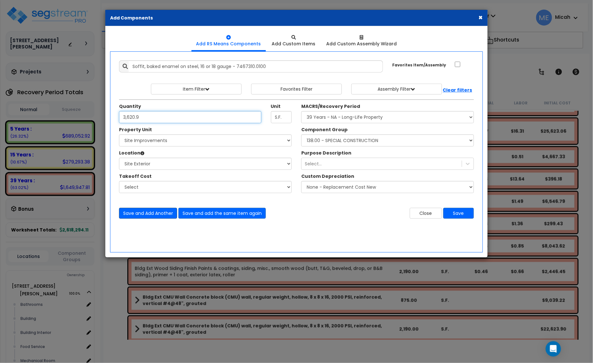
type input "3,620.9"
click at [152, 213] on button "Save and Add Another" at bounding box center [148, 213] width 58 height 11
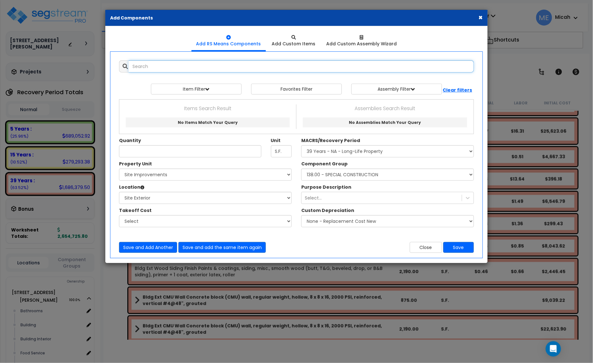
click at [178, 69] on input "text" at bounding box center [301, 66] width 345 height 12
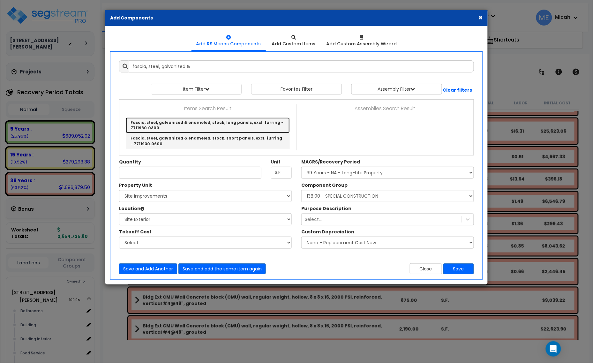
click at [262, 121] on link "Fascia, steel, galvanized & enameled, stock, long panels, excl. furring - 77119…" at bounding box center [208, 125] width 164 height 16
type input "Fascia, steel, galvanized & enameled, stock, long panels, excl. furring - 77119…"
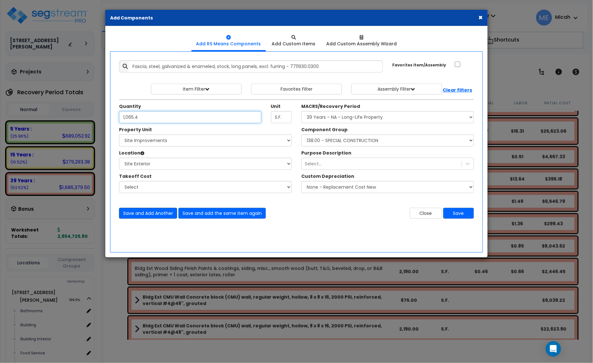
type input "1,065.4"
click at [144, 209] on button "Save and Add Another" at bounding box center [148, 213] width 58 height 11
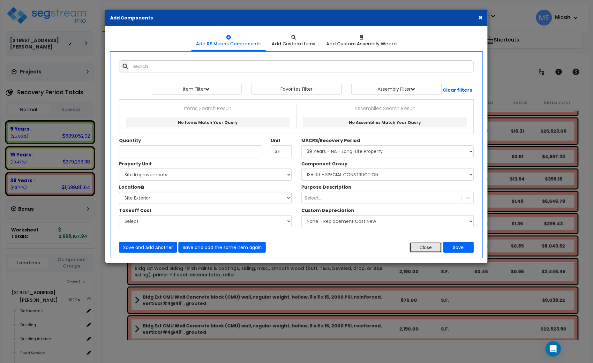
click at [436, 250] on button "Close" at bounding box center [426, 247] width 32 height 11
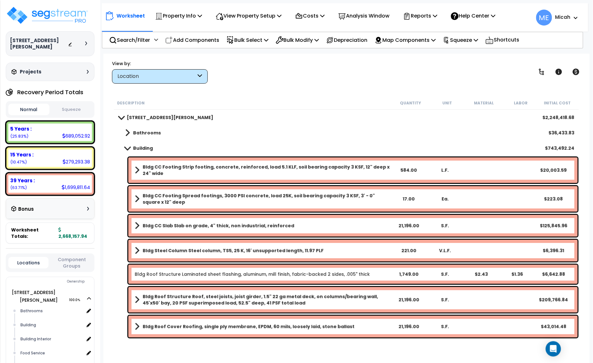
click at [128, 150] on link "Building" at bounding box center [136, 148] width 34 height 9
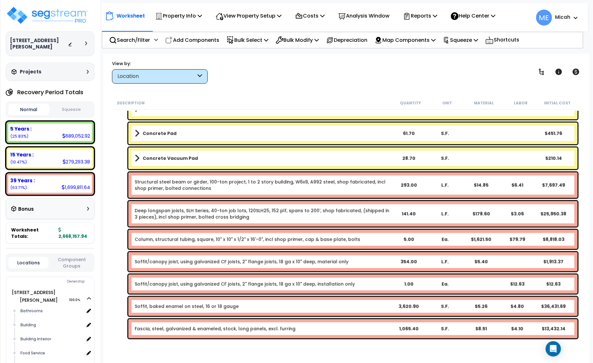
scroll to position [28, 0]
click at [164, 185] on link "Structural steel beam or girder, 100-ton project, 1 to 2 story building, W6x9, …" at bounding box center [263, 185] width 256 height 13
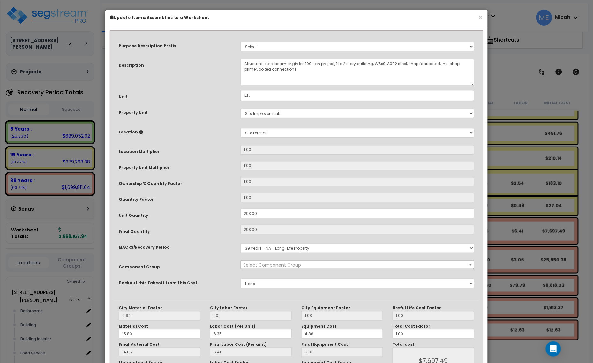
scroll to position [0, 0]
select select "57256"
click at [243, 65] on textarea "Structural steel beam or girder, 100-ton project, 1 to 2 story building, W6x9, …" at bounding box center [357, 72] width 234 height 26
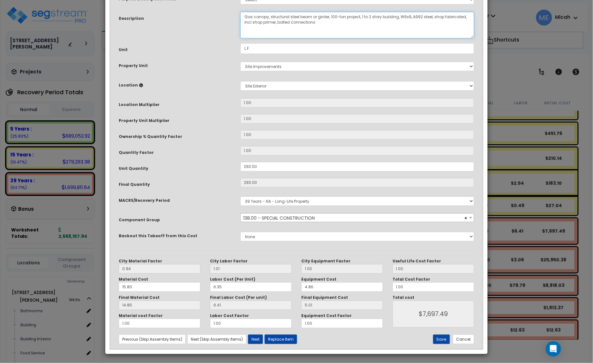
scroll to position [48, 0]
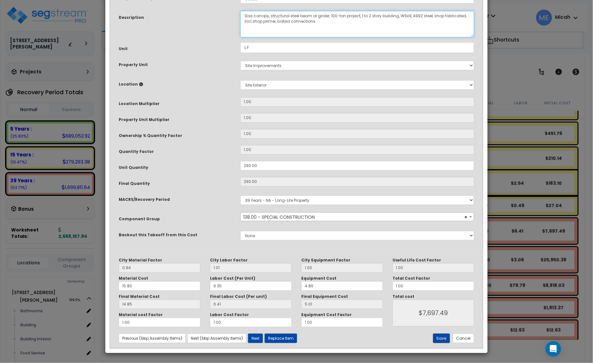
type textarea "Gas canopy, structural steel beam or girder, 100-ton project, 1 to 2 story buil…"
click at [440, 338] on button "Save" at bounding box center [441, 338] width 17 height 10
type input "7697.49"
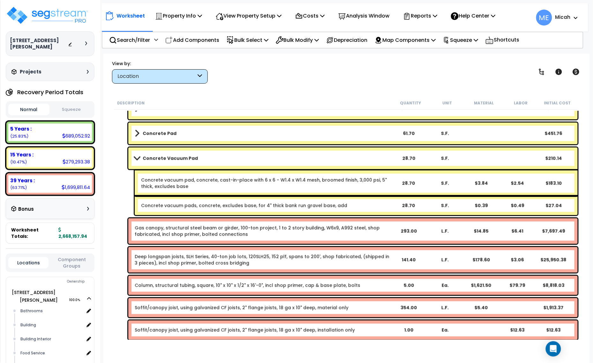
click at [192, 259] on link "Deep longspan joists, SLH Series, 40-ton job lots, 120SLH25, 152 plf, spans to …" at bounding box center [263, 259] width 256 height 13
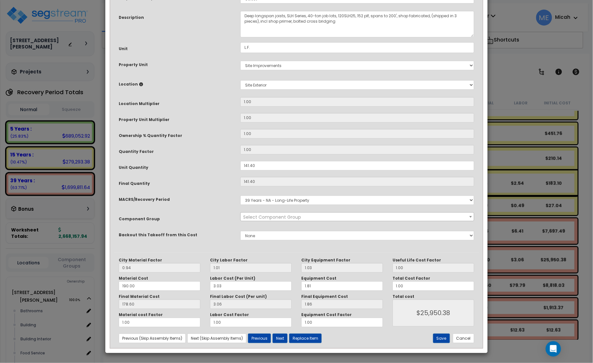
scroll to position [0, 0]
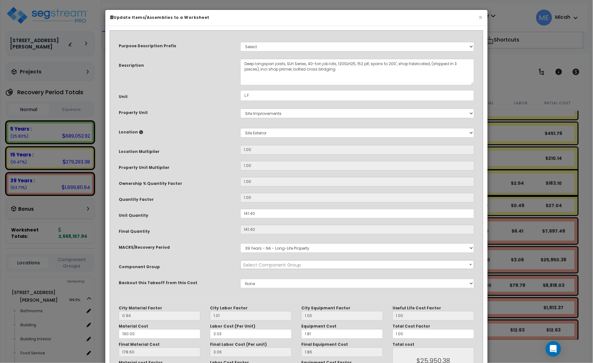
select select "57256"
click at [242, 63] on textarea "Deep longspan joists, SLH Series, 40-ton job lots, 120SLH25, 152 plf, spans to …" at bounding box center [357, 72] width 234 height 26
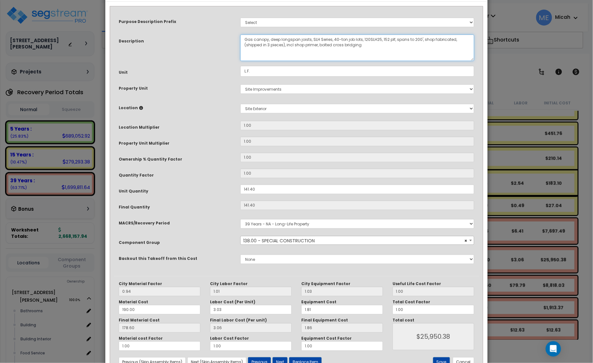
scroll to position [48, 0]
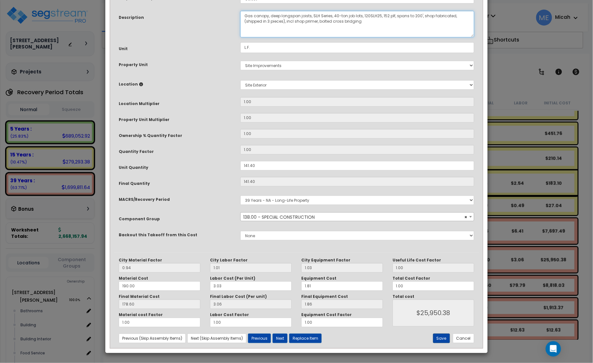
type textarea "Gas canopy, deep longspan joists, SLH Series, 40-ton job lots, 120SLH25, 152 pl…"
click at [440, 340] on button "Save" at bounding box center [441, 338] width 17 height 10
type input "25950.38"
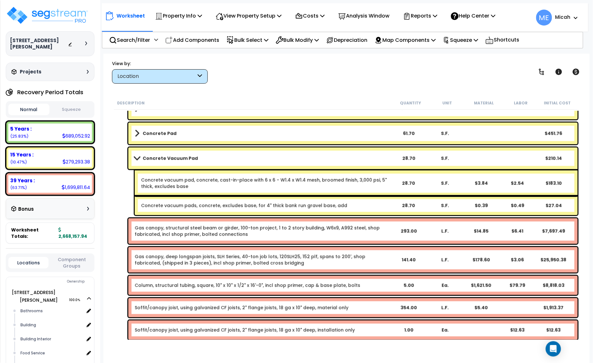
click at [178, 286] on link "Column, structural tubing, square, 10" x 10" x 1/2" x 16'-0", incl shop primer,…" at bounding box center [248, 285] width 226 height 6
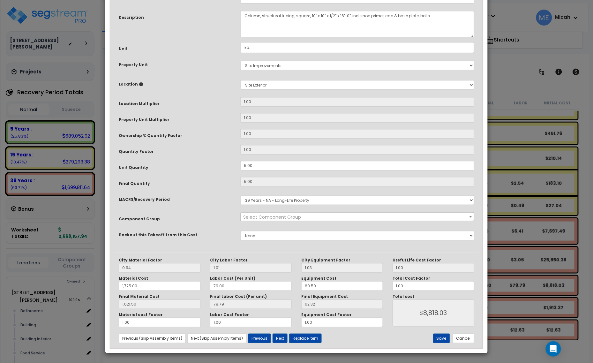
scroll to position [0, 0]
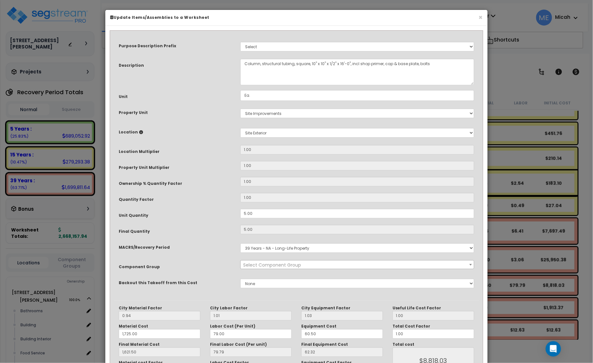
select select "57256"
click at [243, 63] on textarea "Column, structural tubing, square, 10" x 10" x 1/2" x 16'-0", incl shop primer,…" at bounding box center [357, 72] width 234 height 26
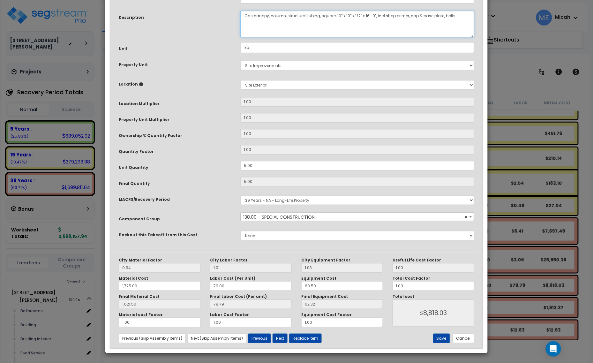
scroll to position [48, 0]
type textarea "Gas canopy, column, structural tubing, square, 10" x 10" x 1/2" x 16'-0", incl …"
click at [438, 338] on button "Save" at bounding box center [441, 338] width 17 height 10
type input "1725.00"
type input "1621.50"
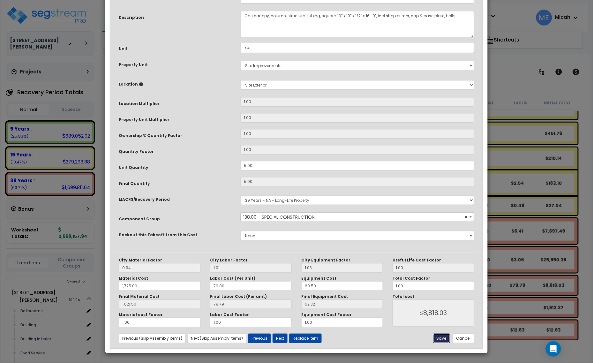
type input "8818.03"
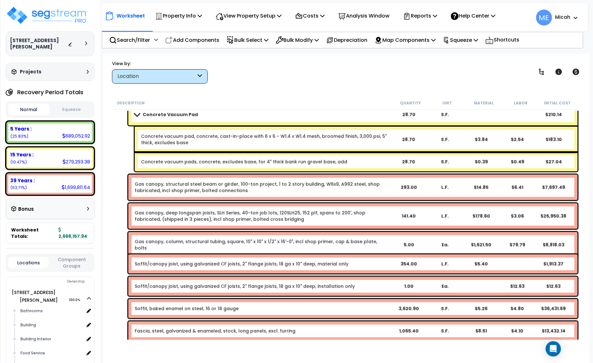
scroll to position [1043, 0]
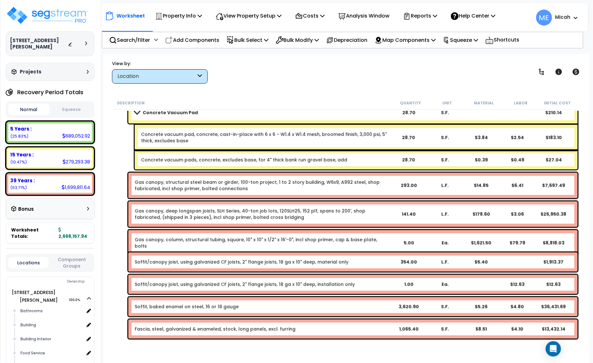
click at [165, 263] on link "Soffit/canopy joist, using galvanized CF joists, 2" flange joists, 18 ga x 10" …" at bounding box center [242, 262] width 214 height 6
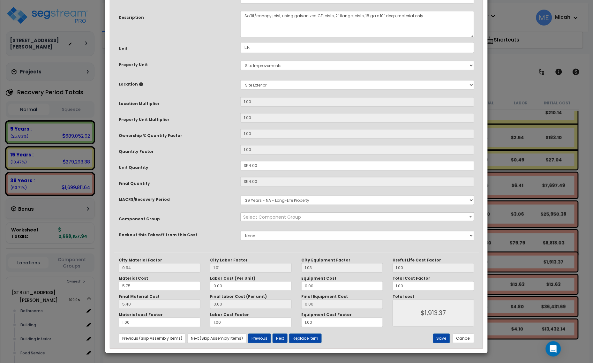
scroll to position [0, 0]
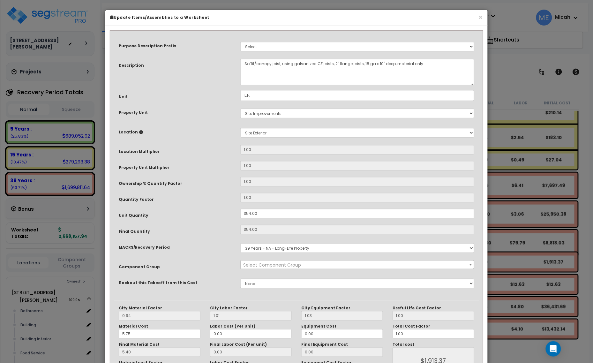
select select "57256"
click at [244, 61] on textarea "Soffit/canopy joist, using galvanized CF joists, 2" flange joists, 18 ga x 10" …" at bounding box center [357, 72] width 234 height 26
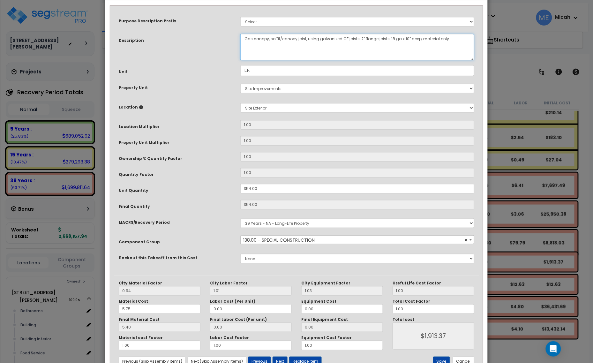
scroll to position [48, 0]
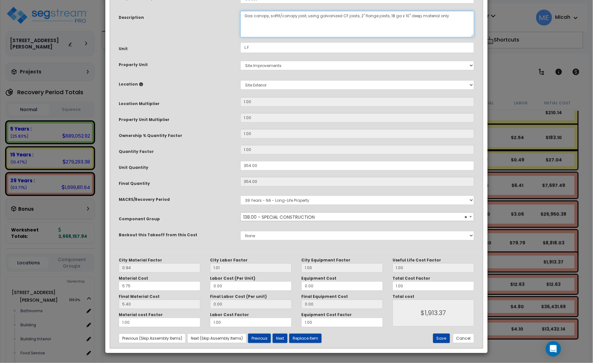
type textarea "Gas canopy, soffit/canopy joist, using galvanized CF joists, 2" flange joists, …"
click at [441, 336] on button "Save" at bounding box center [441, 338] width 17 height 10
type input "1913.37"
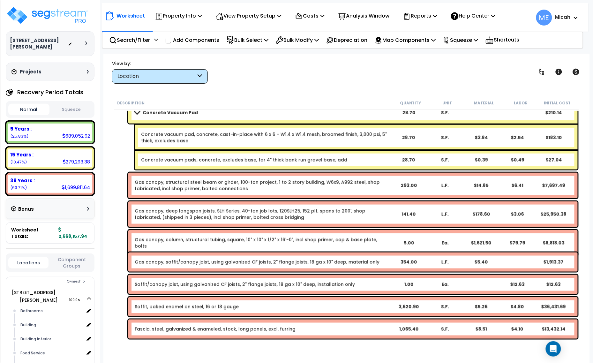
click at [162, 286] on link "Soffit/canopy joist, using galvanized CF joists, 2" flange joists, 18 ga x 10" …" at bounding box center [245, 284] width 220 height 6
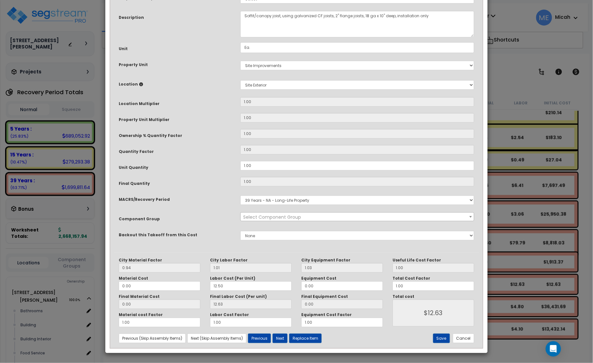
scroll to position [0, 0]
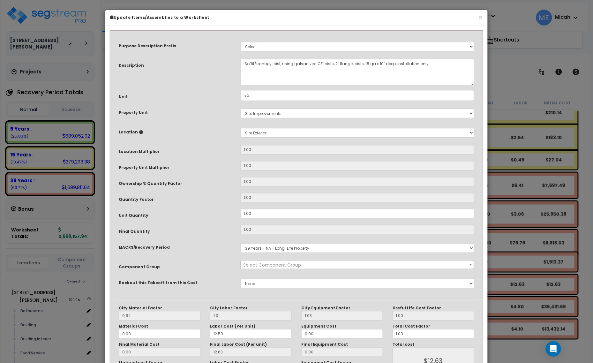
select select "57256"
click at [245, 63] on textarea "Soffit/canopy joist, using galvanized CF joists, 2" flange joists, 18 ga x 10" …" at bounding box center [357, 72] width 234 height 26
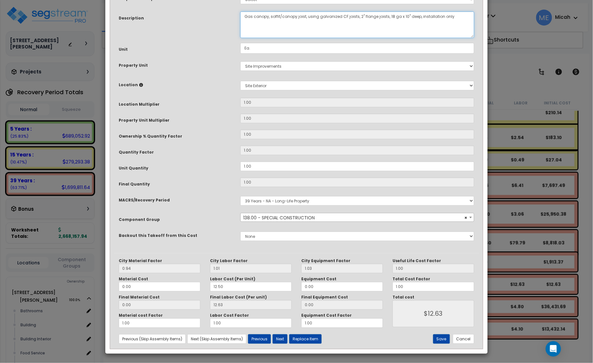
scroll to position [48, 0]
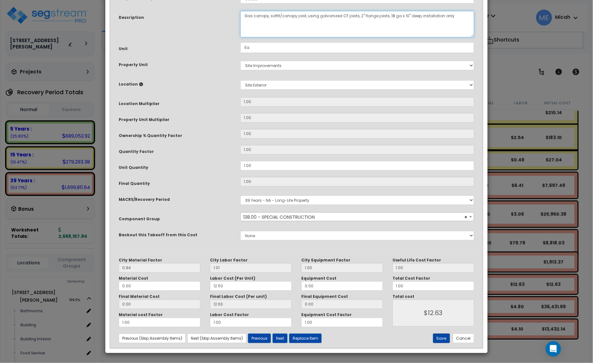
type textarea "Gas canopy, soffit/canopy joist, using galvanized CF joists, 2" flange joists, …"
click at [440, 337] on button "Save" at bounding box center [441, 338] width 17 height 10
type input "12.63"
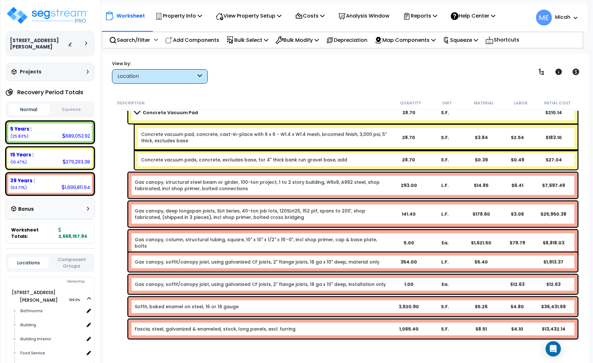
click at [191, 308] on link "Soffit, baked enamel on steel, 16 or 18 gauge" at bounding box center [187, 306] width 104 height 6
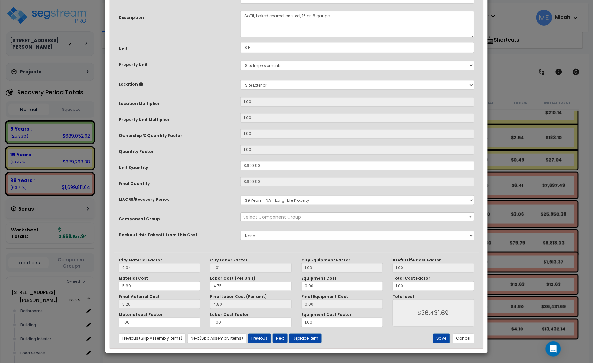
scroll to position [0, 0]
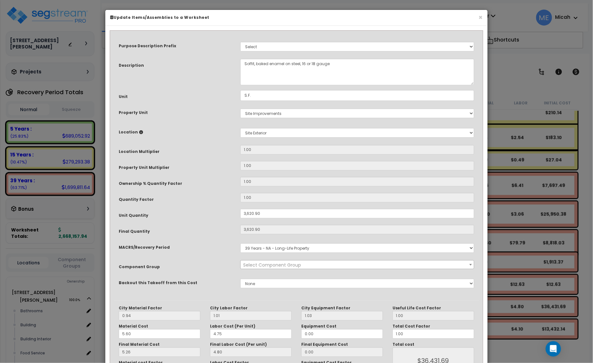
select select "57256"
click at [243, 64] on textarea "Soffit, baked enamel on steel, 16 or 18 gauge" at bounding box center [357, 72] width 234 height 26
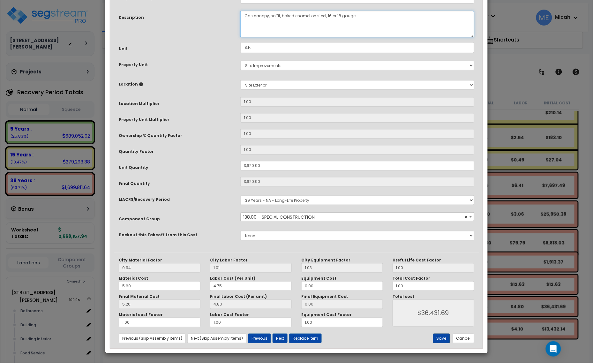
type textarea "Gas canopy, soffit, baked enamel on steel, 16 or 18 gauge"
click at [442, 339] on button "Save" at bounding box center [441, 338] width 17 height 10
type input "3620.90"
type input "36431.69"
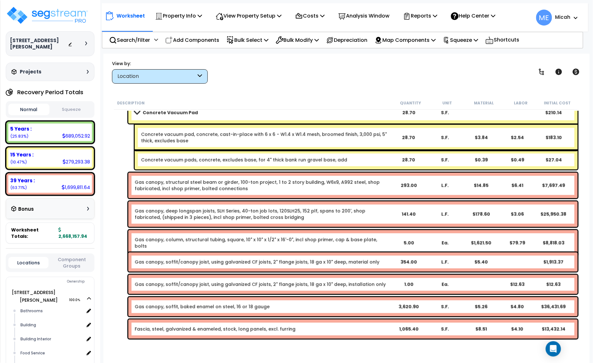
click at [209, 328] on link "Fascia, steel, galvanized & enameled, stock, long panels, excl. furring" at bounding box center [215, 329] width 161 height 6
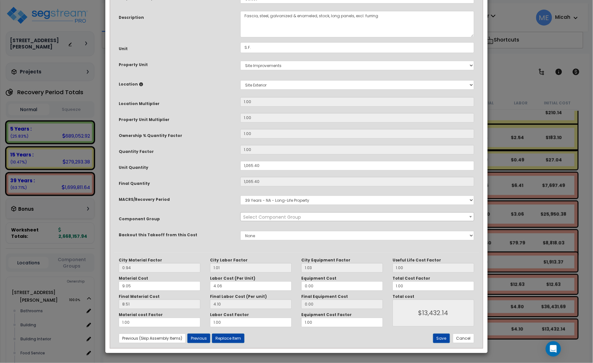
scroll to position [0, 0]
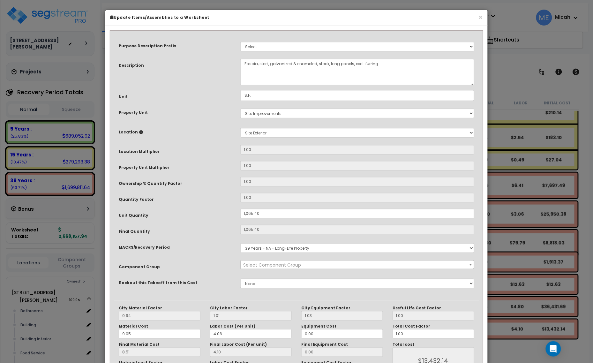
select select "57256"
click at [243, 61] on textarea "Fascia, steel, galvanized & enameled, stock, long panels, excl. furring" at bounding box center [357, 72] width 234 height 26
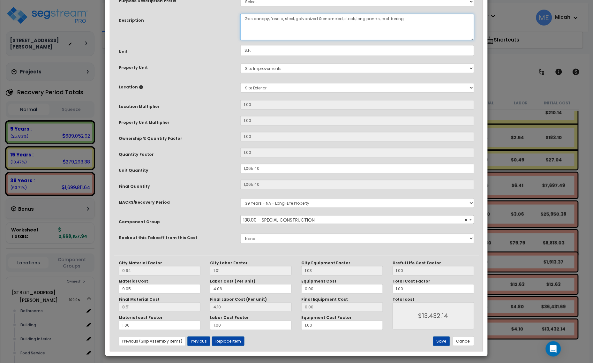
scroll to position [48, 0]
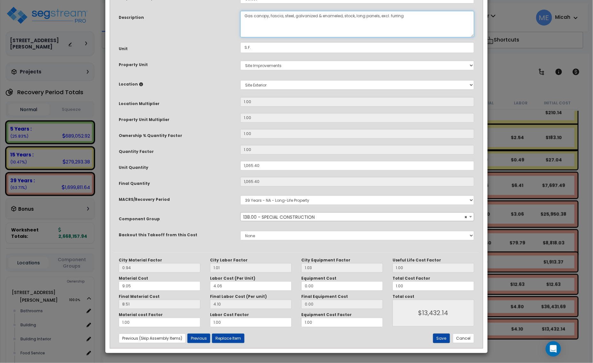
type textarea "Gas canopy, fascia, steel, galvanized & enameled, stock, long panels, excl. fur…"
click at [439, 337] on button "Save" at bounding box center [441, 338] width 17 height 10
type input "1065.40"
type input "13432.14"
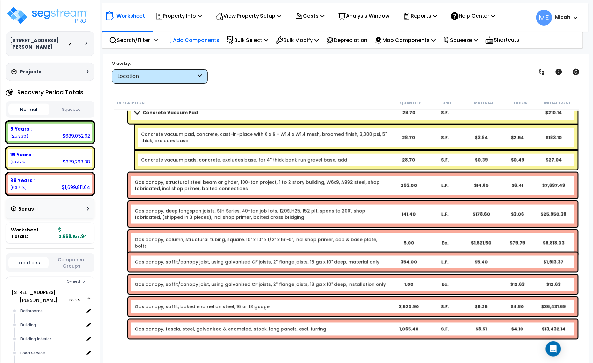
click at [178, 39] on p "Add Components" at bounding box center [192, 40] width 54 height 9
select select
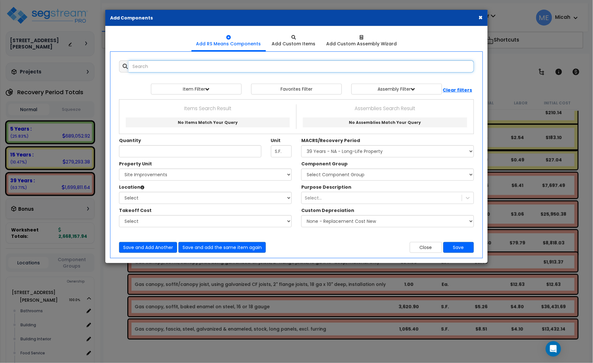
select select
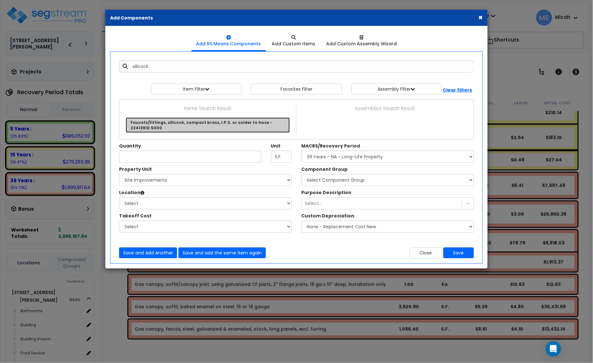
click at [199, 123] on link "Faucets/fittings, sillcock, compact brass, I.P.S. or solder to hose - 22413910.…" at bounding box center [208, 124] width 164 height 15
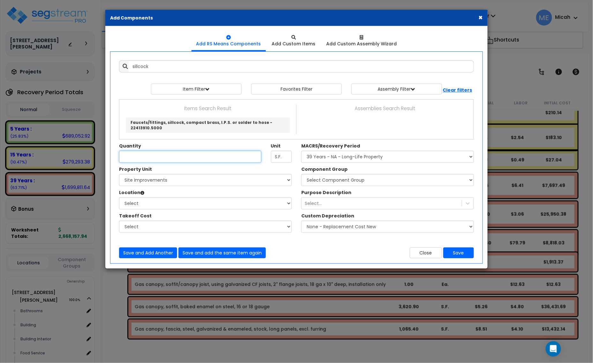
type input "Faucets/fittings, sillcock, compact brass, I.P.S. or solder to hose - 22413910.…"
type input "Ea."
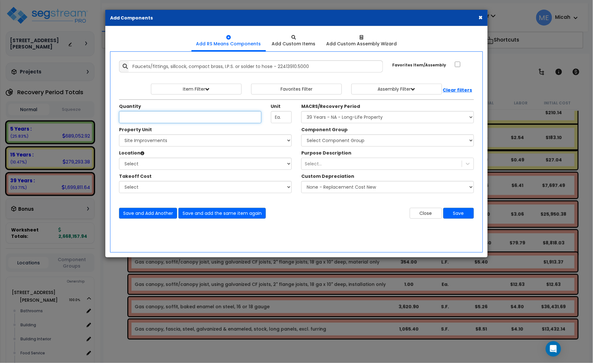
scroll to position [0, 0]
type input "1"
click at [199, 147] on div "Property Unit Select [STREET_ADDRESS][PERSON_NAME] Site Improvements * This fie…" at bounding box center [205, 162] width 182 height 73
click at [203, 142] on select "Select [STREET_ADDRESS][PERSON_NAME] Site Improvements" at bounding box center [205, 140] width 173 height 12
select select "164425"
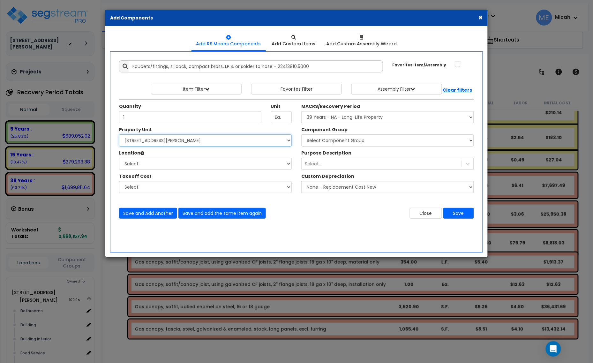
click at [119, 135] on select "Select [STREET_ADDRESS][PERSON_NAME] Site Improvements" at bounding box center [205, 140] width 173 height 12
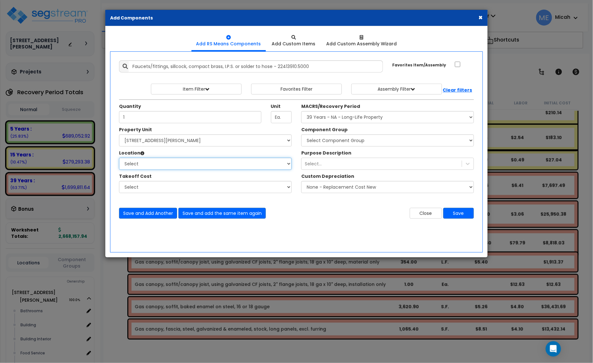
click at [192, 161] on select "Select Bathrooms Building Building Interior Food Service Mechanical Room Office…" at bounding box center [205, 164] width 173 height 12
select select "6"
click at [119, 158] on select "Select Bathrooms Building Building Interior Food Service Mechanical Room Office…" at bounding box center [205, 164] width 173 height 12
click at [339, 120] on select "Select MACRS/Recovery Period 5 Years - 57.0 - Distributive Trades & Services 5 …" at bounding box center [387, 117] width 173 height 12
select select "3669"
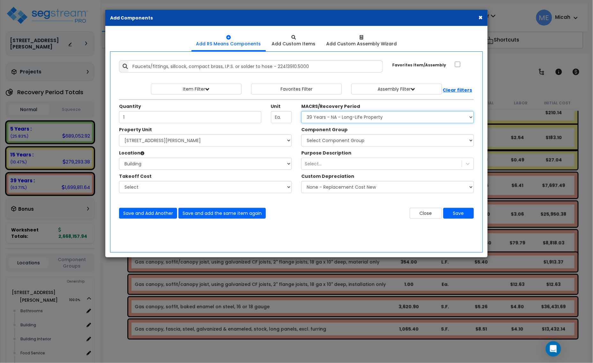
click at [301, 111] on select "Select MACRS/Recovery Period 5 Years - 57.0 - Distributive Trades & Services 5 …" at bounding box center [387, 117] width 173 height 12
click at [350, 142] on select "Select Component Group 143.00 - FIRE EXTINGUISHERS 350.00 - SITE FIRE PROTECTIO…" at bounding box center [387, 140] width 173 height 12
select select "56954"
click at [301, 135] on select "Select Component Group 143.00 - FIRE EXTINGUISHERS 350.00 - SITE FIRE PROTECTIO…" at bounding box center [387, 140] width 173 height 12
click at [159, 214] on button "Save and Add Another" at bounding box center [148, 213] width 58 height 11
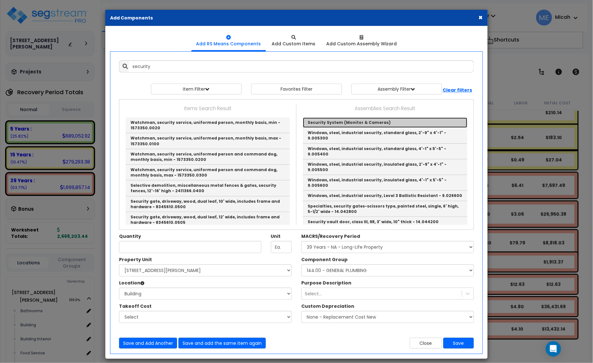
click at [341, 121] on link "Security System (Monitor & Cameras)" at bounding box center [385, 122] width 164 height 10
type input "Security System (Monitor & Cameras)"
checkbox input "true"
type input "EA"
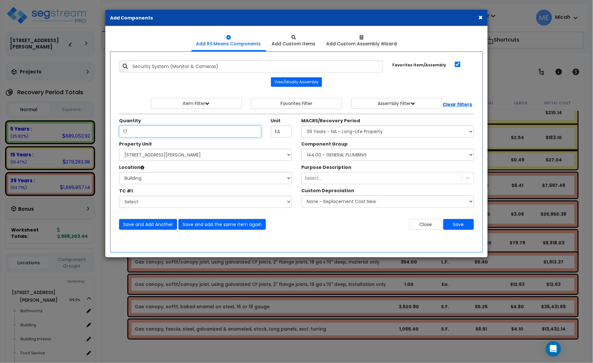
type input "17"
click at [181, 179] on select "Select Bathrooms Building Building Interior Food Service Mechanical Room Office…" at bounding box center [205, 178] width 173 height 12
select select "461"
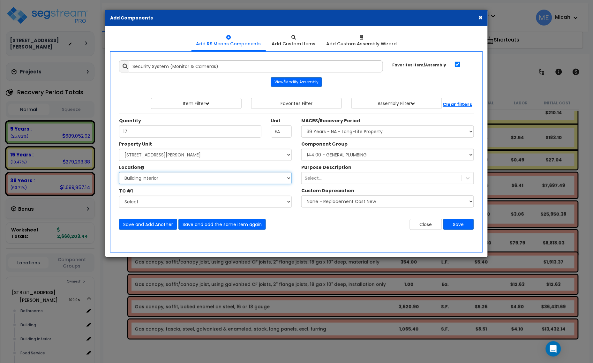
click at [119, 172] on select "Select Bathrooms Building Building Interior Food Service Mechanical Room Office…" at bounding box center [205, 178] width 173 height 12
click at [350, 156] on select "Select Component Group 143.00 - FIRE EXTINGUISHERS 350.00 - SITE FIRE PROTECTIO…" at bounding box center [387, 155] width 173 height 12
click at [339, 157] on select "Select Component Group 143.00 - FIRE EXTINGUISHERS 350.00 - SITE FIRE PROTECTIO…" at bounding box center [387, 155] width 173 height 12
select select "57126"
click at [339, 157] on select "Select Component Group 143.00 - FIRE EXTINGUISHERS 350.00 - SITE FIRE PROTECTIO…" at bounding box center [387, 155] width 173 height 12
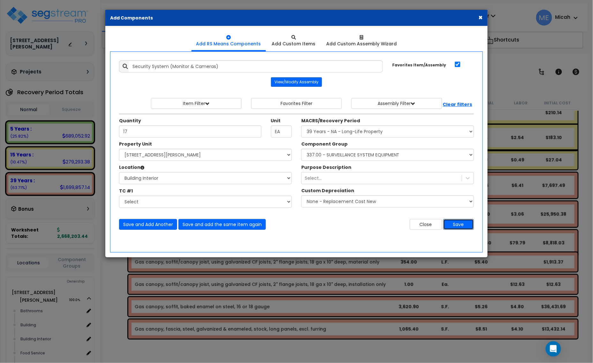
click at [456, 224] on button "Save" at bounding box center [458, 224] width 31 height 11
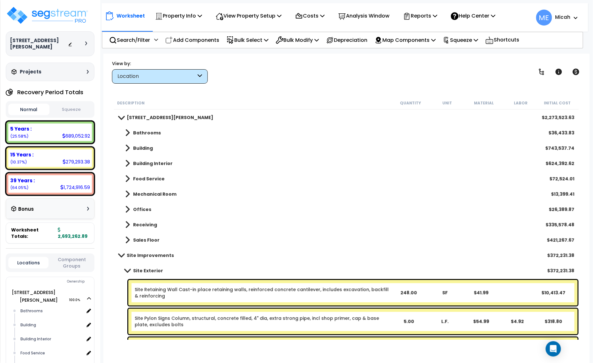
click at [128, 162] on link "Building Interior" at bounding box center [146, 163] width 54 height 9
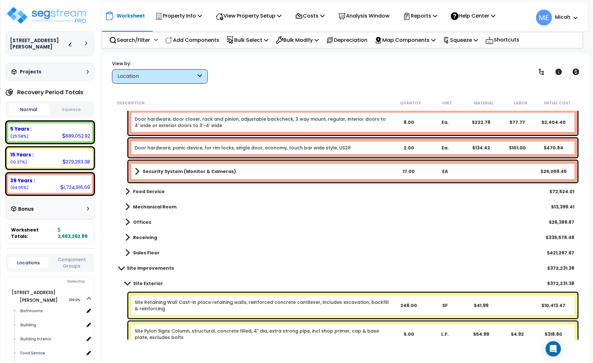
scroll to position [758, 0]
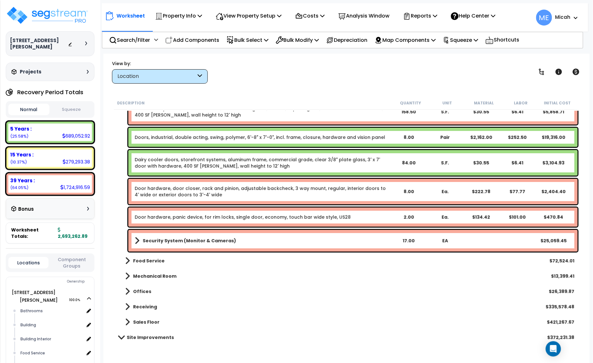
click at [136, 238] on span at bounding box center [137, 240] width 5 height 9
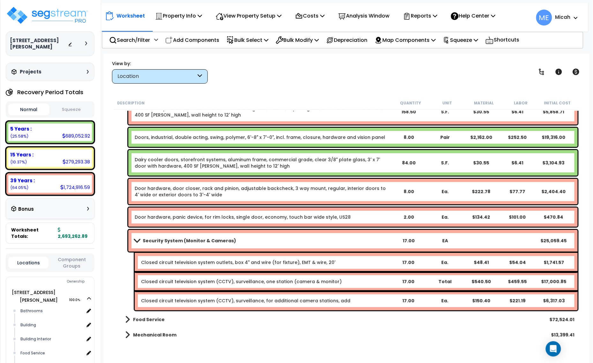
click at [310, 282] on link "Closed circuit television system (CCTV), surveillance, one station (camera & mo…" at bounding box center [241, 281] width 201 height 6
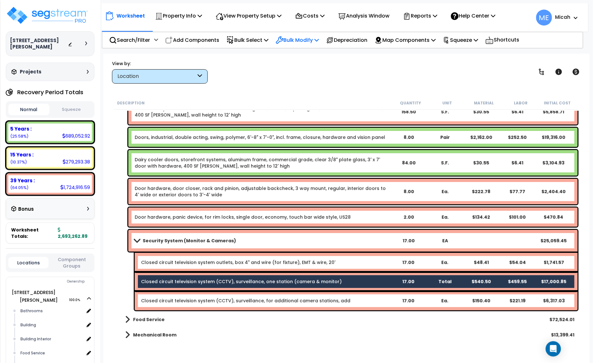
click at [319, 39] on icon at bounding box center [316, 39] width 4 height 5
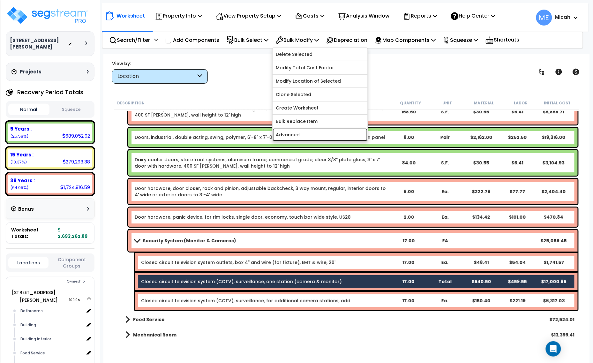
click at [305, 136] on link "Advanced" at bounding box center [320, 134] width 95 height 13
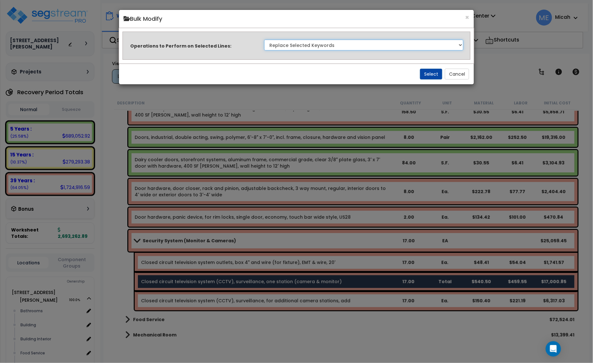
click at [390, 45] on select "Clone Delete Delete Zero Quantities Modify Component Group Modify Recovery Peri…" at bounding box center [363, 45] width 199 height 11
select select "update_quantity"
click at [264, 40] on select "Clone Delete Delete Zero Quantities Modify Component Group Modify Recovery Peri…" at bounding box center [363, 45] width 199 height 11
click at [423, 72] on button "Select" at bounding box center [431, 74] width 22 height 11
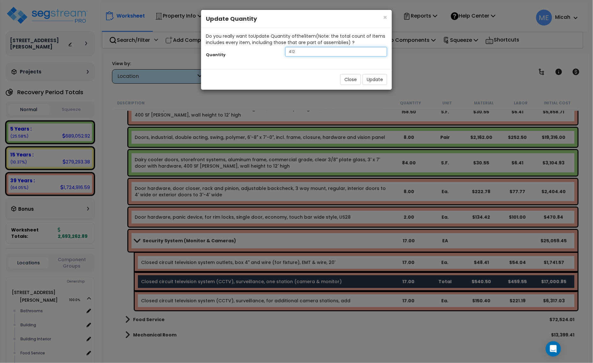
drag, startPoint x: 316, startPoint y: 54, endPoint x: 260, endPoint y: 55, distance: 55.5
click at [263, 55] on div "Quantity 412" at bounding box center [296, 53] width 191 height 14
type input "1"
click at [377, 79] on button "Update" at bounding box center [374, 79] width 25 height 11
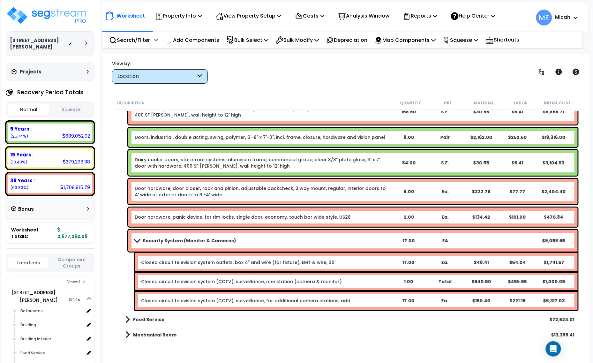
click at [134, 240] on span at bounding box center [136, 240] width 9 height 5
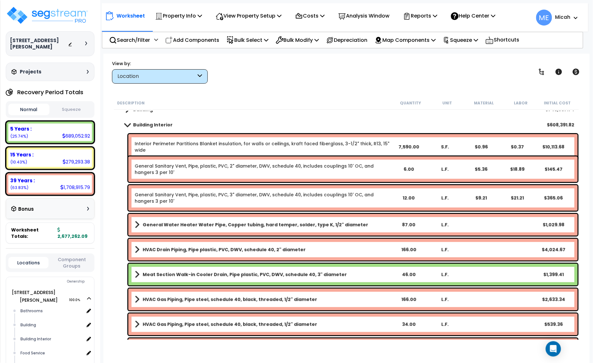
scroll to position [0, 0]
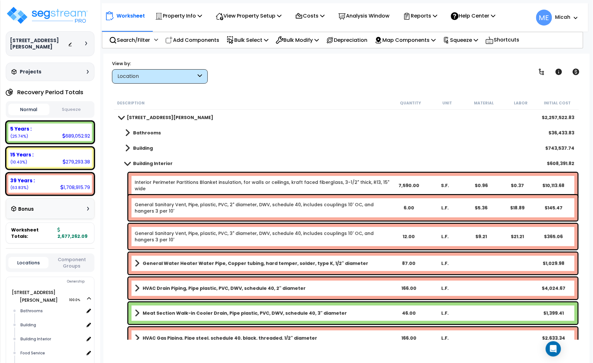
click at [123, 162] on span at bounding box center [127, 163] width 9 height 5
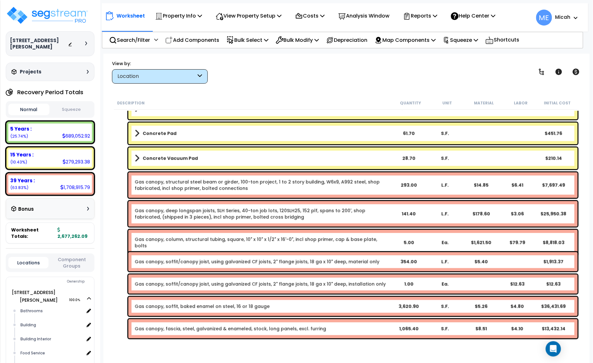
scroll to position [28, 0]
click at [210, 38] on p "Add Components" at bounding box center [192, 40] width 54 height 9
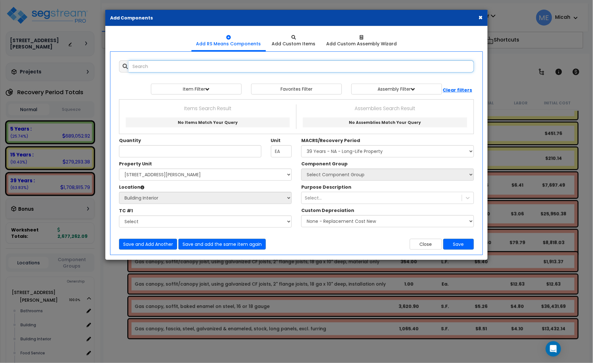
select select
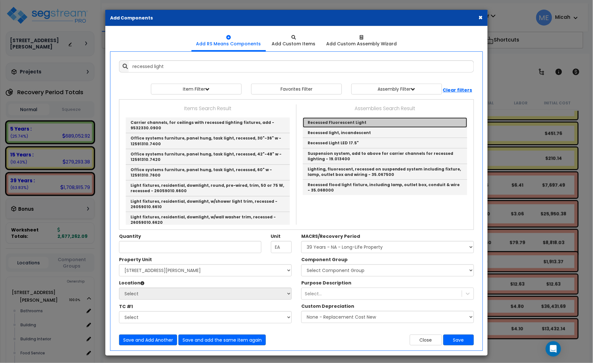
click at [348, 122] on link "Recessed Fluorescent Light" at bounding box center [385, 122] width 164 height 10
type input "Recessed Fluorescent Light"
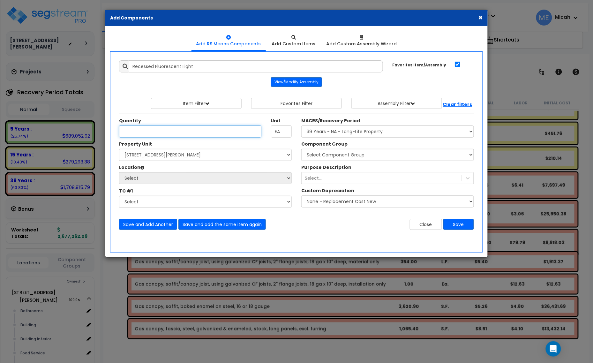
scroll to position [0, 0]
type input "6"
click at [185, 160] on select "Select [STREET_ADDRESS][PERSON_NAME] Site Improvements" at bounding box center [205, 155] width 173 height 12
select select "164425"
click at [119, 149] on select "Select [STREET_ADDRESS][PERSON_NAME] Site Improvements" at bounding box center [205, 155] width 173 height 12
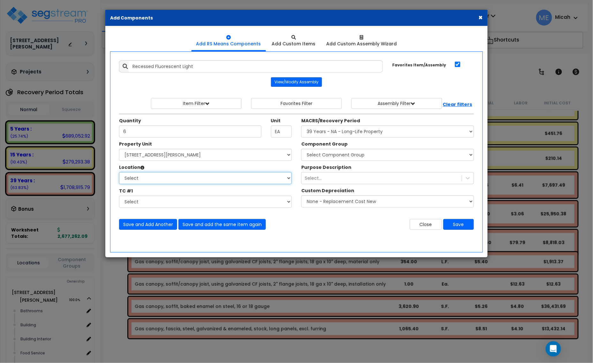
click at [184, 176] on select "Select Bathrooms Building Building Interior Food Service Mechanical Room Office…" at bounding box center [205, 178] width 173 height 12
select select "6"
click at [119, 172] on select "Select Bathrooms Building Building Interior Food Service Mechanical Room Office…" at bounding box center [205, 178] width 173 height 12
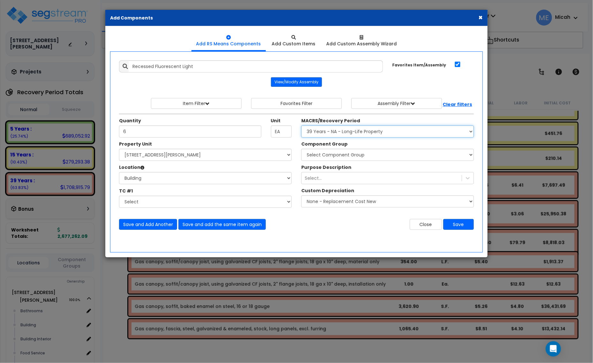
click at [369, 131] on select "Select MACRS/Recovery Period 5 Years - 57.0 - Distributive Trades & Services 5 …" at bounding box center [387, 131] width 173 height 12
select select "3669"
click at [301, 126] on select "Select MACRS/Recovery Period 5 Years - 57.0 - Distributive Trades & Services 5 …" at bounding box center [387, 131] width 173 height 12
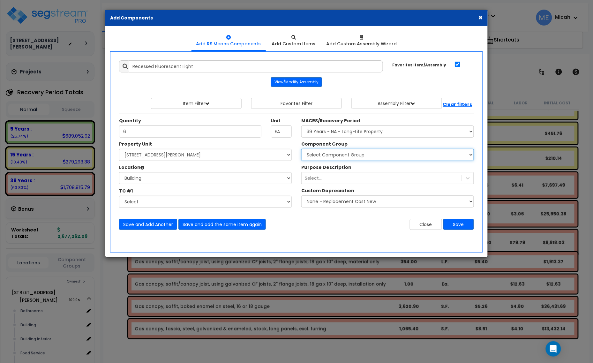
click at [369, 157] on select "Select Component Group 143.00 - FIRE EXTINGUISHERS 350.00 - SITE FIRE PROTECTIO…" at bounding box center [387, 155] width 173 height 12
click at [360, 157] on select "Select Component Group 143.00 - FIRE EXTINGUISHERS 350.00 - SITE FIRE PROTECTIO…" at bounding box center [387, 155] width 173 height 12
select select "56850"
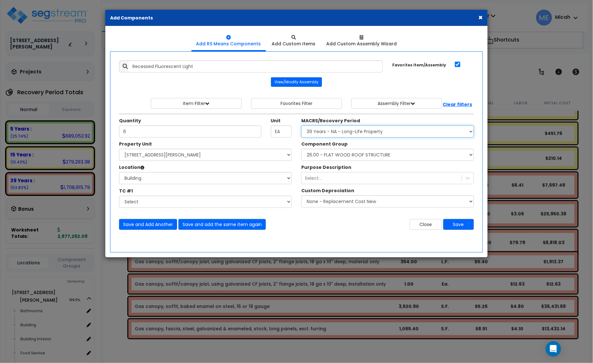
click at [356, 133] on select "Select MACRS/Recovery Period 5 Years - 57.0 - Distributive Trades & Services 5 …" at bounding box center [387, 131] width 173 height 12
click at [301, 126] on select "Select MACRS/Recovery Period 5 Years - 57.0 - Distributive Trades & Services 5 …" at bounding box center [387, 131] width 173 height 12
click at [345, 135] on select "Select MACRS/Recovery Period 5 Years - 57.0 - Distributive Trades & Services 5 …" at bounding box center [387, 131] width 173 height 12
select select "3667"
click at [301, 126] on select "Select MACRS/Recovery Period 5 Years - 57.0 - Distributive Trades & Services 5 …" at bounding box center [387, 131] width 173 height 12
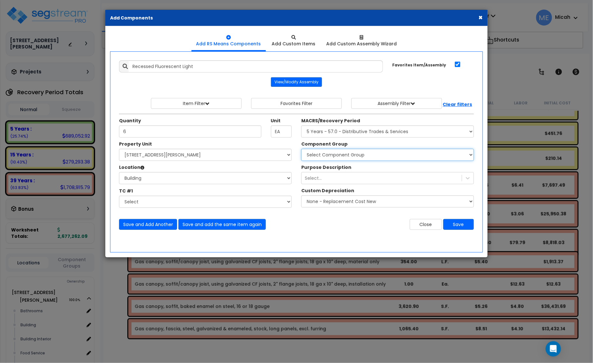
click at [347, 155] on select "Select Component Group 456.00 - BARN/STABLE ELECTRICAL 456.01 - BARN/STABLE LIG…" at bounding box center [387, 155] width 173 height 12
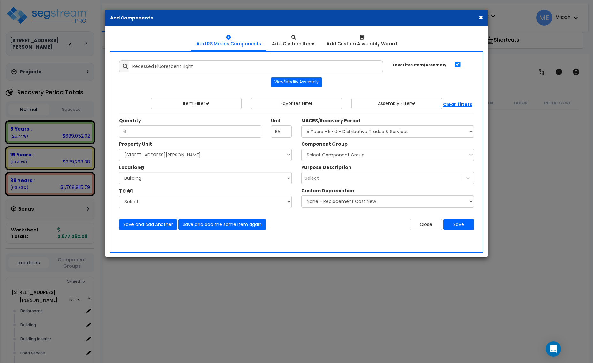
select select "3667"
select select "164425"
select select "6"
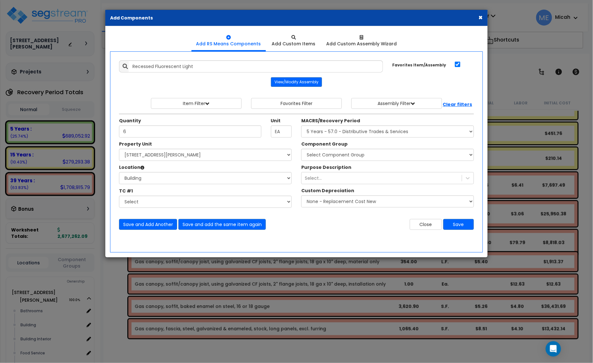
select select "57036"
click at [301, 149] on select "Select Component Group 286.00 - LAUNDRY ELECTRICAL 284.00 - LAUNDRY PLUMBING 31…" at bounding box center [387, 155] width 173 height 12
click at [154, 224] on button "Save and Add Another" at bounding box center [148, 224] width 58 height 11
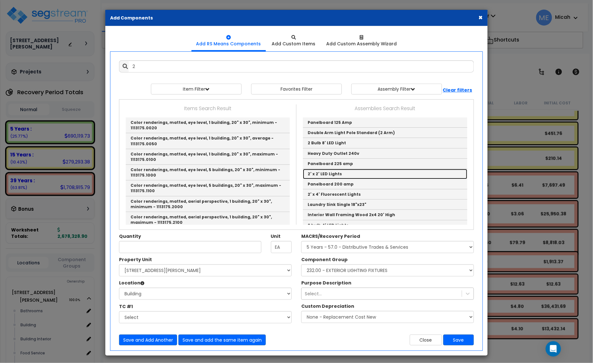
drag, startPoint x: 310, startPoint y: 176, endPoint x: 305, endPoint y: 177, distance: 5.9
click at [310, 176] on link "2' x 2' LED Lights" at bounding box center [385, 174] width 164 height 10
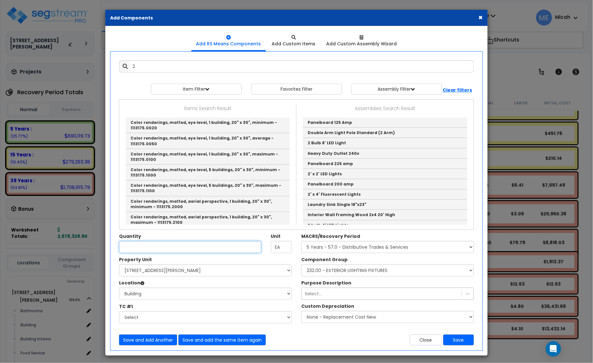
type input "2' x 2' LED Lights"
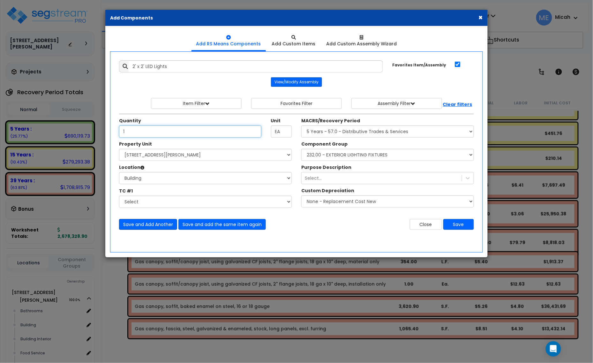
type input "1"
click at [140, 226] on button "Save and Add Another" at bounding box center [148, 224] width 58 height 11
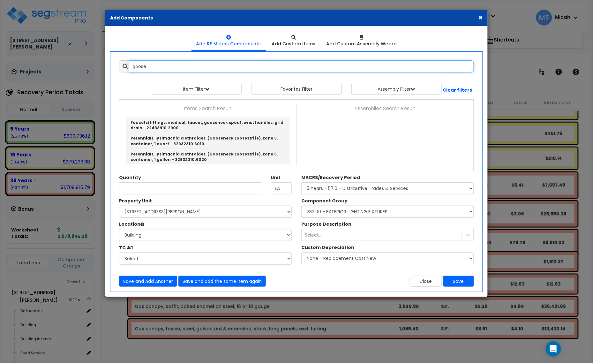
drag, startPoint x: 160, startPoint y: 66, endPoint x: 137, endPoint y: 65, distance: 23.6
click at [137, 65] on input "goose" at bounding box center [301, 66] width 345 height 12
type input "g"
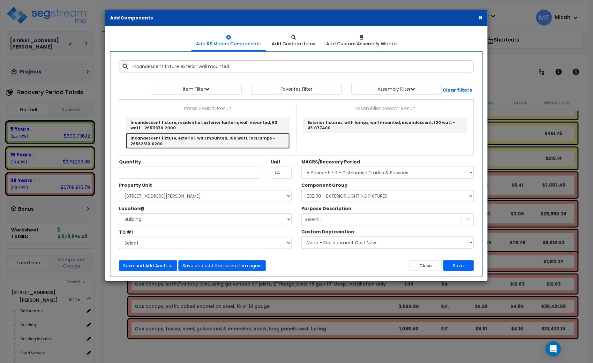
click at [241, 139] on link "Incandescent fixture, exterior, wall mounted, 100 watt, incl lamps - 26562310.0…" at bounding box center [208, 140] width 164 height 15
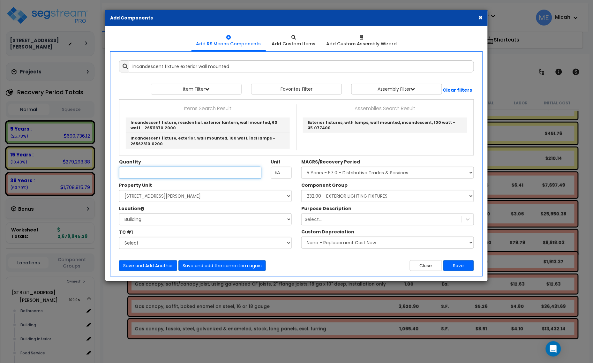
type input "Incandescent fixture, exterior, wall mounted, 100 watt, incl lamps - 26562310.0…"
checkbox input "false"
type input "Ea."
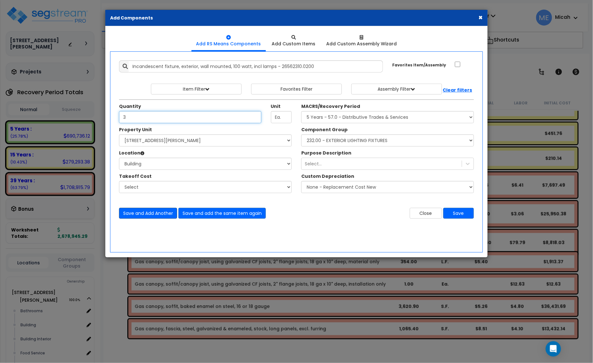
type input "3"
click at [150, 213] on button "Save and Add Another" at bounding box center [148, 213] width 58 height 11
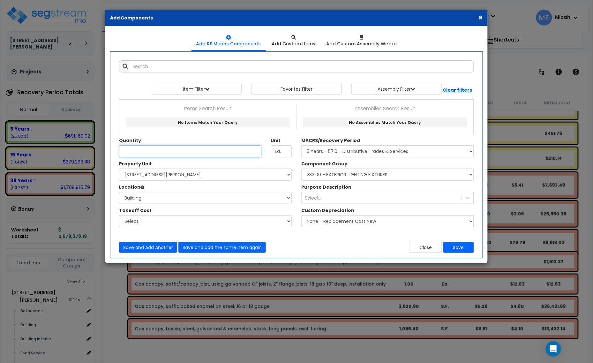
click at [158, 152] on input "Unit Quantity" at bounding box center [190, 151] width 142 height 12
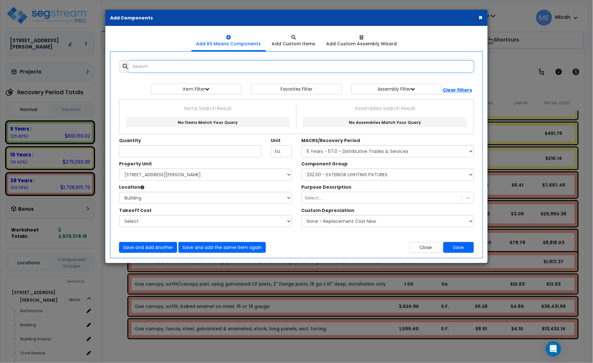
click at [152, 66] on input "text" at bounding box center [301, 66] width 345 height 12
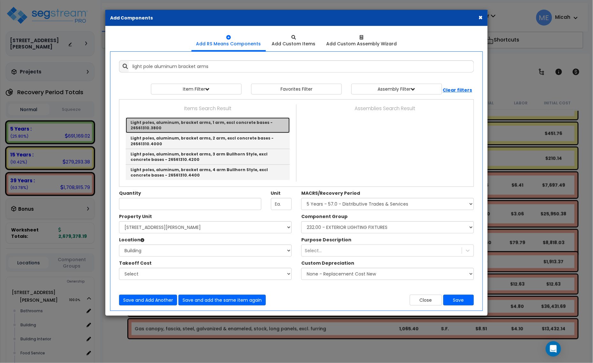
click at [179, 127] on link "Light poles, aluminum, bracket arms, 1 arm, excl concrete bases - 26561310.3800" at bounding box center [208, 125] width 164 height 16
type input "Light poles, aluminum, bracket arms, 1 arm, excl concrete bases - 26561310.3800"
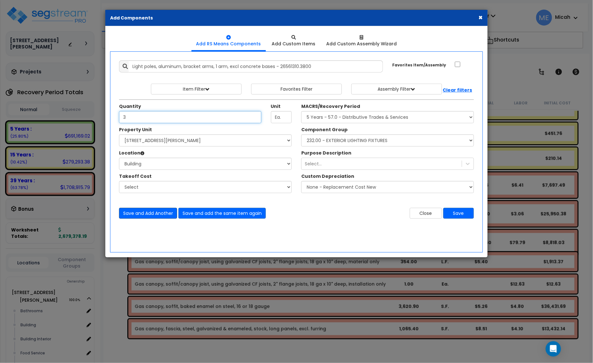
type input "3"
click at [157, 213] on button "Save and Add Another" at bounding box center [148, 213] width 58 height 11
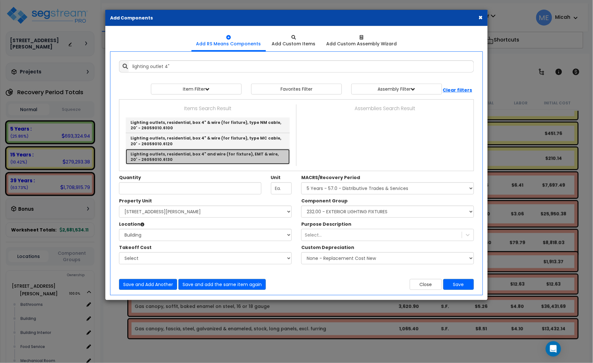
click at [191, 157] on link "Lighting outlets, residential, box 4" and wire (for fixture), EMT & wire, 20' -…" at bounding box center [208, 156] width 164 height 15
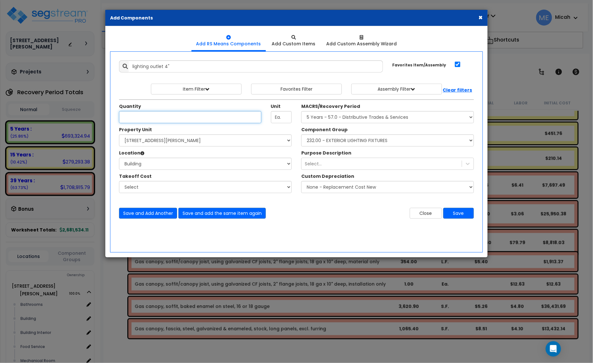
type input "Lighting outlets, residential, box 4" and wire (for fixture), EMT & wire, 20' -…"
checkbox input "true"
type input "3"
click at [455, 213] on button "Save" at bounding box center [458, 213] width 31 height 11
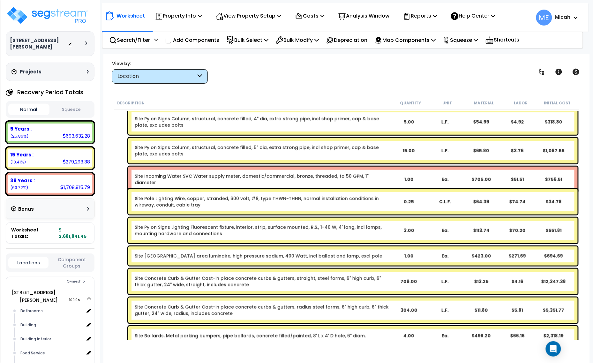
scroll to position [0, 0]
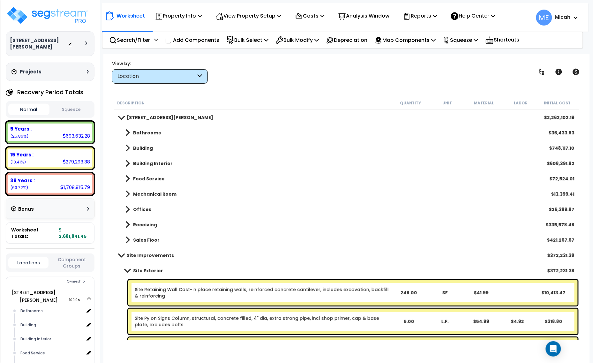
click at [126, 148] on span at bounding box center [127, 148] width 5 height 9
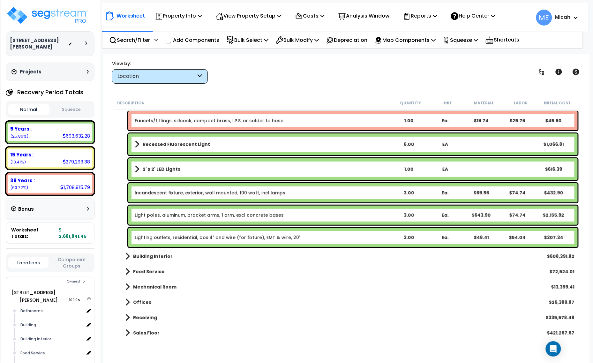
scroll to position [878, 0]
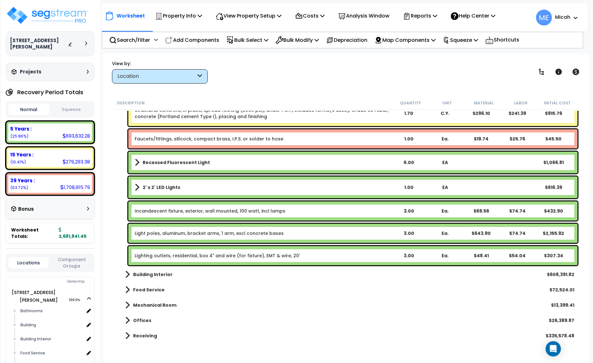
click at [166, 211] on link "Incandescent fixture, exterior, wall mounted, 100 watt, incl lamps" at bounding box center [210, 211] width 151 height 6
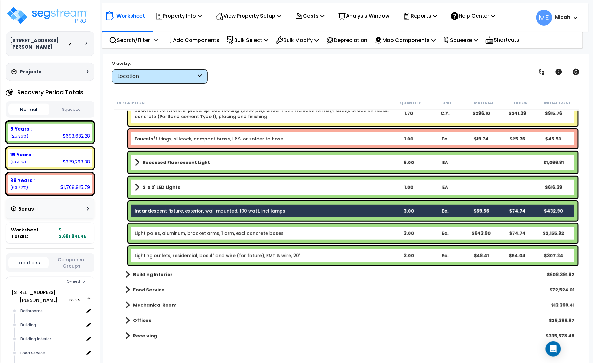
click at [176, 213] on link "Incandescent fixture, exterior, wall mounted, 100 watt, incl lamps" at bounding box center [210, 211] width 151 height 6
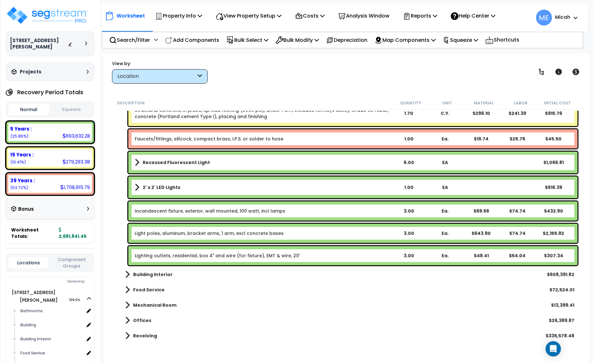
click at [176, 214] on div "Incandescent fixture, exterior, wall mounted, 100 watt, incl lamps 3.00 Ea. $69…" at bounding box center [352, 210] width 449 height 19
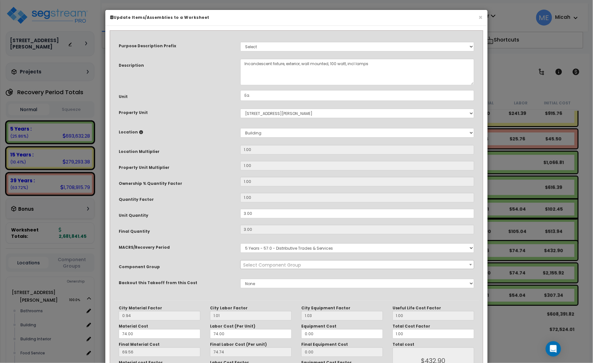
scroll to position [0, 0]
select select "57036"
click at [241, 64] on textarea "Incandescent fixture, exterior, wall mounted, 100 watt, incl lamps" at bounding box center [357, 72] width 234 height 26
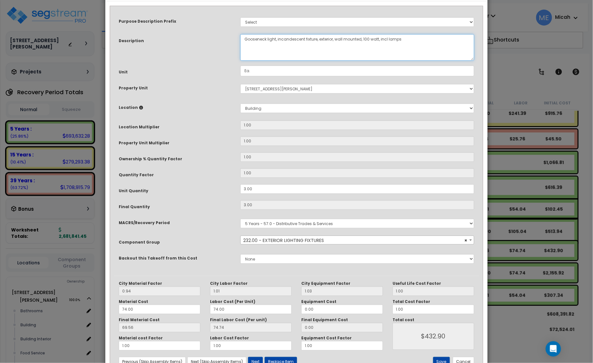
scroll to position [48, 0]
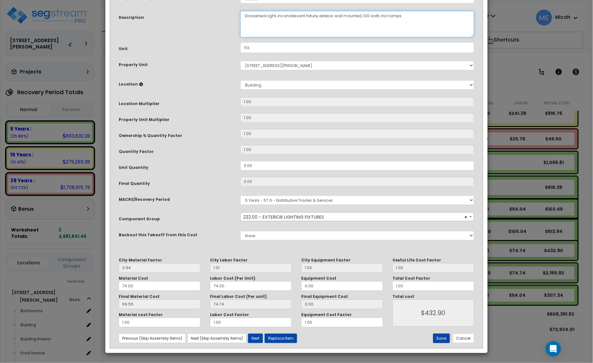
type textarea "Gooseneck light, incandescent fixture, exterior, wall mounted, 100 watt, incl l…"
click at [437, 341] on button "Save" at bounding box center [441, 338] width 17 height 10
type input "432.90"
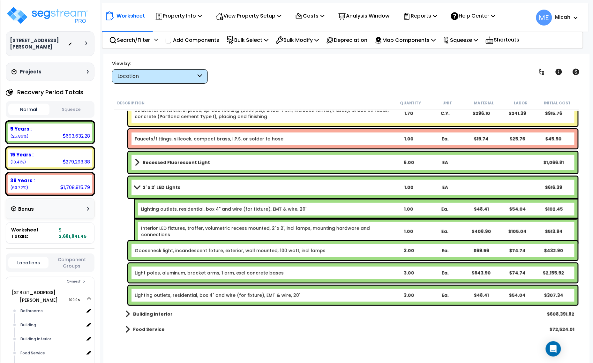
click at [181, 272] on link "Light poles, aluminum, bracket arms, 1 arm, excl concrete bases" at bounding box center [209, 273] width 149 height 6
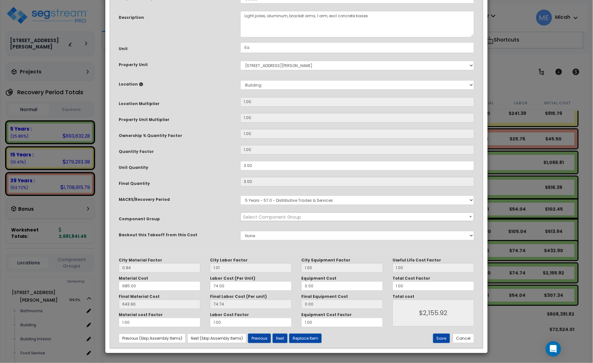
scroll to position [0, 0]
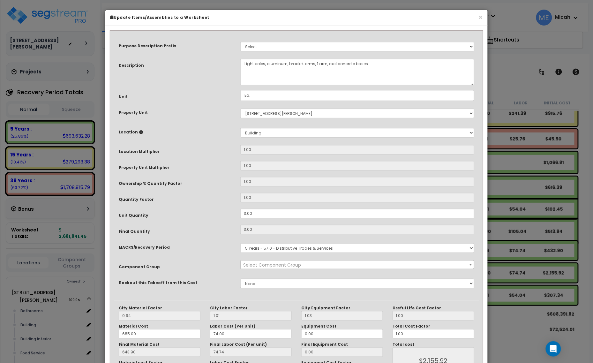
select select "57036"
click at [244, 64] on textarea "Light poles, aluminum, bracket arms, 1 arm, excl concrete bases" at bounding box center [357, 72] width 234 height 26
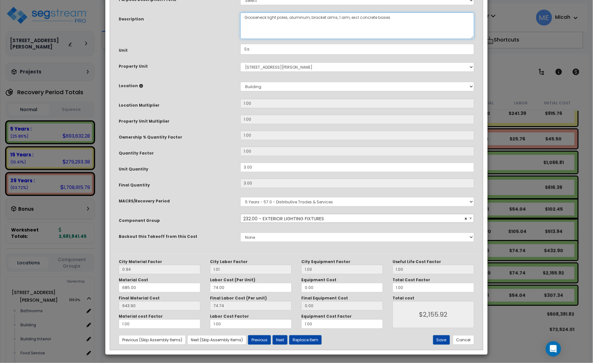
scroll to position [48, 0]
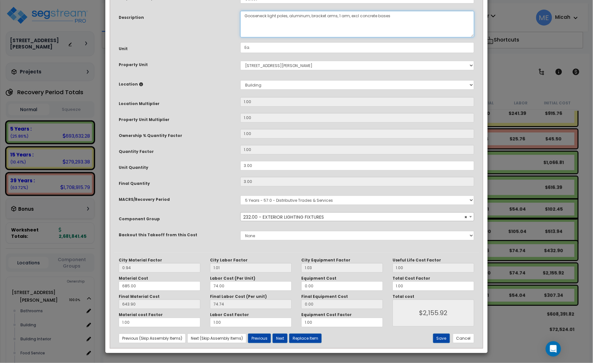
type textarea "Gooseneck light poles, aluminum, bracket arms, 1 arm, excl concrete bases"
click at [442, 331] on div "City Material Factor 0.94 City Labor Factor 1.01 City Equipment Factor 1.03 Mat…" at bounding box center [296, 299] width 365 height 95
click at [442, 335] on button "Save" at bounding box center [441, 338] width 17 height 10
type input "2155.92"
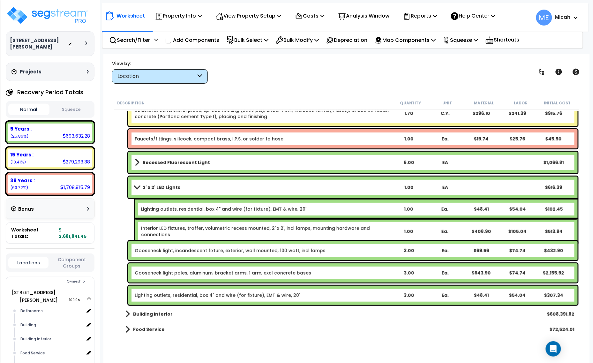
click at [174, 293] on link "Lighting outlets, residential, box 4" and wire (for fixture), EMT & wire, 20'" at bounding box center [217, 295] width 165 height 6
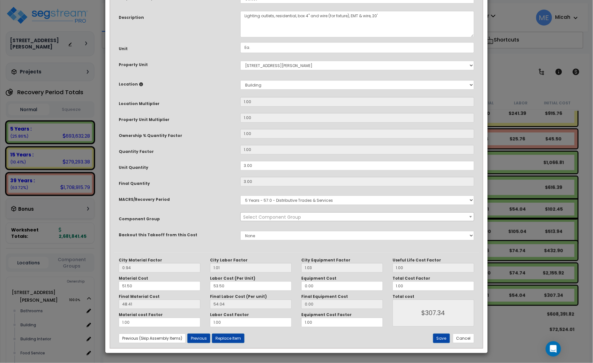
scroll to position [0, 0]
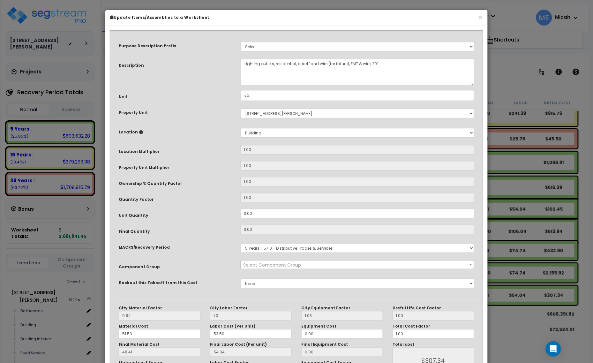
select select "57036"
click at [243, 59] on textarea "Lighting outlets, residential, box 4" and wire (for fixture), EMT & wire, 20'" at bounding box center [357, 72] width 234 height 26
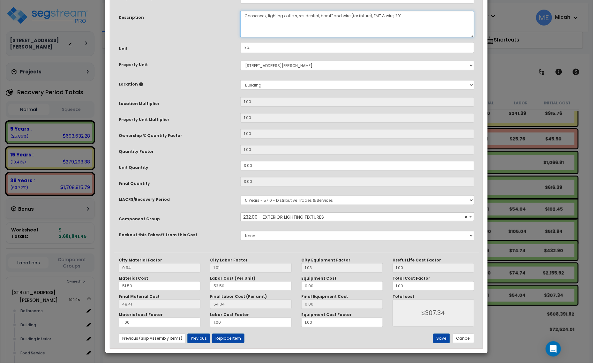
scroll to position [48, 0]
type textarea "Gooseneck, lighting outlets, residential, box 4" and wire (for fixture), EMT & …"
click at [439, 338] on button "Save" at bounding box center [441, 338] width 17 height 10
type input "307.34"
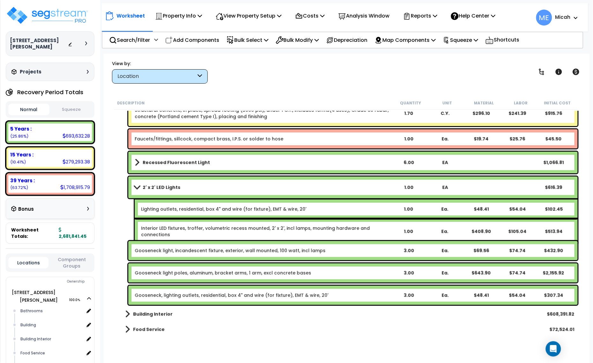
click at [135, 185] on span at bounding box center [136, 187] width 9 height 5
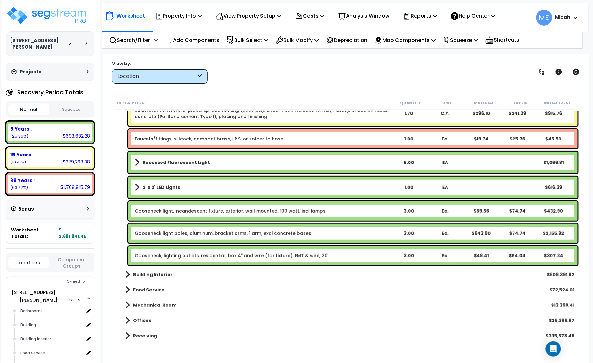
click at [193, 37] on p "Add Components" at bounding box center [192, 40] width 54 height 9
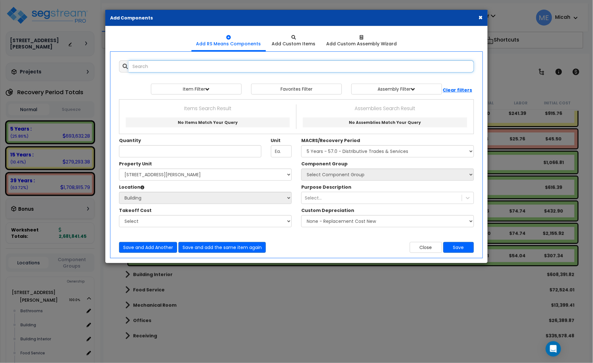
select select
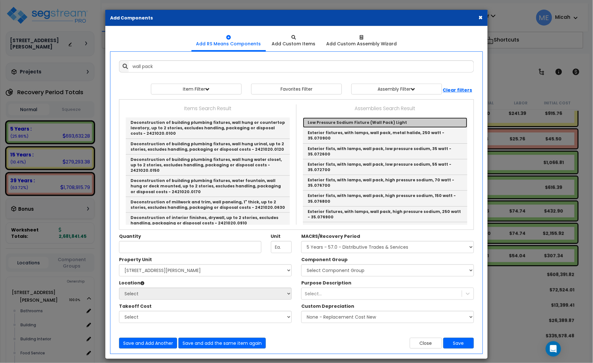
click at [347, 120] on link "Low Pressure Sodium Fixture (Wall Pack) Light" at bounding box center [385, 122] width 164 height 10
type input "Low Pressure Sodium Fixture (Wall Pack) Light"
type input "EA"
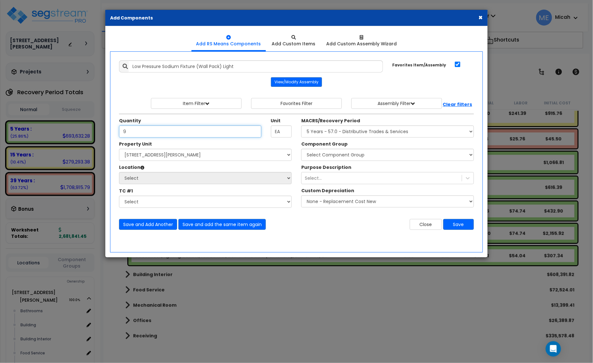
type input "9"
click at [239, 161] on div "Property Unit Select [STREET_ADDRESS][PERSON_NAME] Site Improvements * This fie…" at bounding box center [205, 176] width 182 height 70
click at [239, 159] on select "Select [STREET_ADDRESS][PERSON_NAME] Site Improvements" at bounding box center [205, 155] width 173 height 12
select select "164425"
click at [119, 149] on select "Select [STREET_ADDRESS][PERSON_NAME] Site Improvements" at bounding box center [205, 155] width 173 height 12
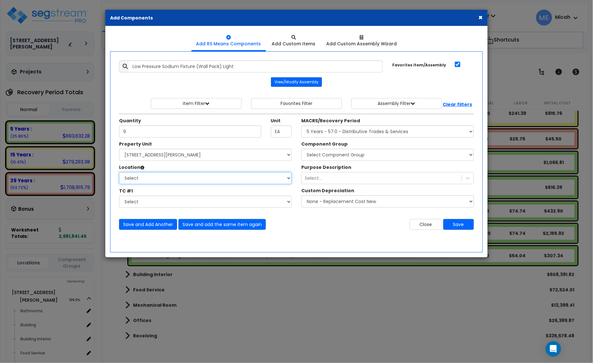
click at [198, 183] on select "Select Bathrooms Building Building Interior Food Service Mechanical Room Office…" at bounding box center [205, 178] width 173 height 12
select select "6"
click at [119, 172] on select "Select Bathrooms Building Building Interior Food Service Mechanical Room Office…" at bounding box center [205, 178] width 173 height 12
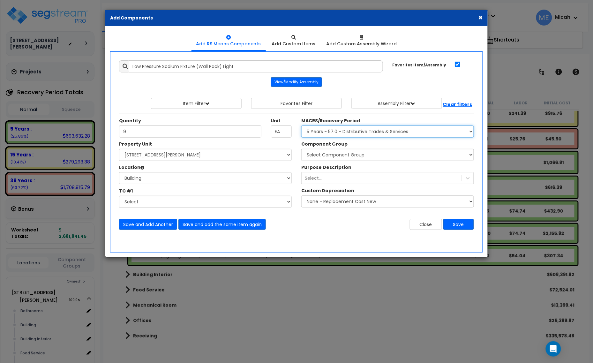
click at [326, 132] on select "Select MACRS/Recovery Period 5 Years - 57.0 - Distributive Trades & Services 5 …" at bounding box center [387, 131] width 173 height 12
select select "3669"
click at [301, 126] on select "Select MACRS/Recovery Period 5 Years - 57.0 - Distributive Trades & Services 5 …" at bounding box center [387, 131] width 173 height 12
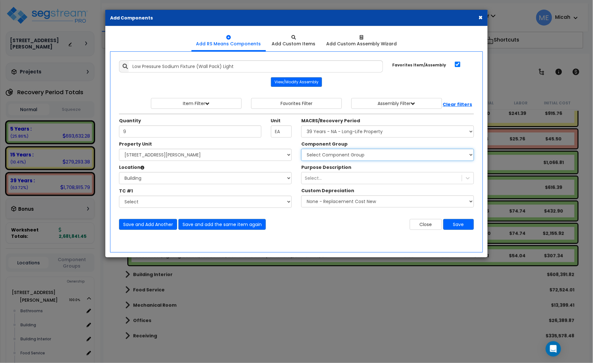
click at [346, 157] on select "Select Component Group 143.00 - FIRE EXTINGUISHERS 350.00 - SITE FIRE PROTECTIO…" at bounding box center [387, 155] width 173 height 12
select select "56955"
click at [301, 149] on select "Select Component Group 143.00 - FIRE EXTINGUISHERS 350.00 - SITE FIRE PROTECTIO…" at bounding box center [387, 155] width 173 height 12
click at [454, 228] on button "Save" at bounding box center [458, 224] width 31 height 11
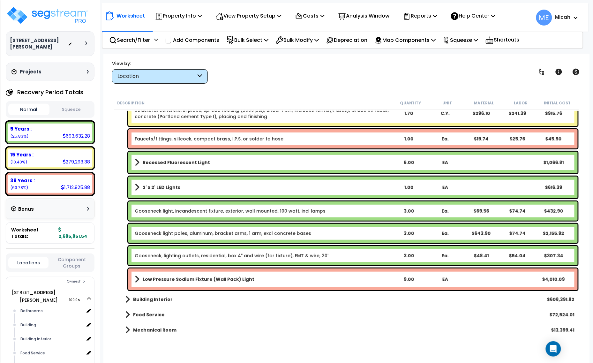
click at [184, 184] on link "2' x 2' LED Lights" at bounding box center [263, 187] width 256 height 9
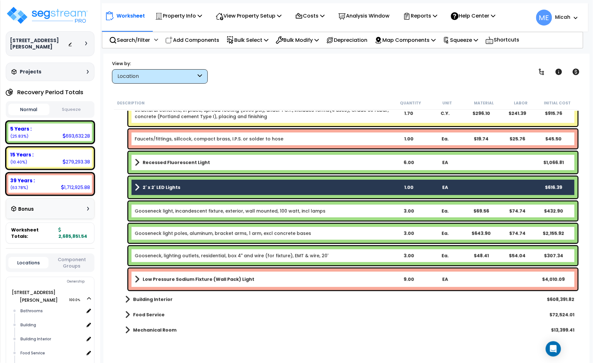
click at [182, 164] on b "Recessed Fluorescent Light" at bounding box center [176, 162] width 67 height 6
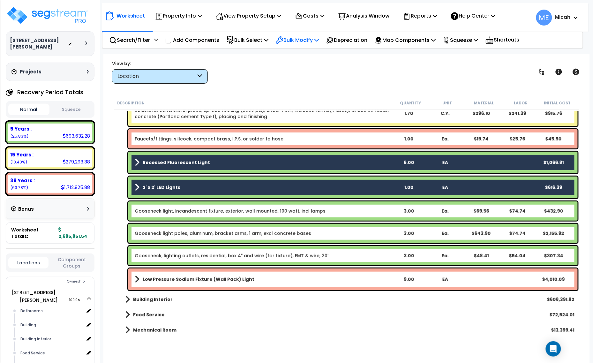
click at [319, 36] on p "Bulk Modify" at bounding box center [297, 40] width 43 height 9
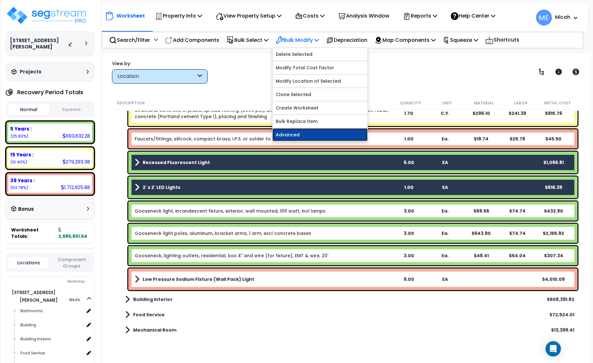
click at [300, 135] on link "Advanced" at bounding box center [320, 134] width 95 height 13
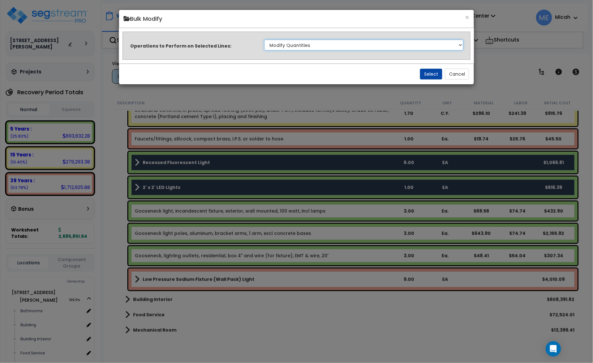
click at [385, 49] on select "Clone Delete Delete Zero Quantities Modify Component Group Modify Recovery Peri…" at bounding box center [363, 45] width 199 height 11
select select "modifyAssetClassMacrs"
click at [264, 40] on select "Clone Delete Delete Zero Quantities Modify Component Group Modify Recovery Peri…" at bounding box center [363, 45] width 199 height 11
click at [425, 74] on button "Select" at bounding box center [431, 74] width 22 height 11
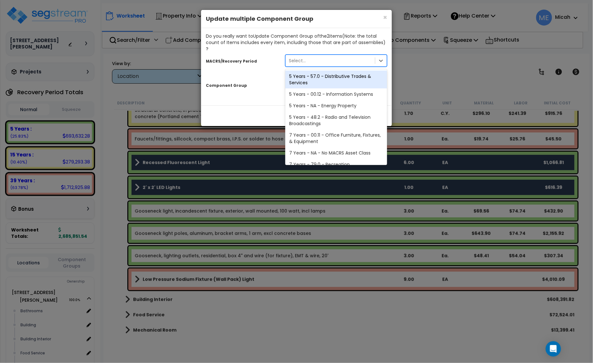
click at [328, 56] on div "Select..." at bounding box center [330, 61] width 89 height 10
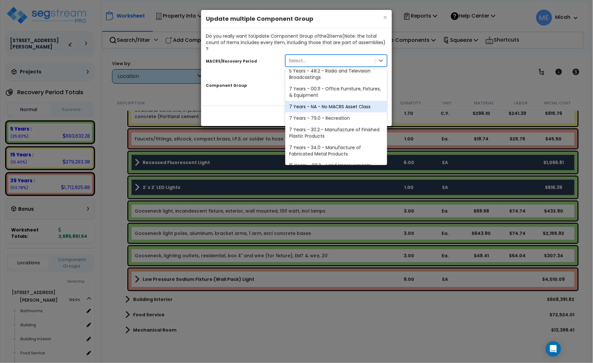
scroll to position [107, 0]
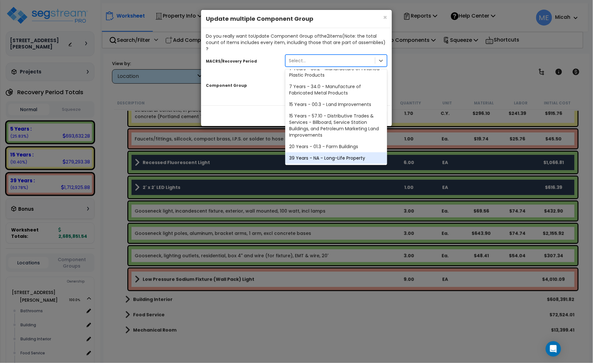
click at [337, 152] on div "39 Years - NA - Long-Life Property" at bounding box center [336, 157] width 102 height 11
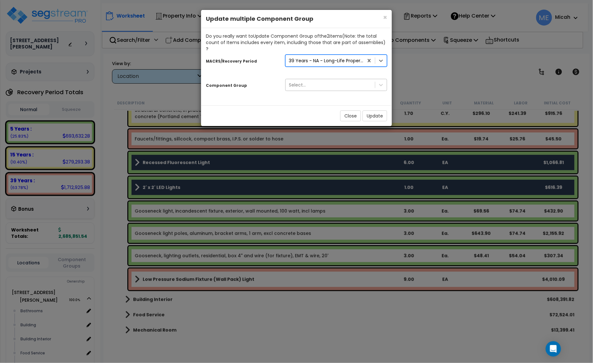
click at [319, 80] on div "Select..." at bounding box center [330, 85] width 89 height 10
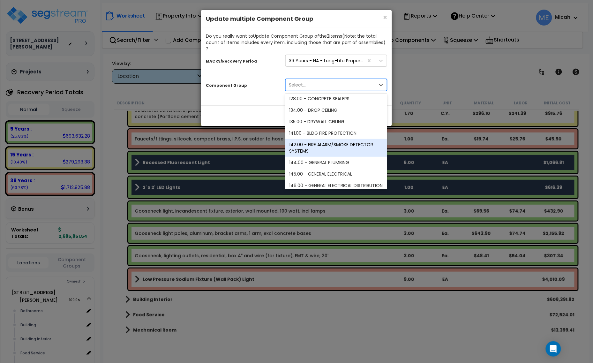
scroll to position [638, 0]
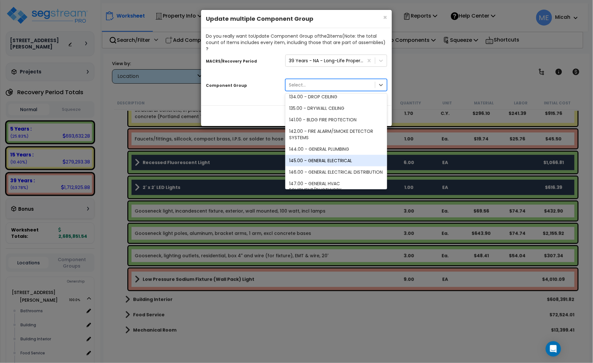
click at [336, 155] on div "145.00 - GENERAL ELECTRICAL" at bounding box center [336, 160] width 102 height 11
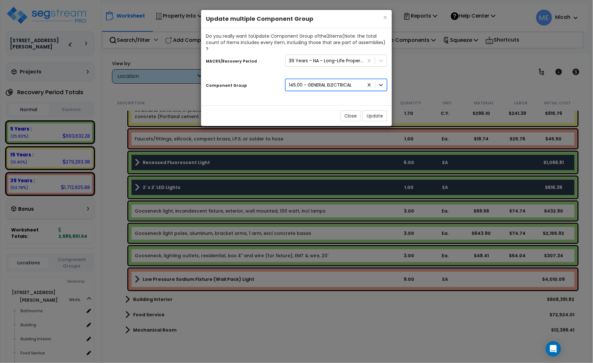
click at [380, 82] on icon at bounding box center [381, 85] width 6 height 6
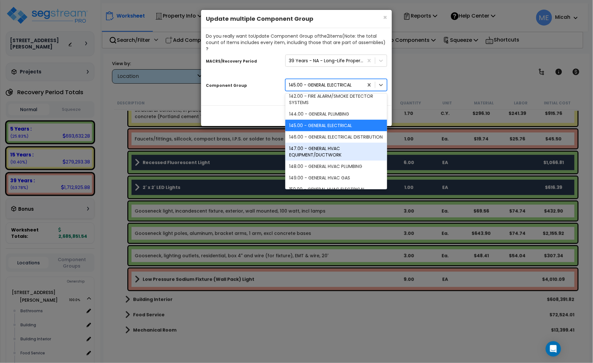
scroll to position [685, 0]
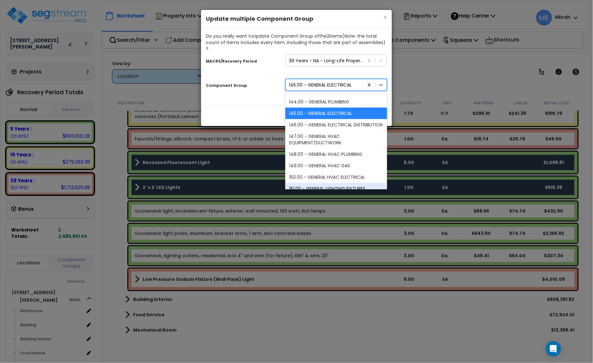
click at [364, 183] on div "151.00 - GENERAL LIGHTING FIXTURES" at bounding box center [336, 188] width 102 height 11
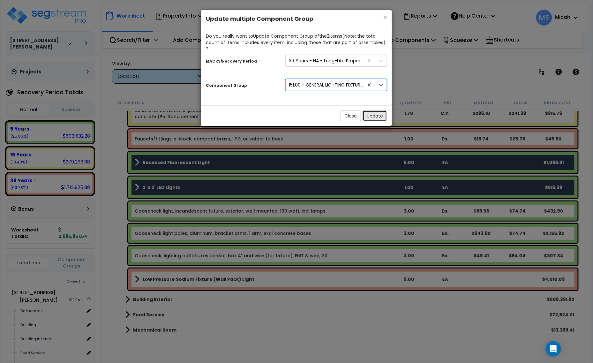
click at [374, 111] on button "Update" at bounding box center [374, 115] width 25 height 11
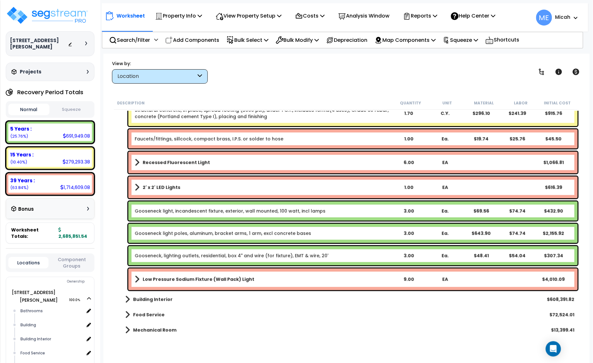
click at [200, 278] on b "Low Pressure Sodium Fixture (Wall Pack) Light" at bounding box center [199, 279] width 112 height 6
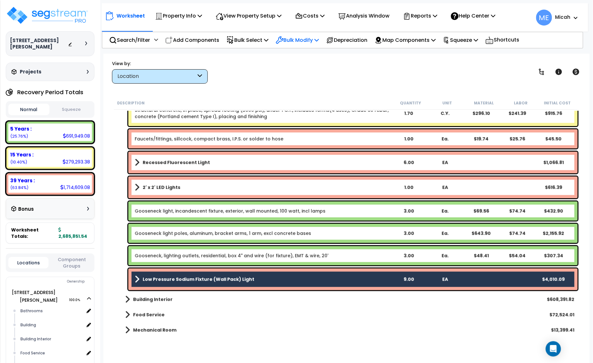
click at [317, 39] on p "Bulk Modify" at bounding box center [297, 40] width 43 height 9
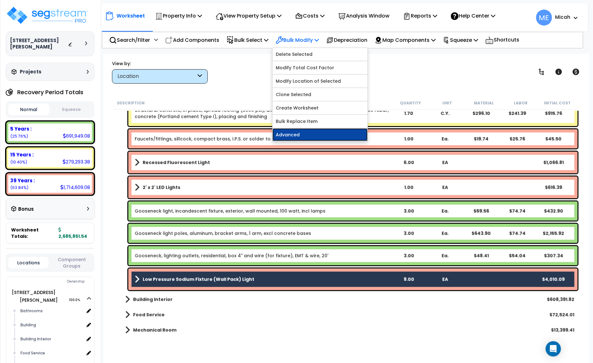
click at [321, 133] on link "Advanced" at bounding box center [320, 134] width 95 height 13
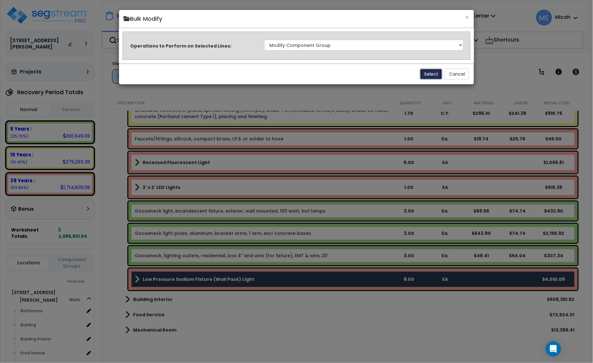
click at [428, 74] on button "Select" at bounding box center [431, 74] width 22 height 11
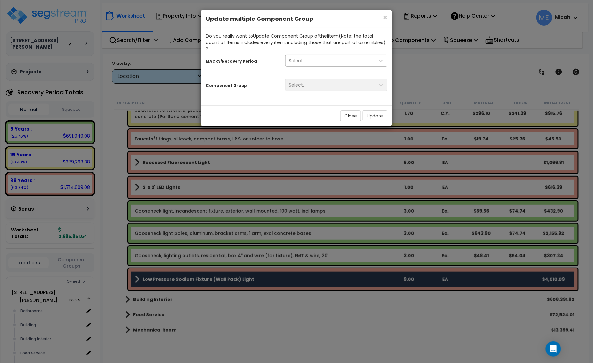
click at [321, 55] on div "Select..." at bounding box center [336, 61] width 102 height 12
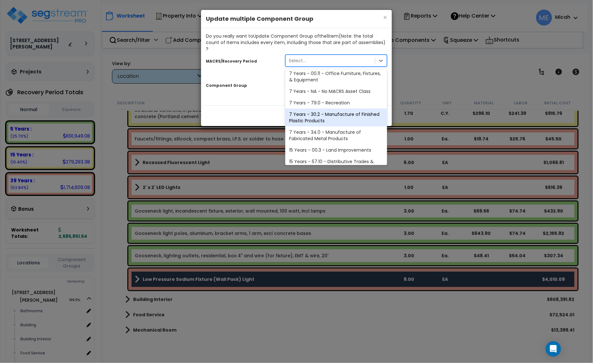
scroll to position [107, 0]
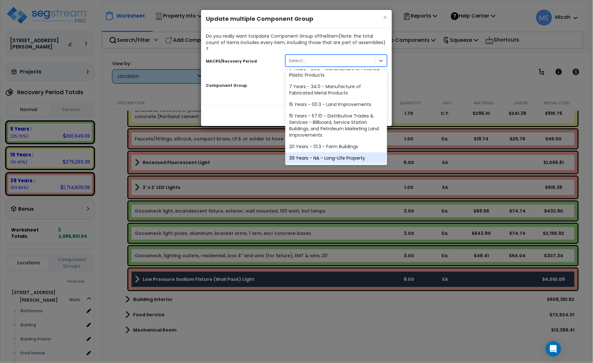
click at [326, 152] on div "39 Years - NA - Long-Life Property" at bounding box center [336, 157] width 102 height 11
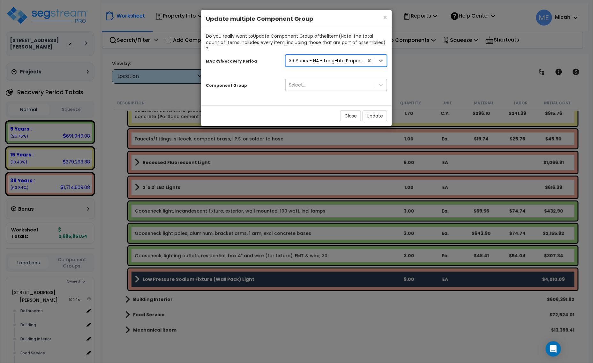
click at [315, 80] on div "Select..." at bounding box center [330, 85] width 89 height 10
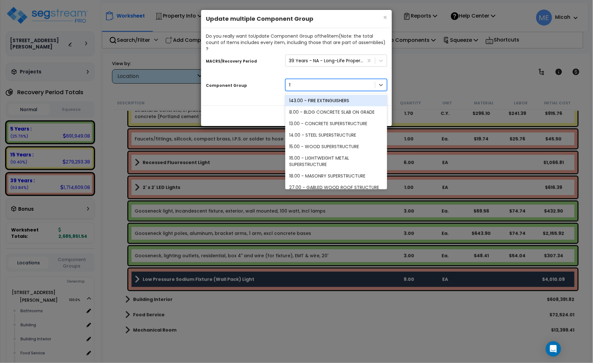
type input "151"
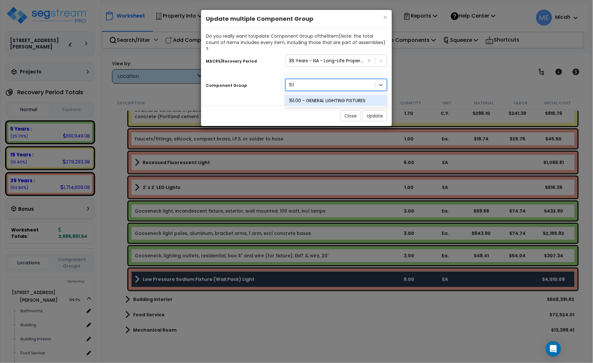
click at [325, 95] on div "151.00 - GENERAL LIGHTING FIXTURES" at bounding box center [336, 100] width 102 height 11
click at [373, 110] on button "Update" at bounding box center [374, 115] width 25 height 11
